Goal: Task Accomplishment & Management: Manage account settings

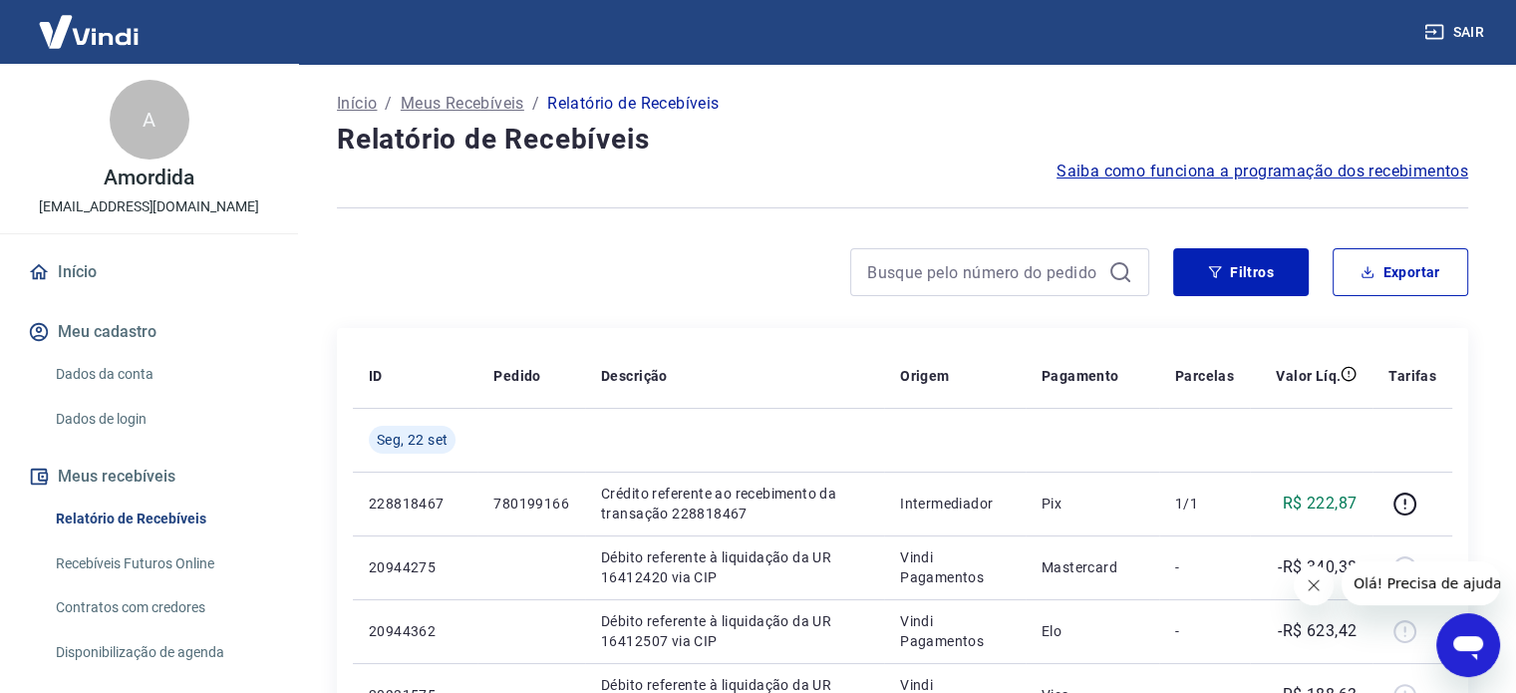
click at [1293, 580] on button "Fechar mensagem da empresa" at bounding box center [1313, 585] width 40 height 40
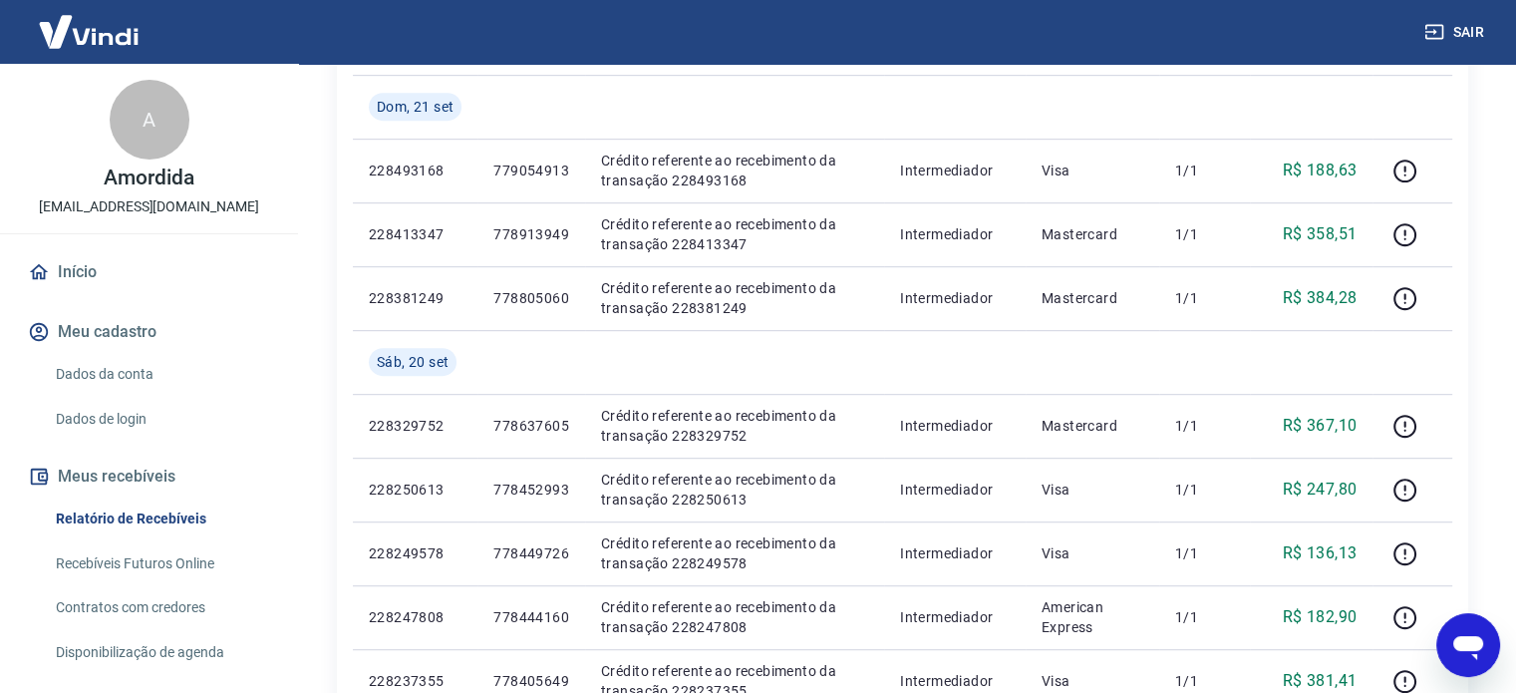
scroll to position [1571, 0]
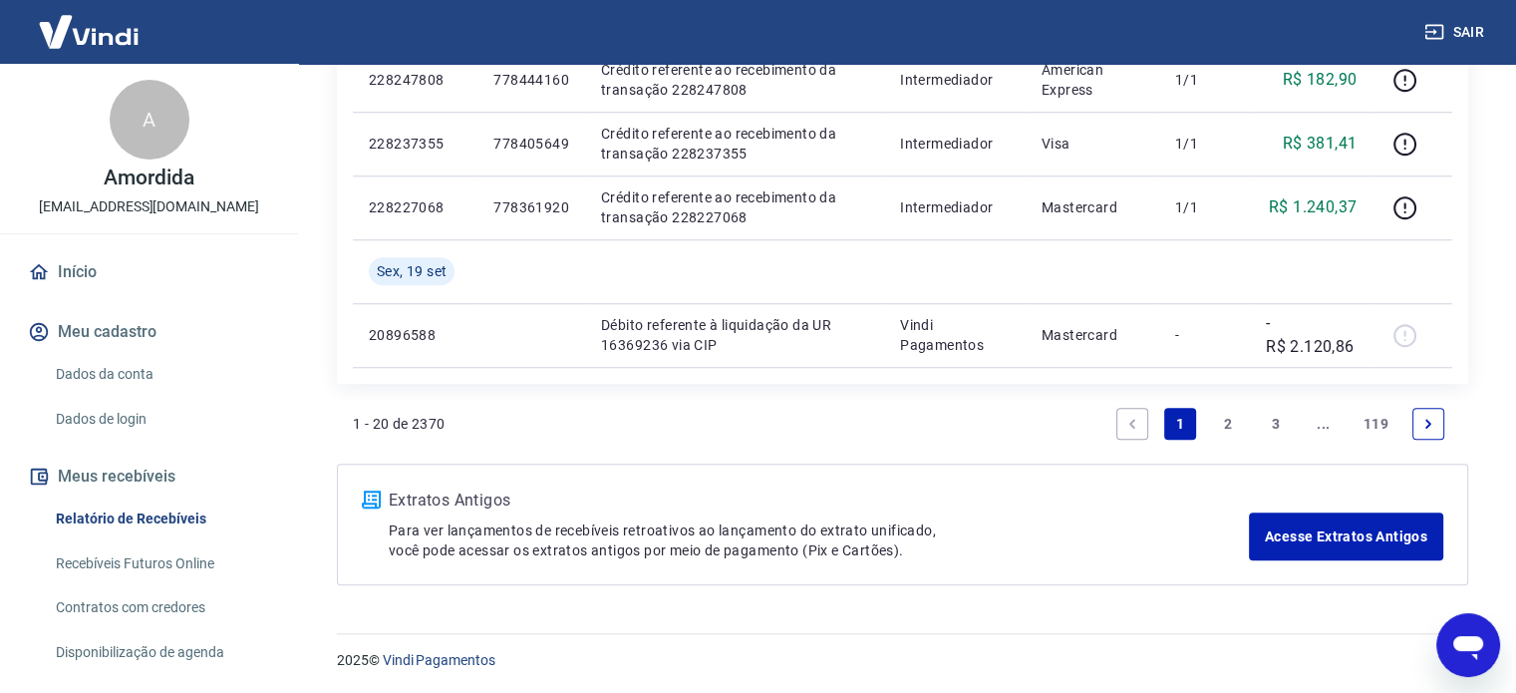
click at [1224, 421] on link "2" at bounding box center [1228, 424] width 32 height 32
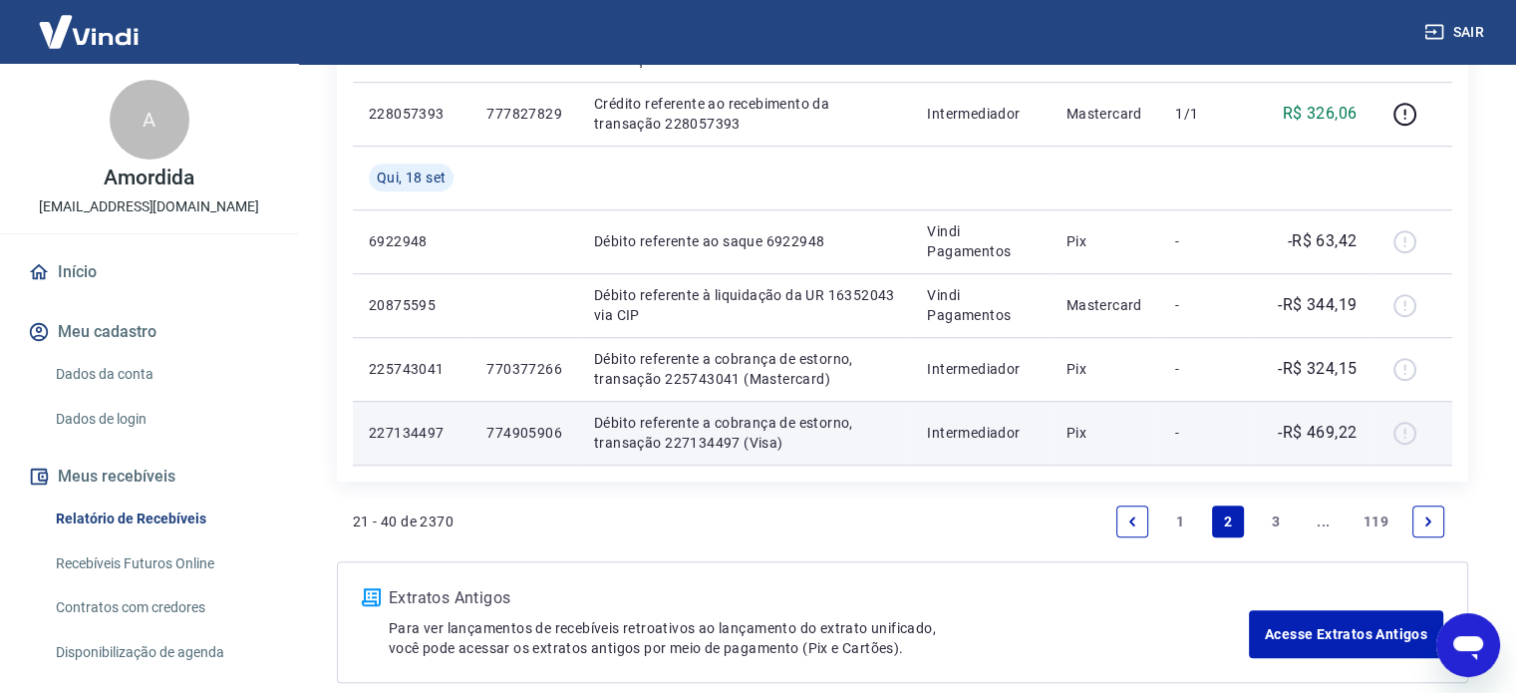
scroll to position [1344, 0]
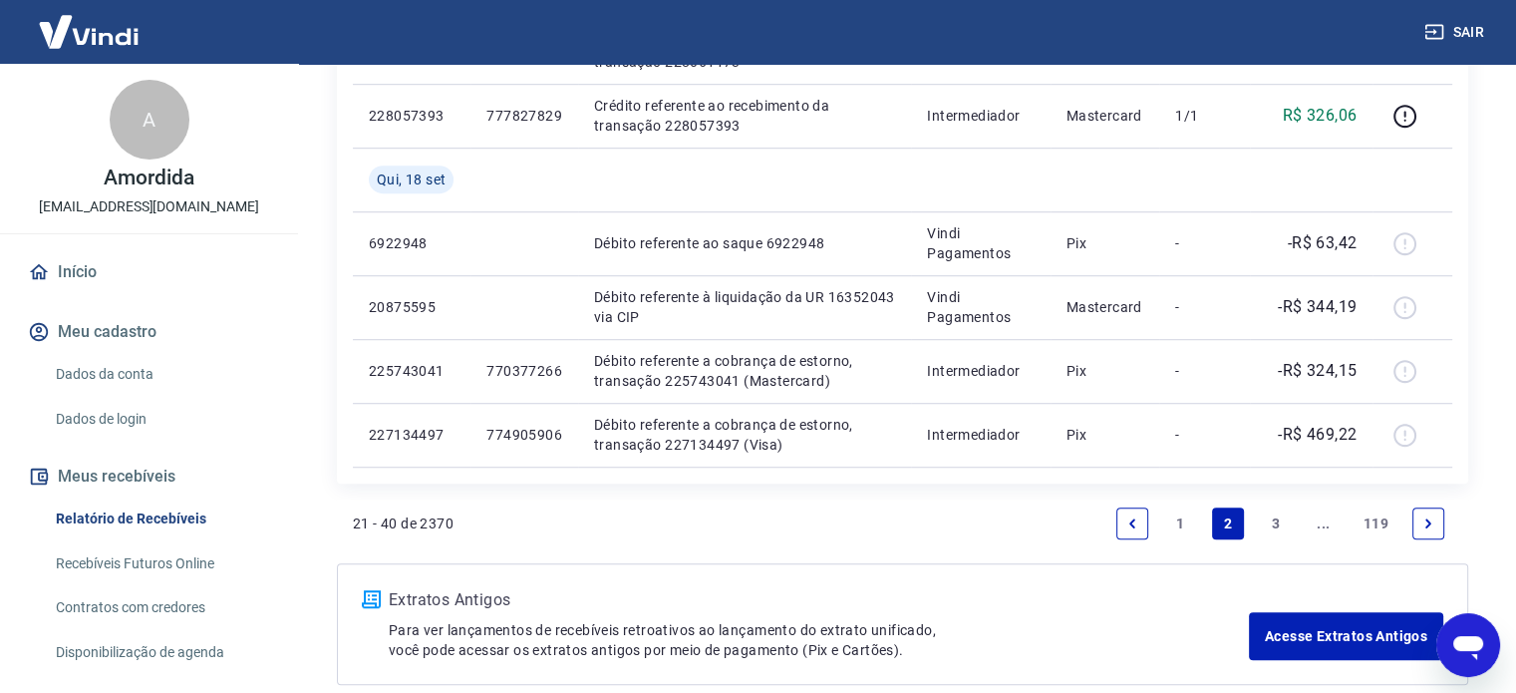
click at [1280, 522] on link "3" at bounding box center [1276, 523] width 32 height 32
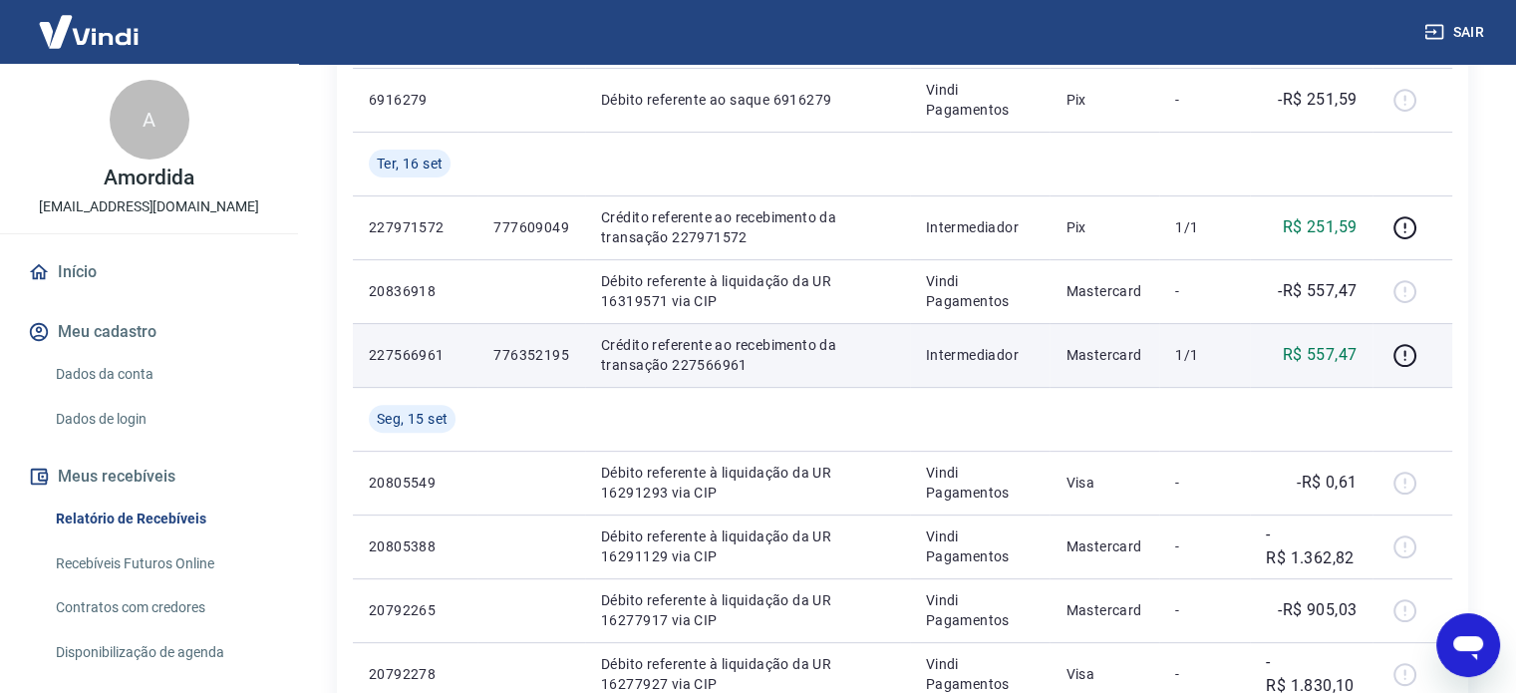
scroll to position [598, 0]
click at [520, 352] on p "776352195" at bounding box center [531, 352] width 76 height 20
copy p "776352195"
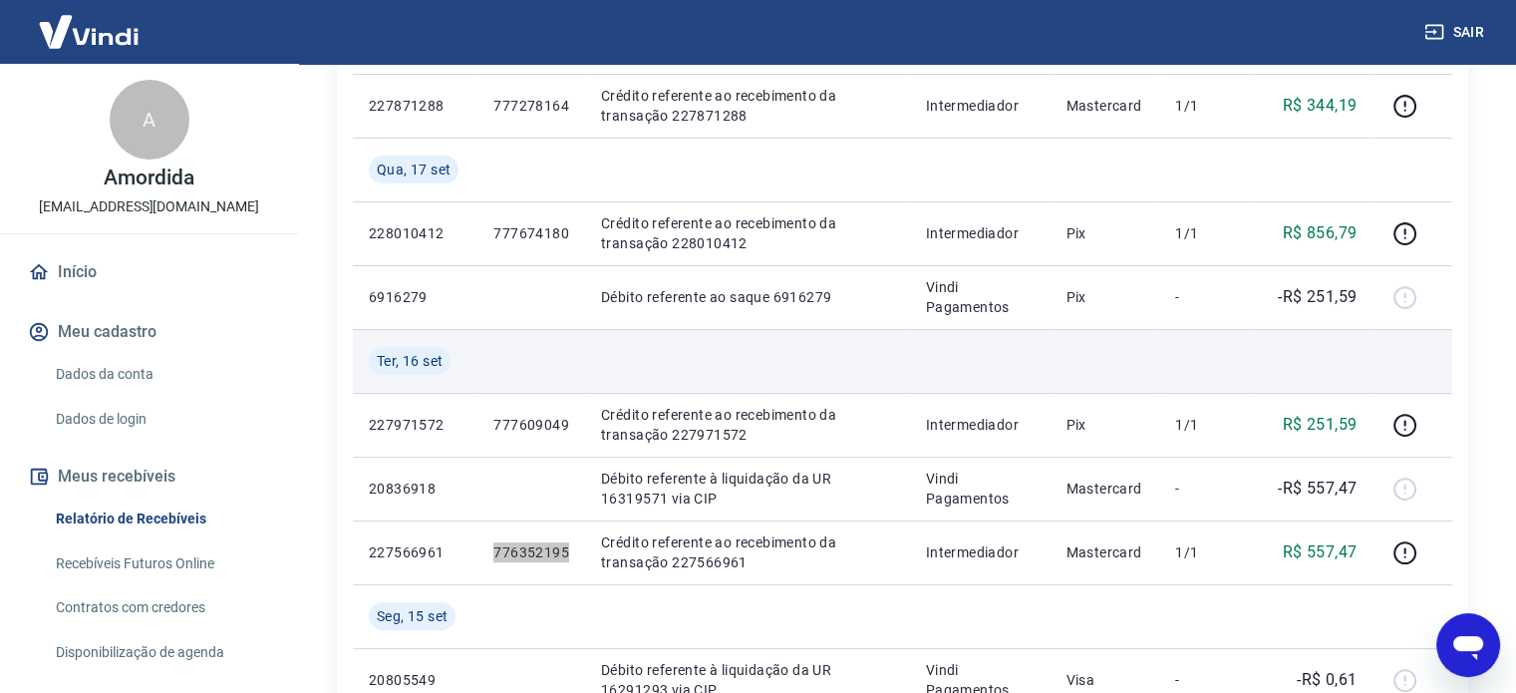
scroll to position [399, 0]
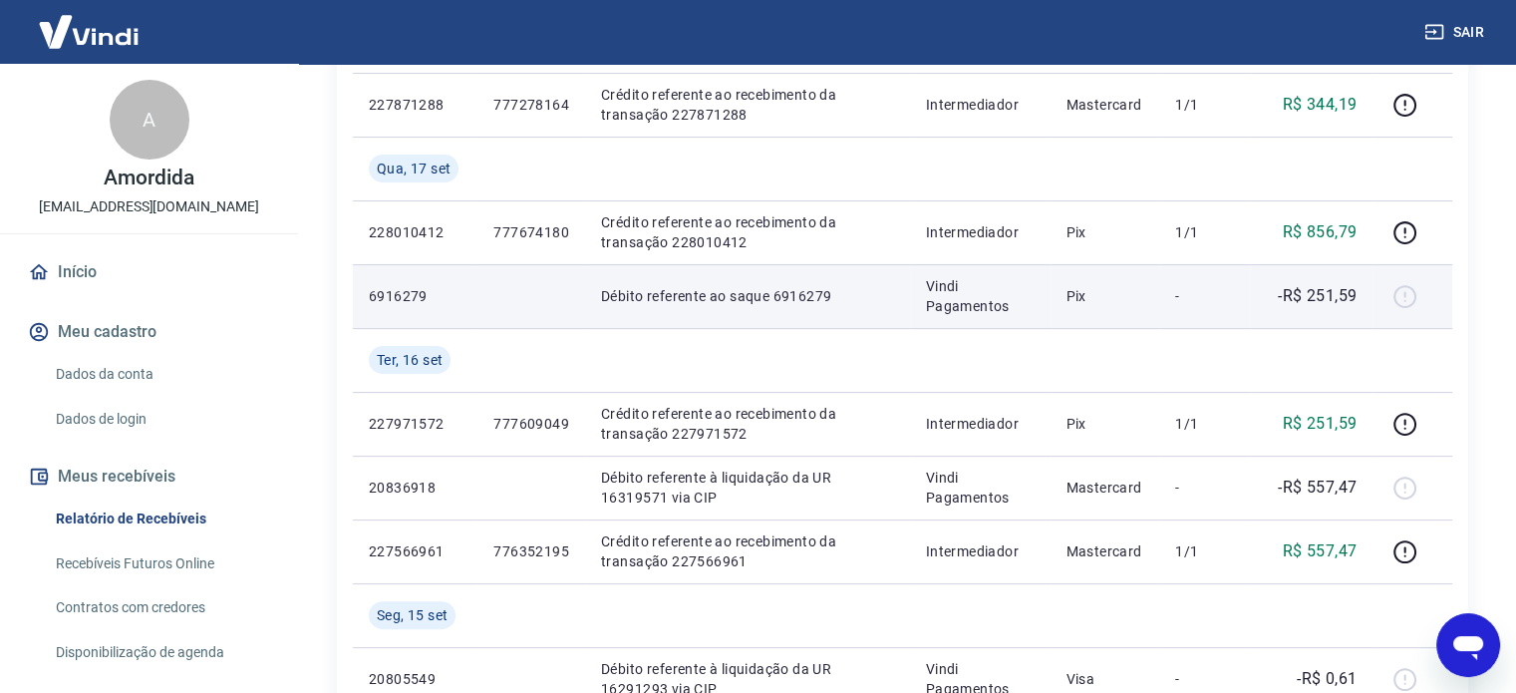
click at [1060, 313] on td "Pix" at bounding box center [1104, 296] width 110 height 64
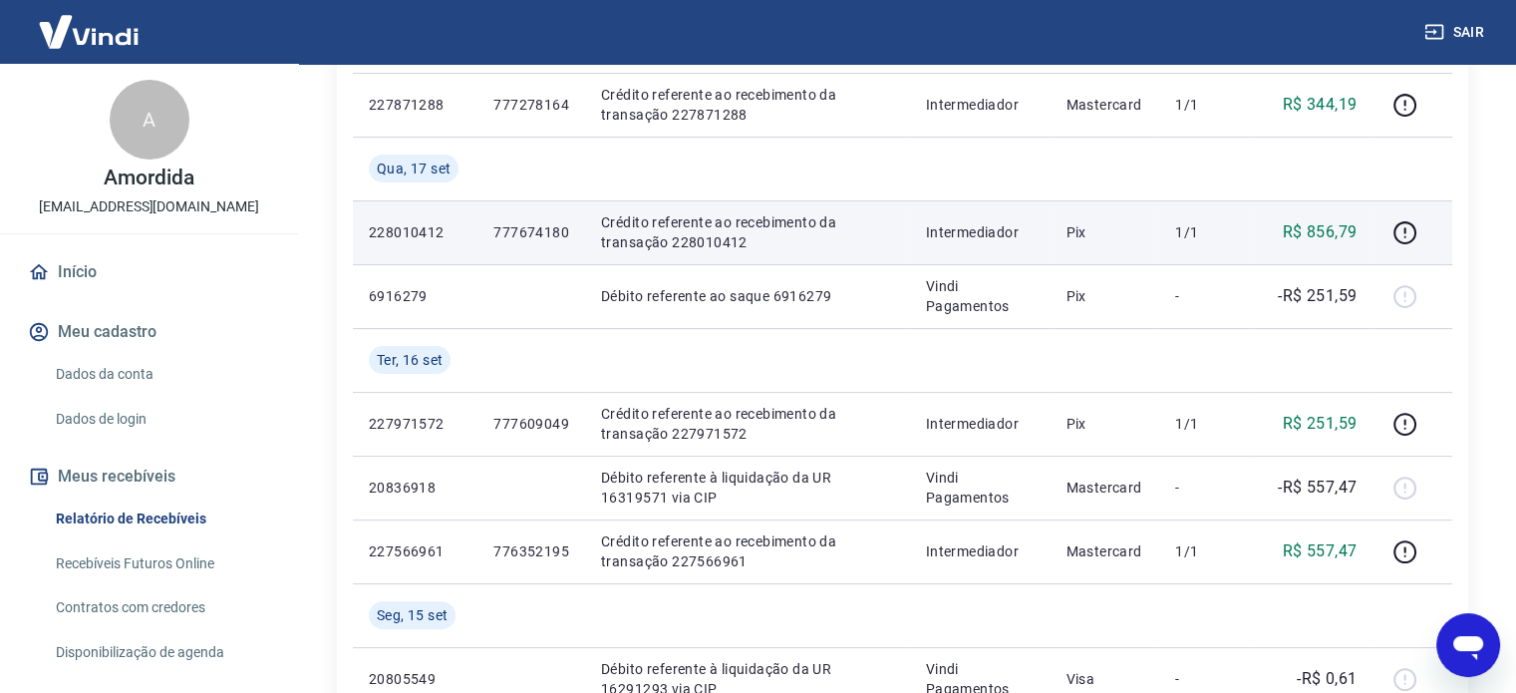
click at [546, 249] on td "777674180" at bounding box center [531, 232] width 108 height 64
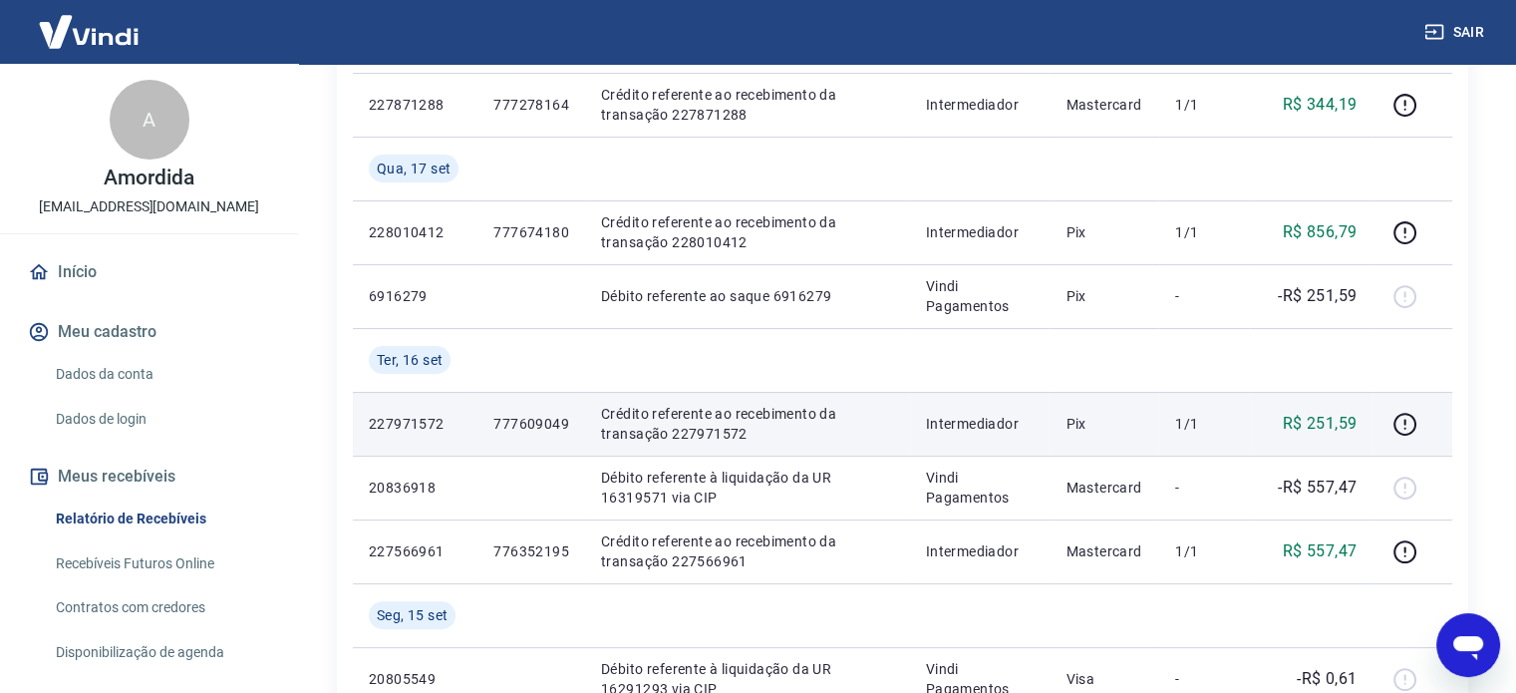
click at [540, 426] on p "777609049" at bounding box center [531, 424] width 76 height 20
copy p "777609049"
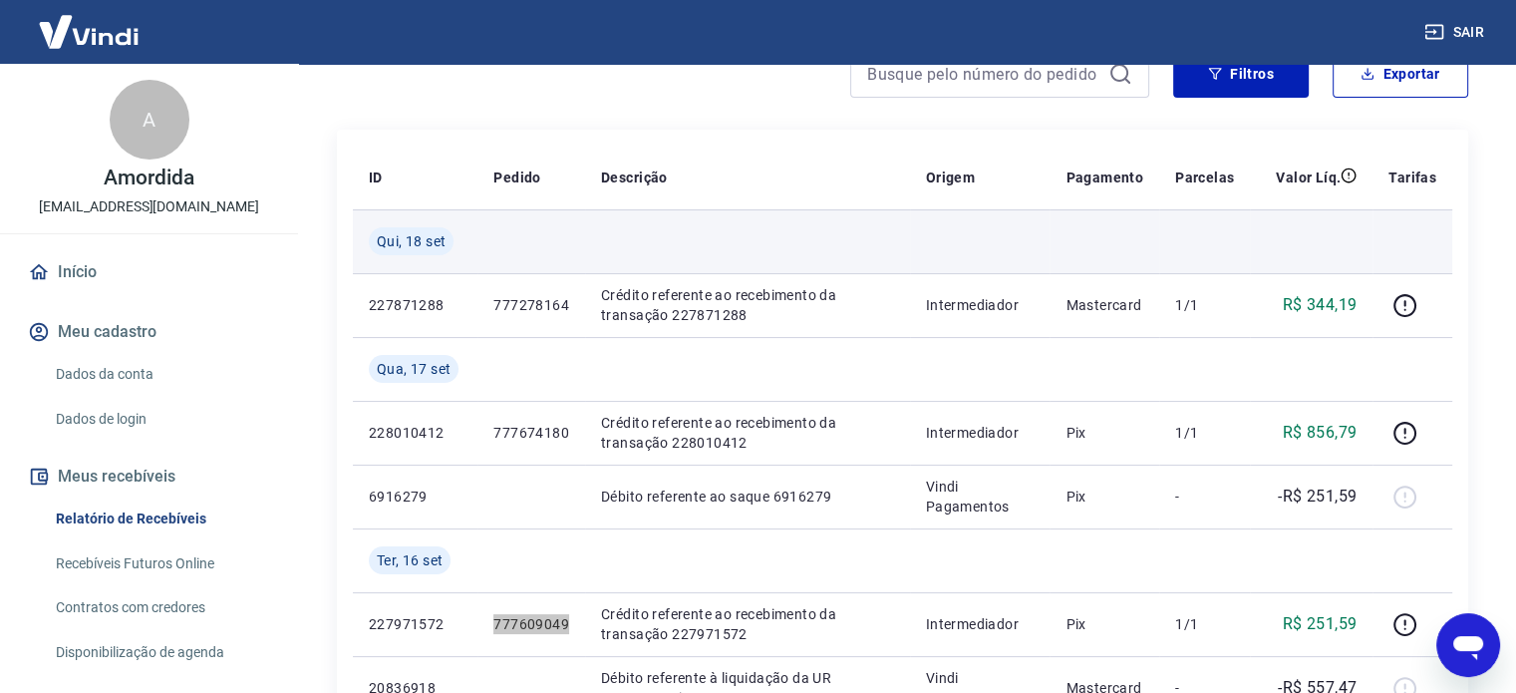
scroll to position [199, 0]
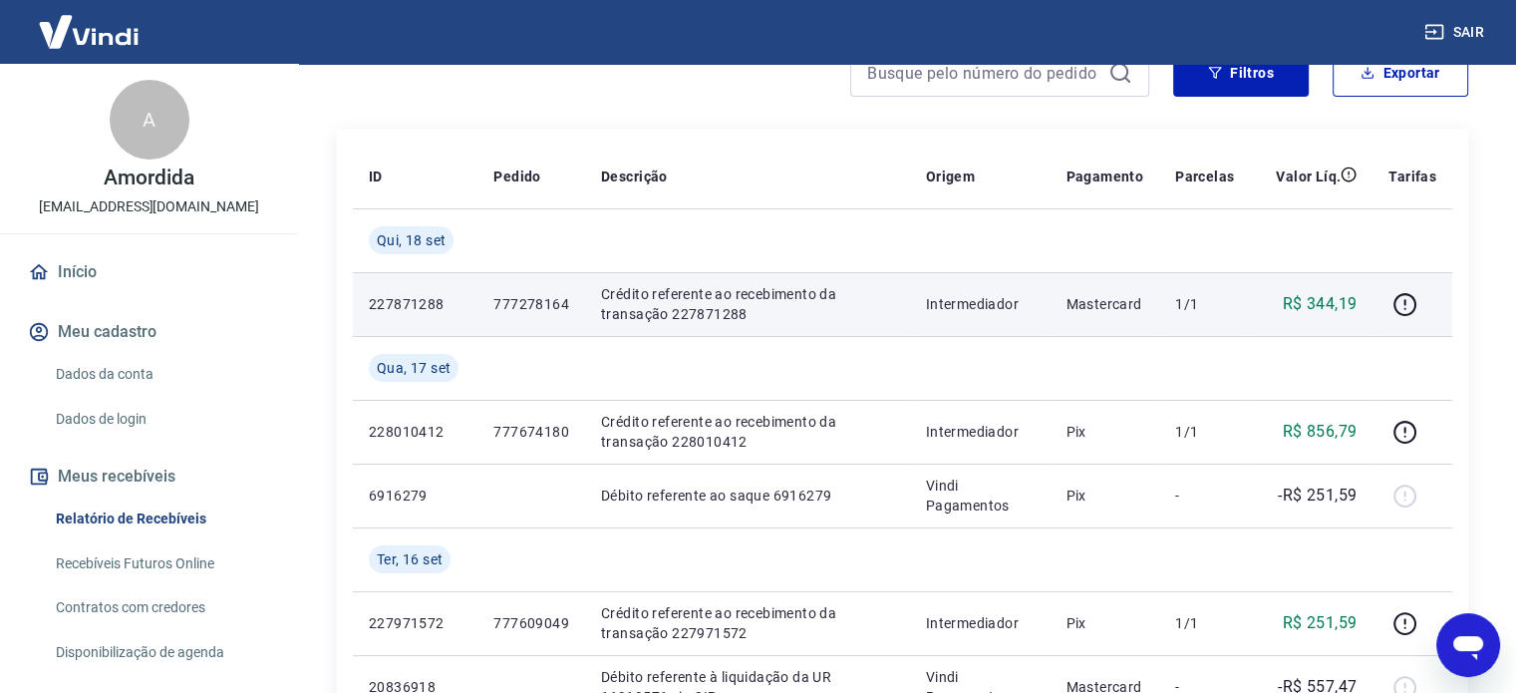
click at [503, 304] on p "777278164" at bounding box center [531, 304] width 76 height 20
copy p "777278164"
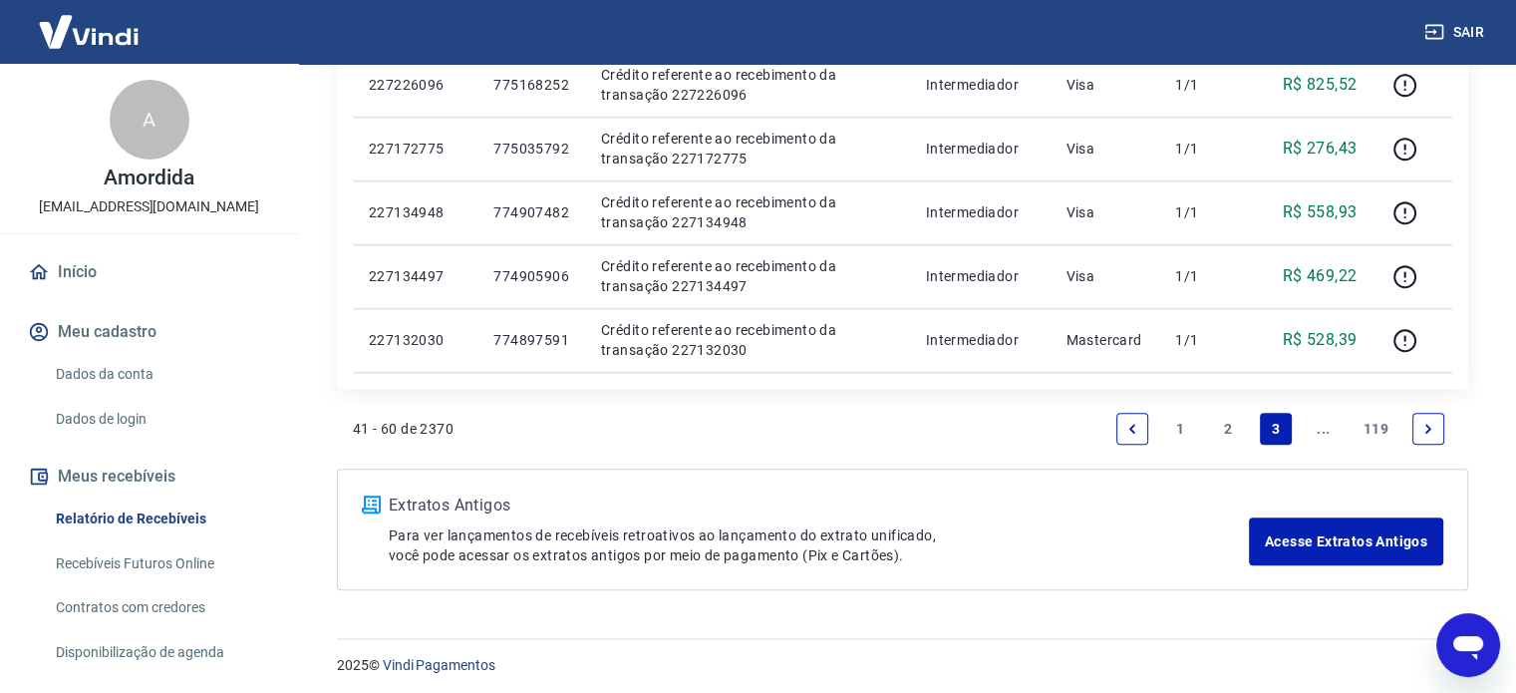
scroll to position [1699, 0]
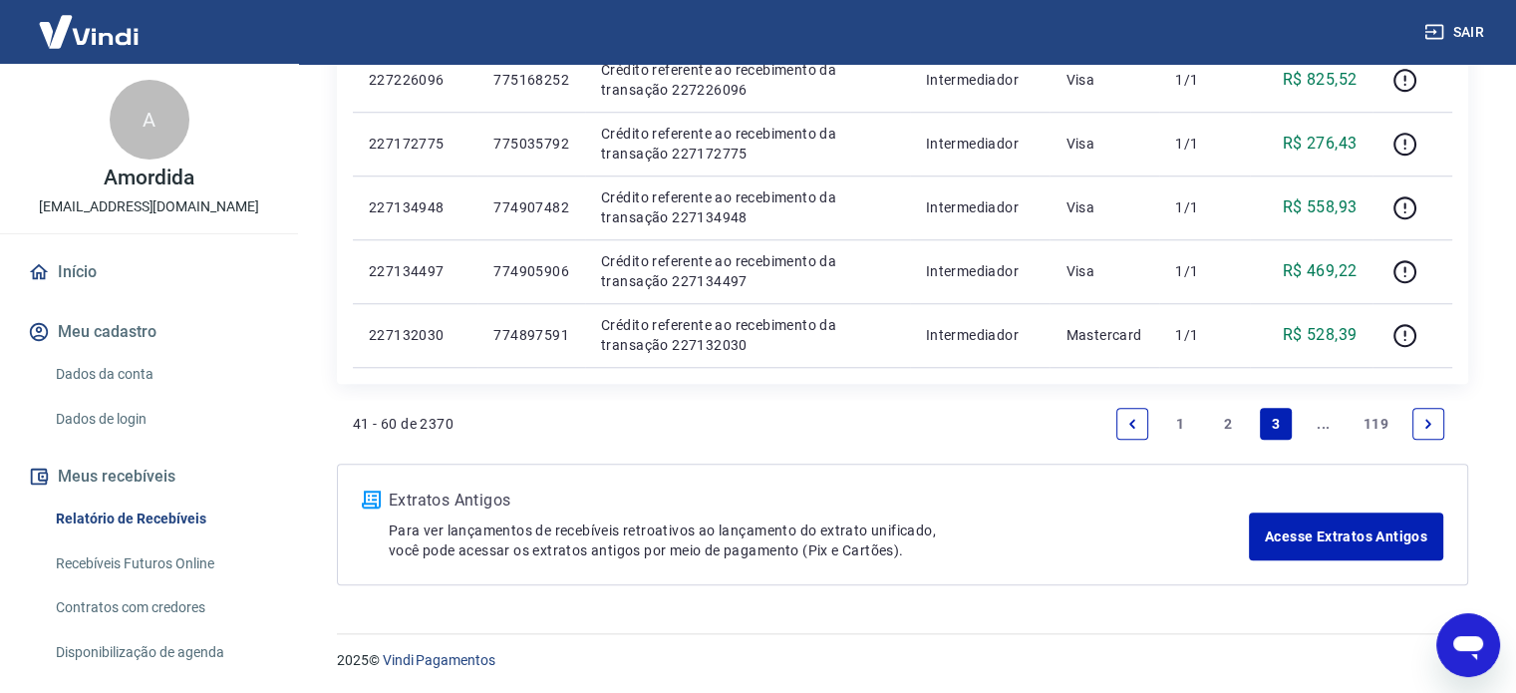
drag, startPoint x: 1233, startPoint y: 425, endPoint x: 1202, endPoint y: 505, distance: 86.4
click at [1233, 425] on link "2" at bounding box center [1228, 424] width 32 height 32
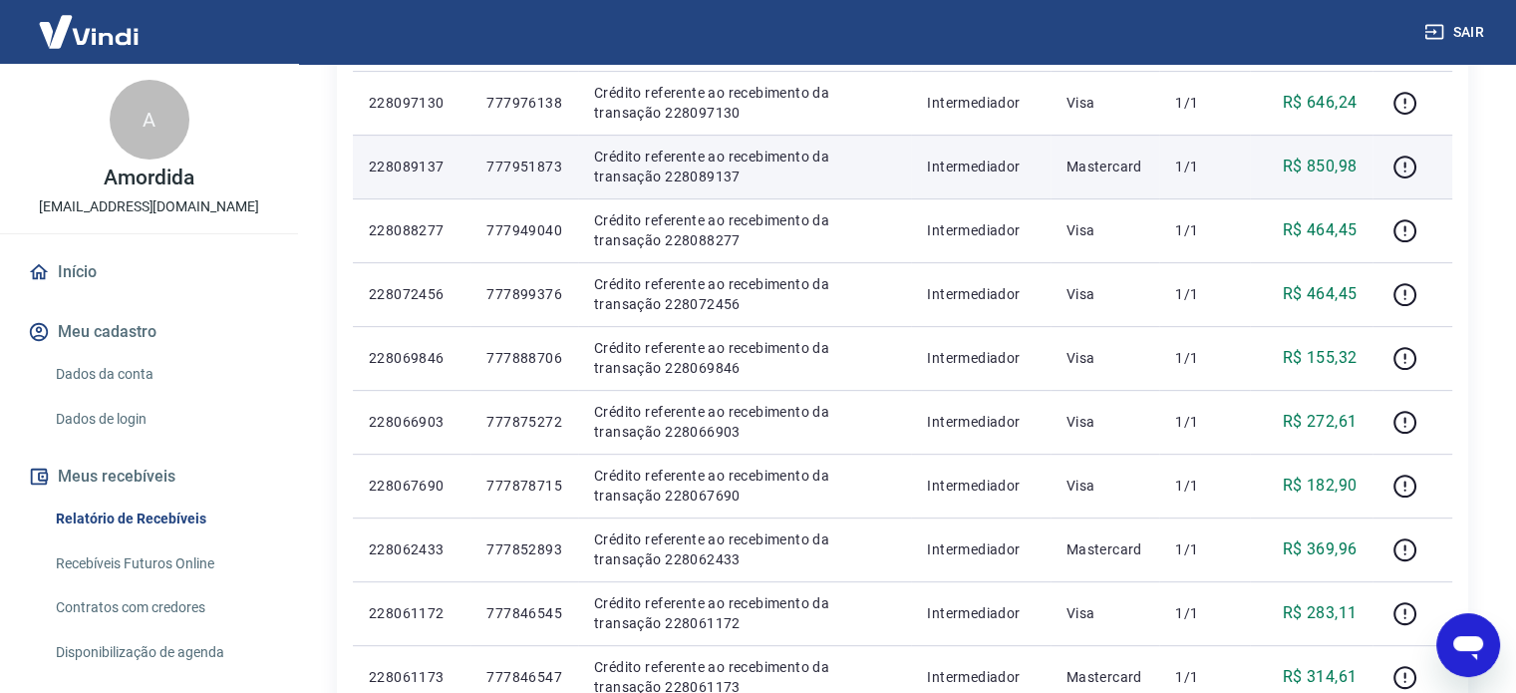
scroll to position [1145, 0]
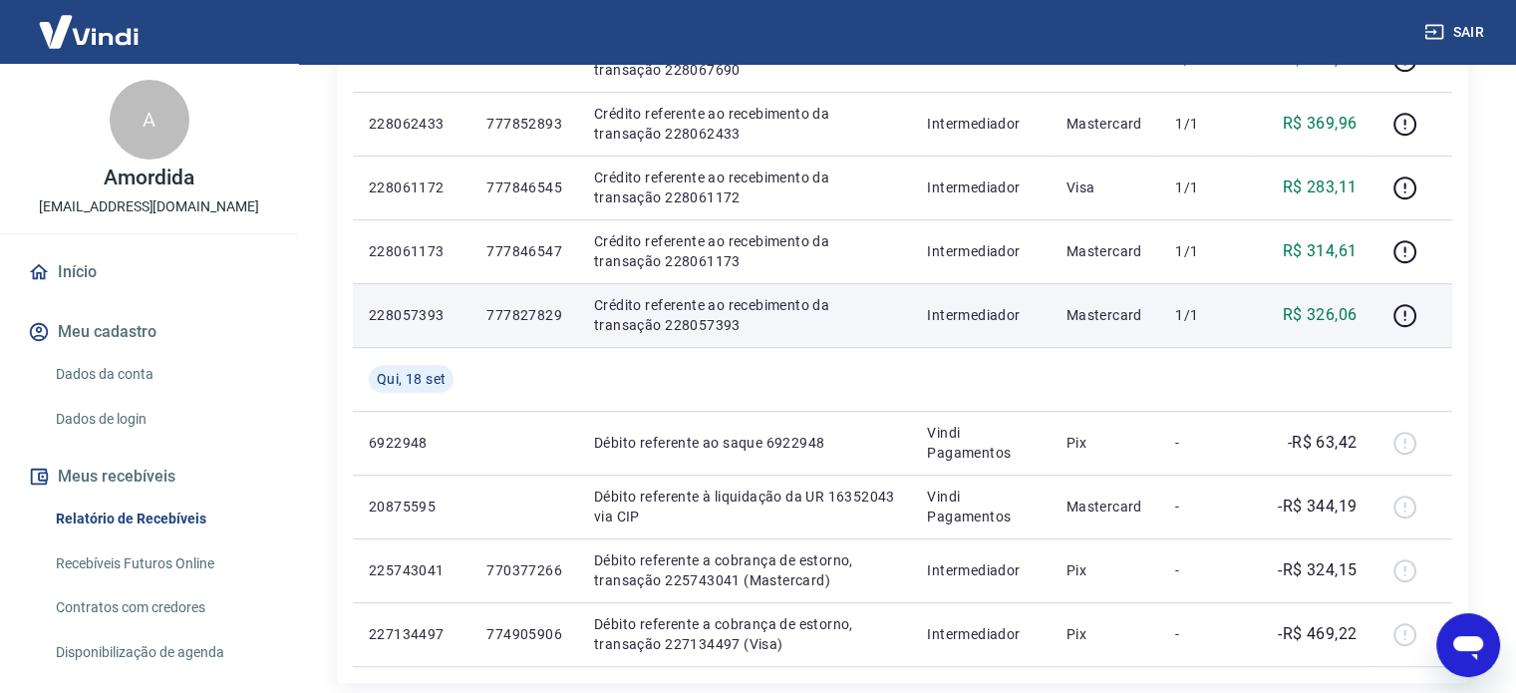
click at [539, 315] on p "777827829" at bounding box center [524, 315] width 76 height 20
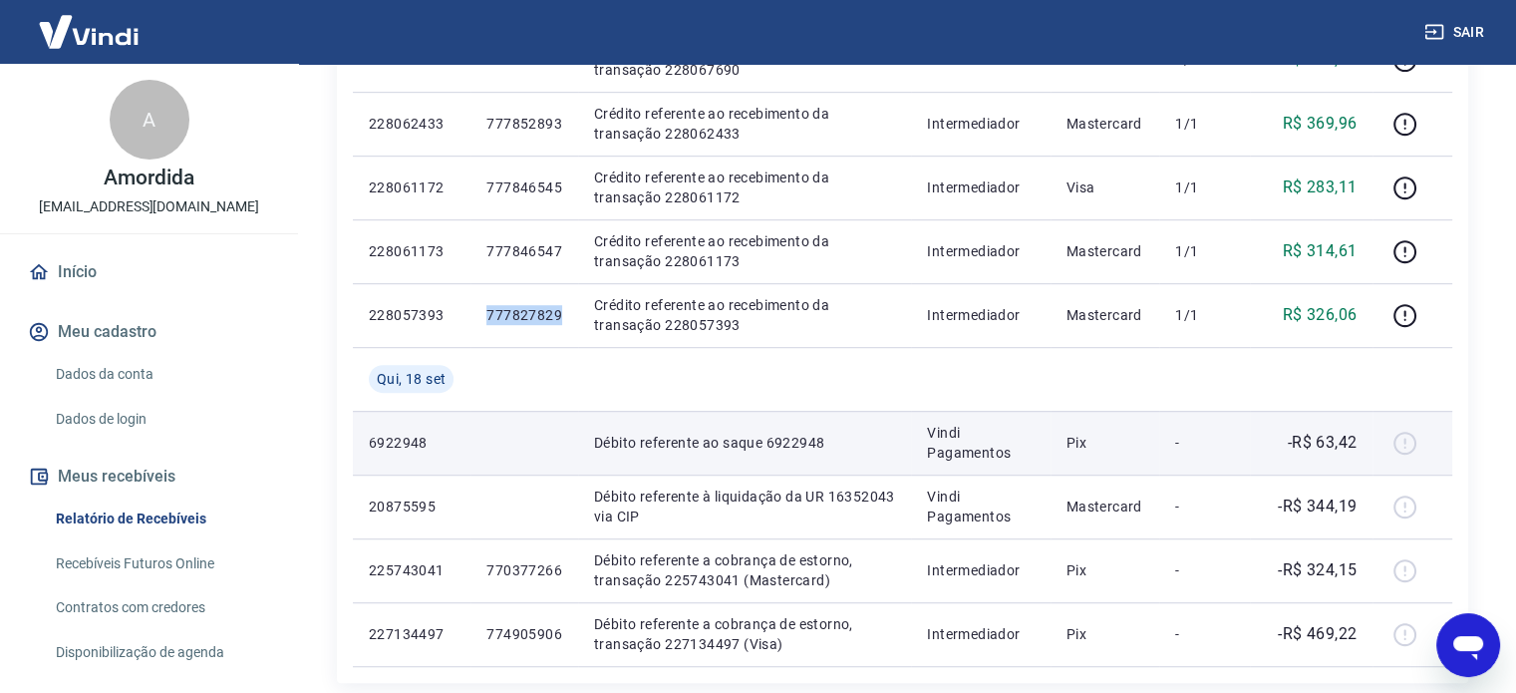
copy p "777827829"
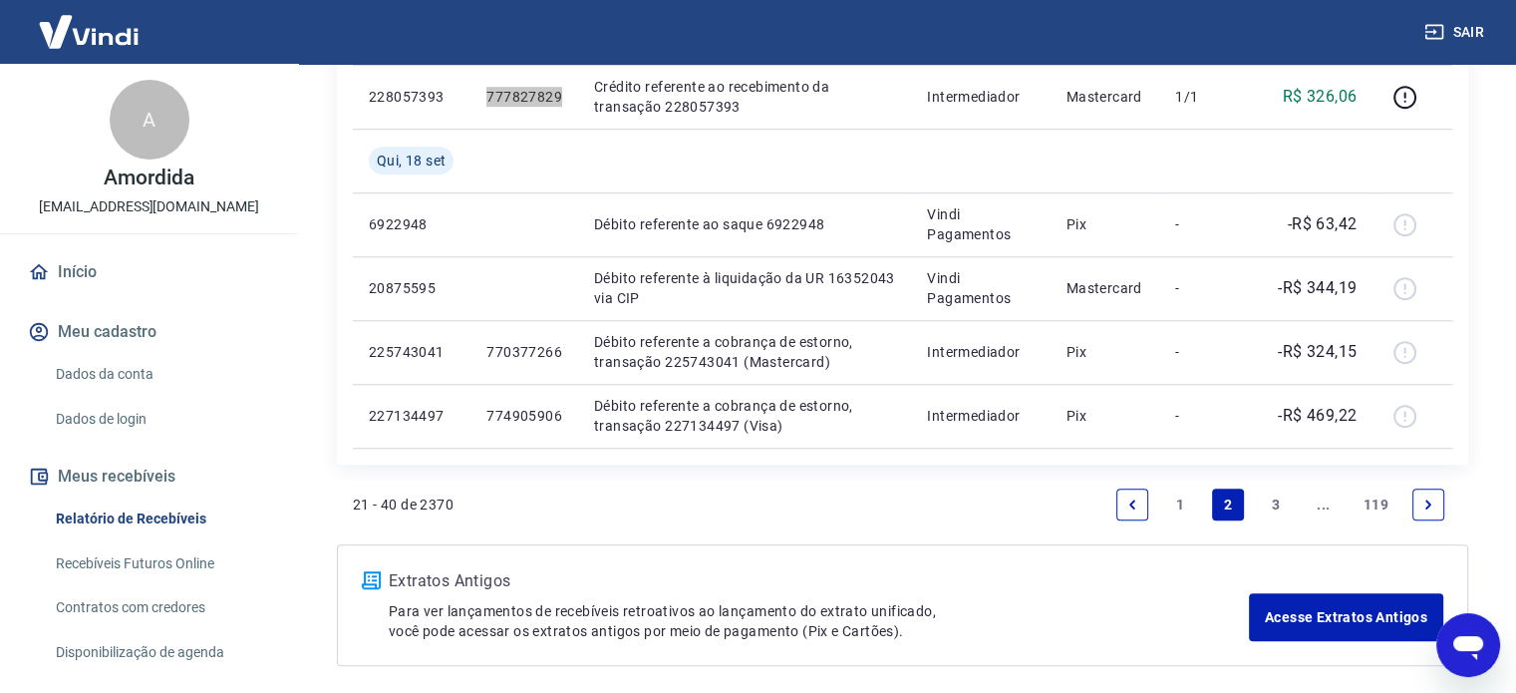
scroll to position [1444, 0]
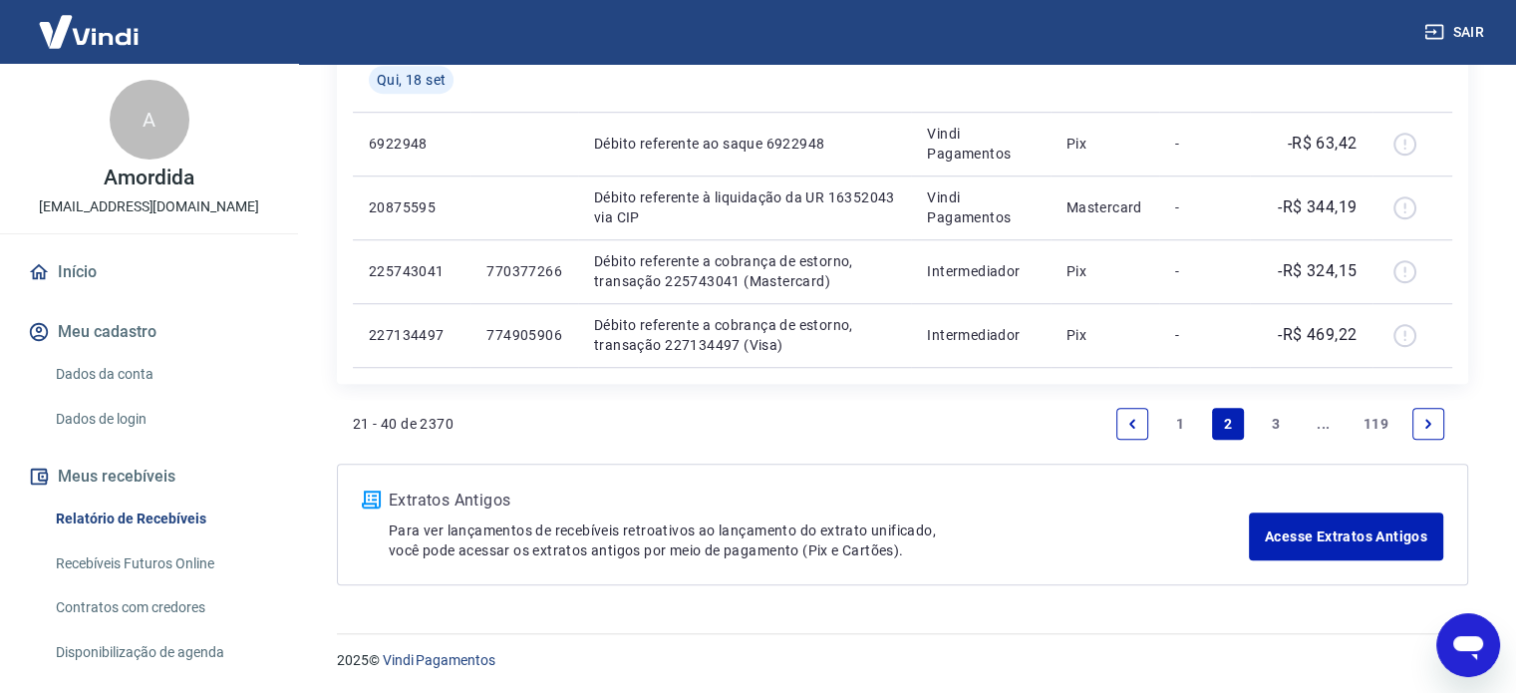
click at [1173, 414] on link "1" at bounding box center [1180, 424] width 32 height 32
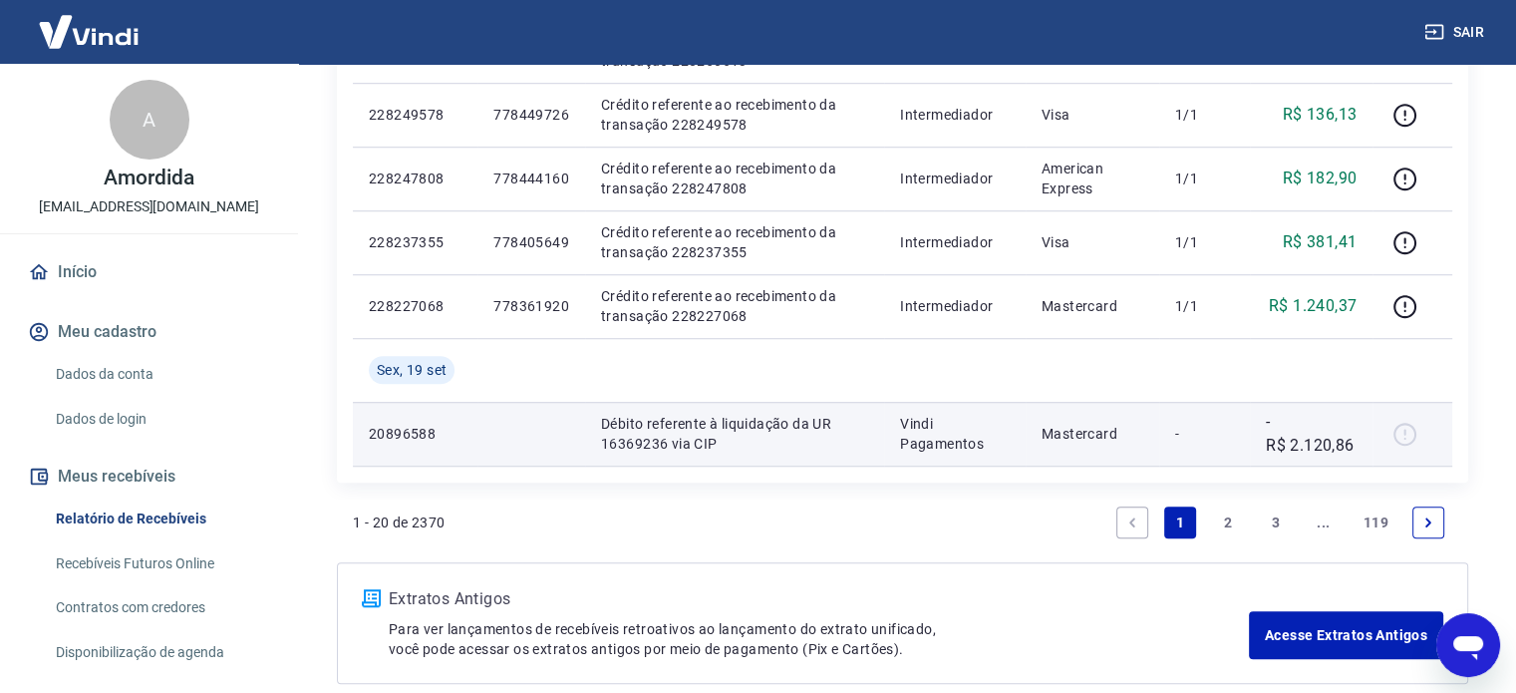
scroll to position [1472, 0]
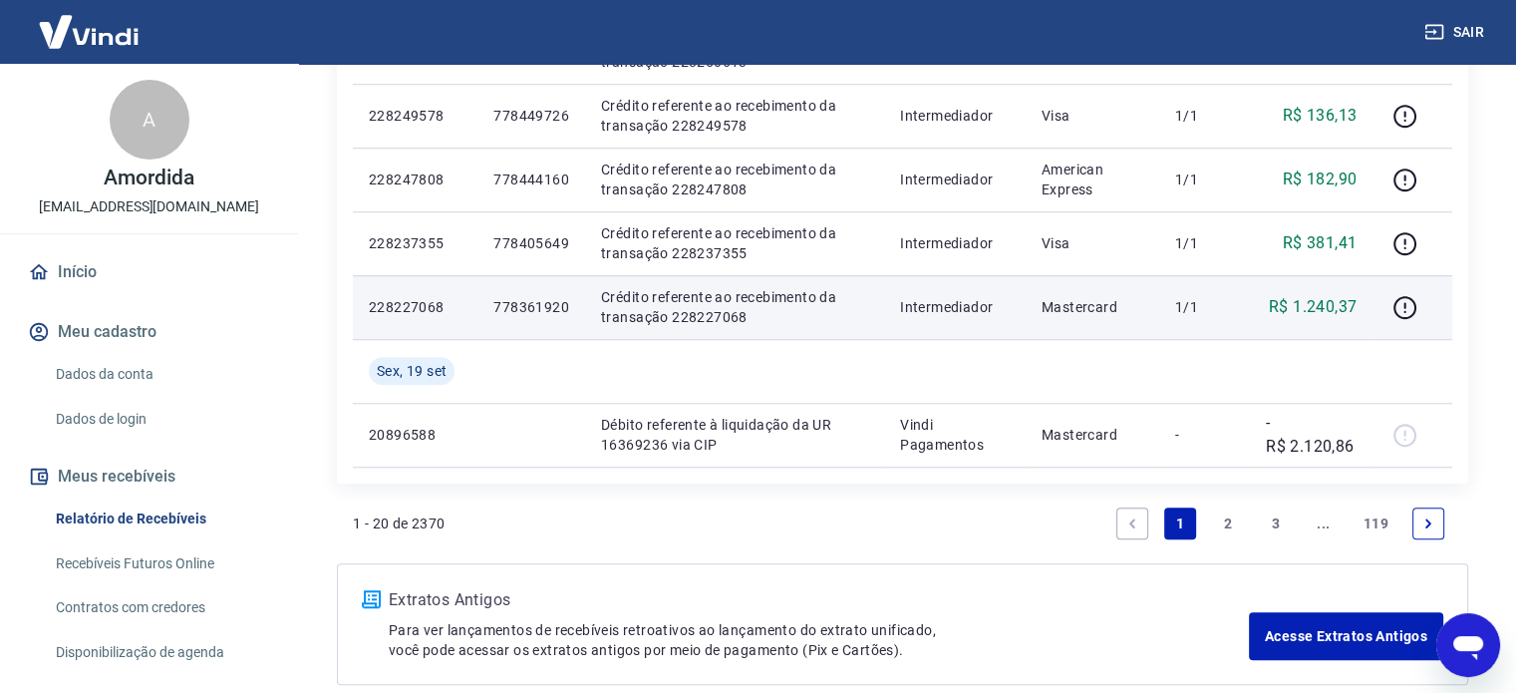
click at [545, 314] on p "778361920" at bounding box center [531, 307] width 76 height 20
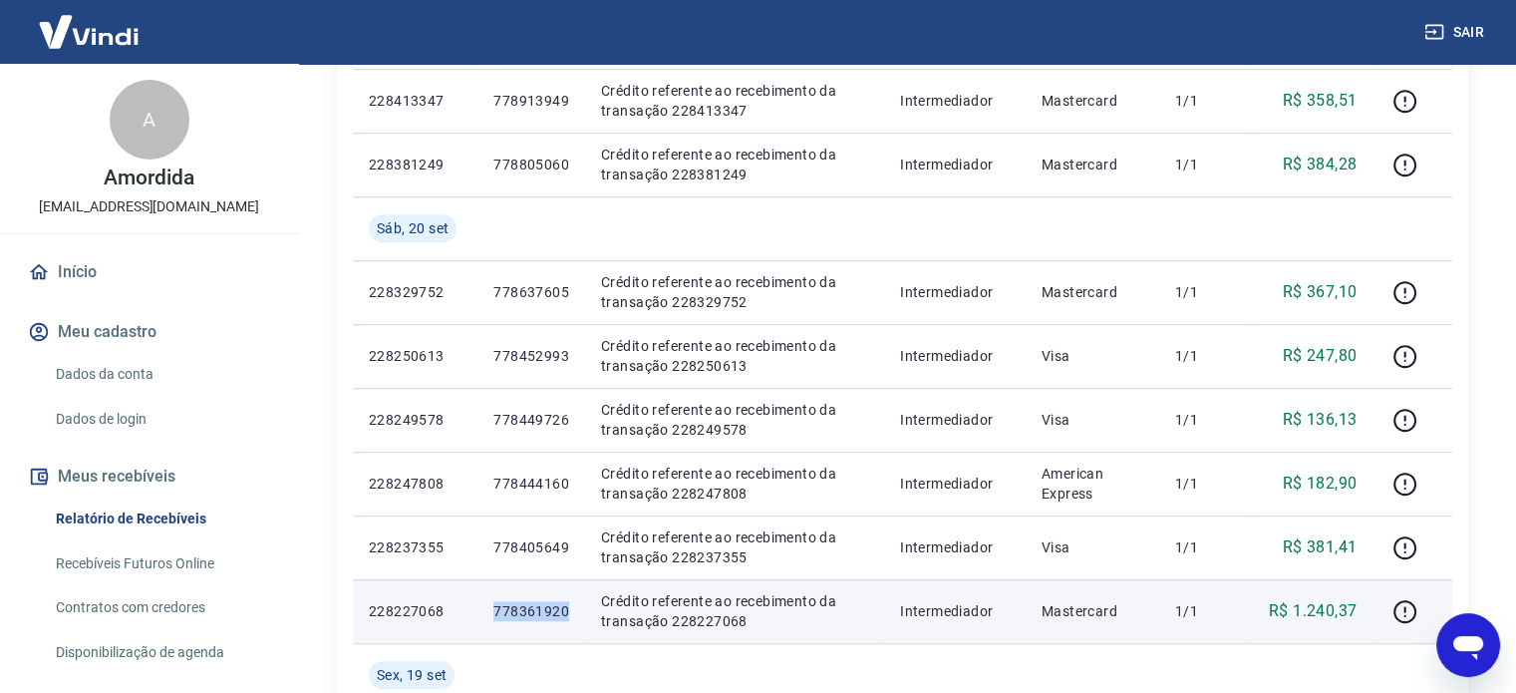
scroll to position [1173, 0]
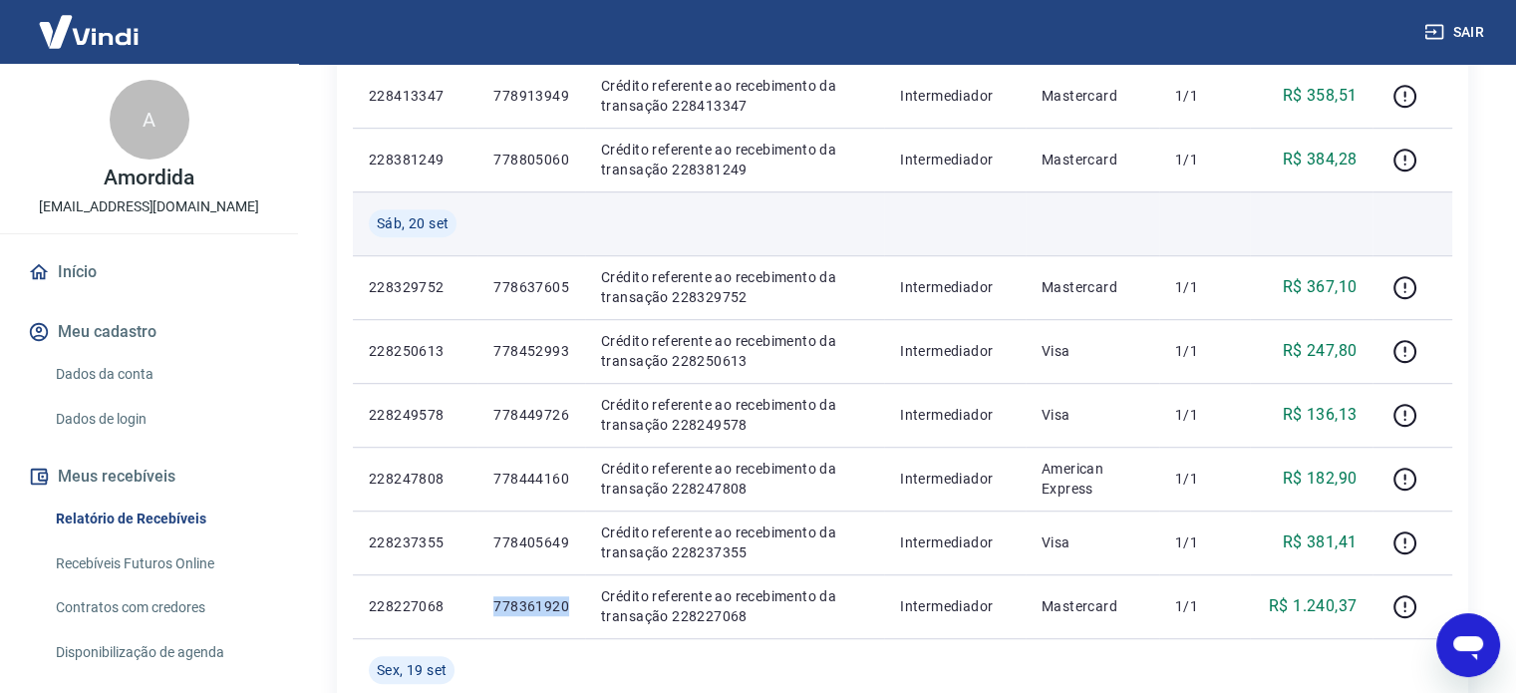
copy p "778361920"
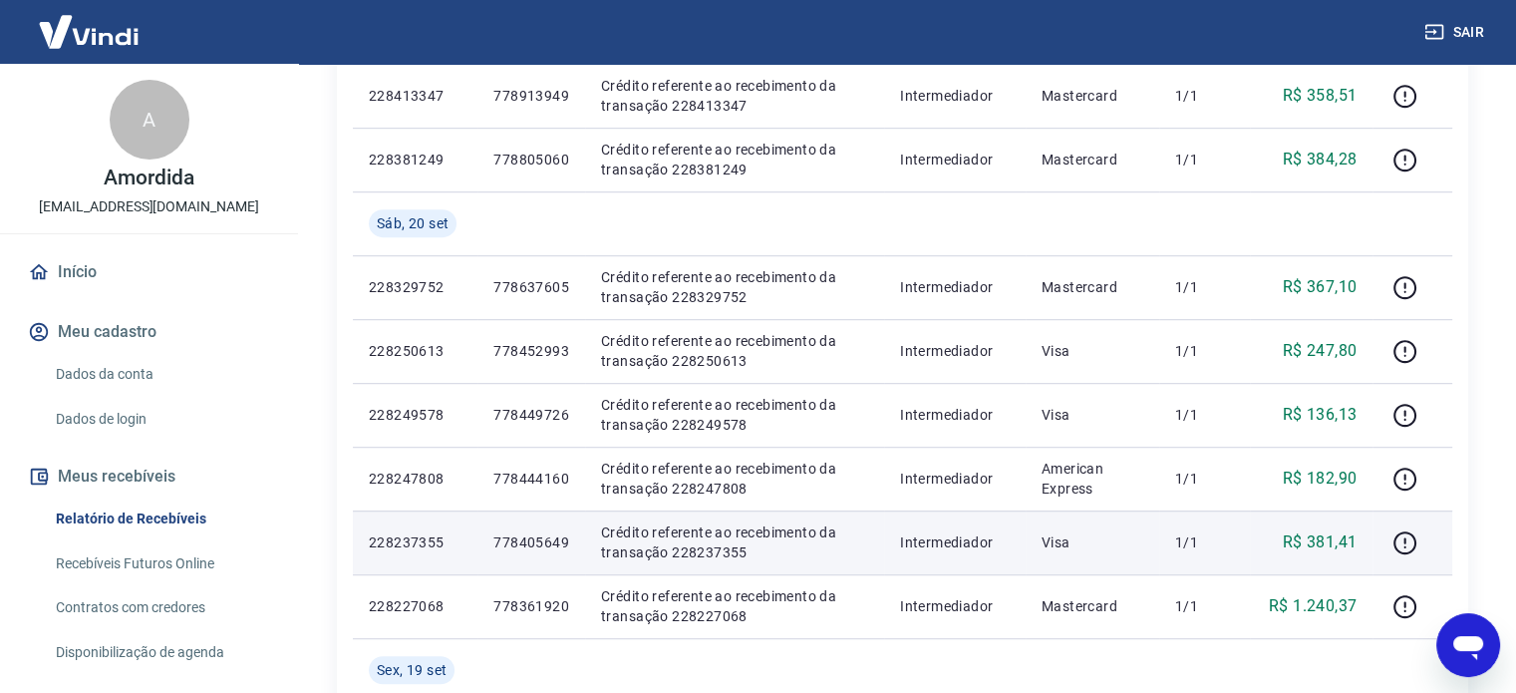
click at [546, 537] on p "778405649" at bounding box center [531, 542] width 76 height 20
copy p "778405649"
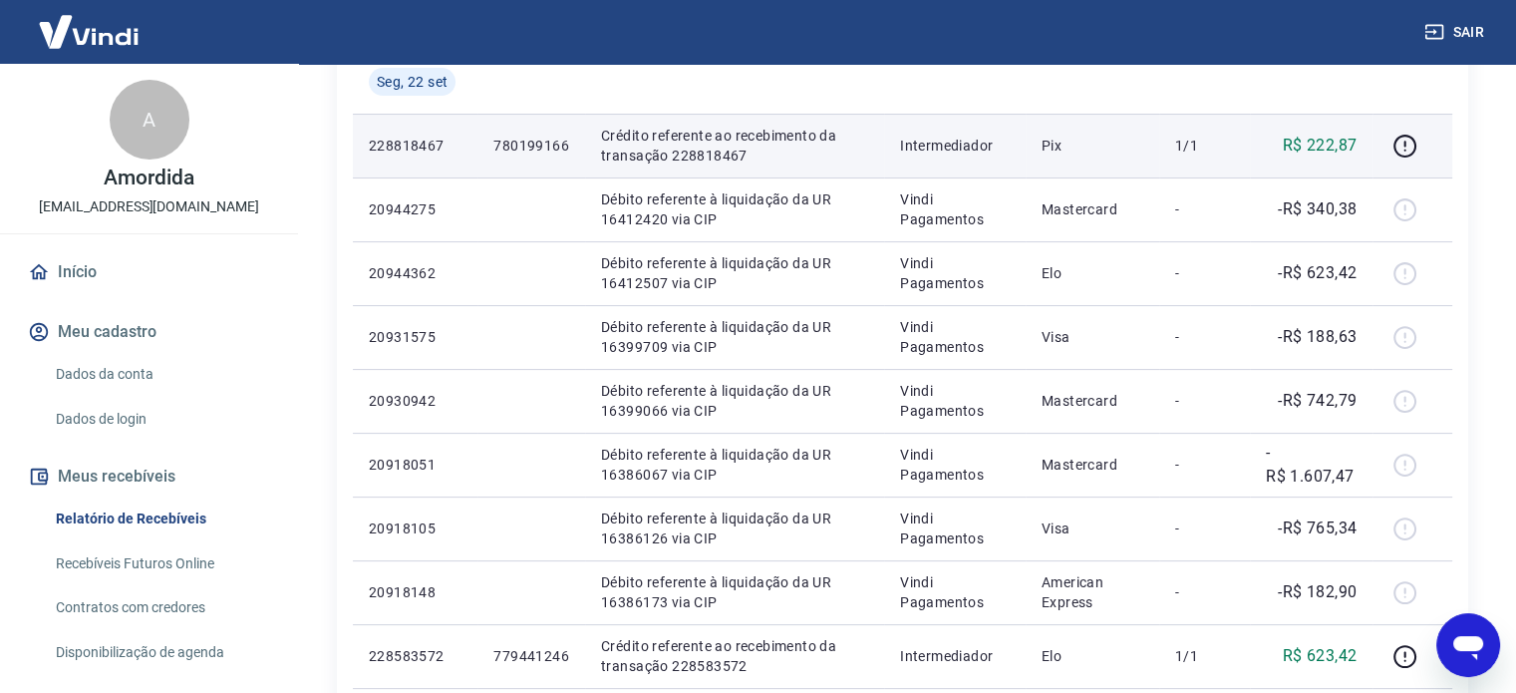
scroll to position [77, 0]
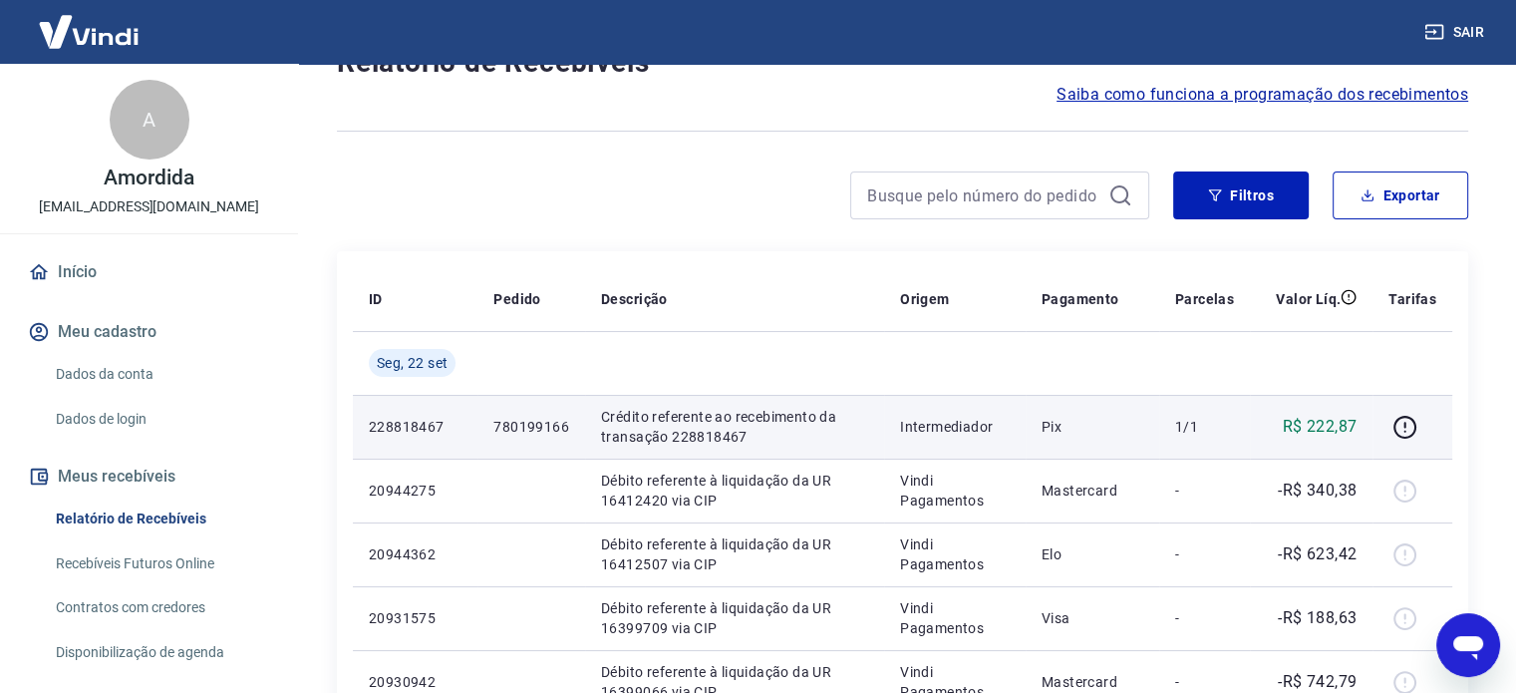
click at [544, 428] on p "780199166" at bounding box center [531, 427] width 76 height 20
copy p "780199166"
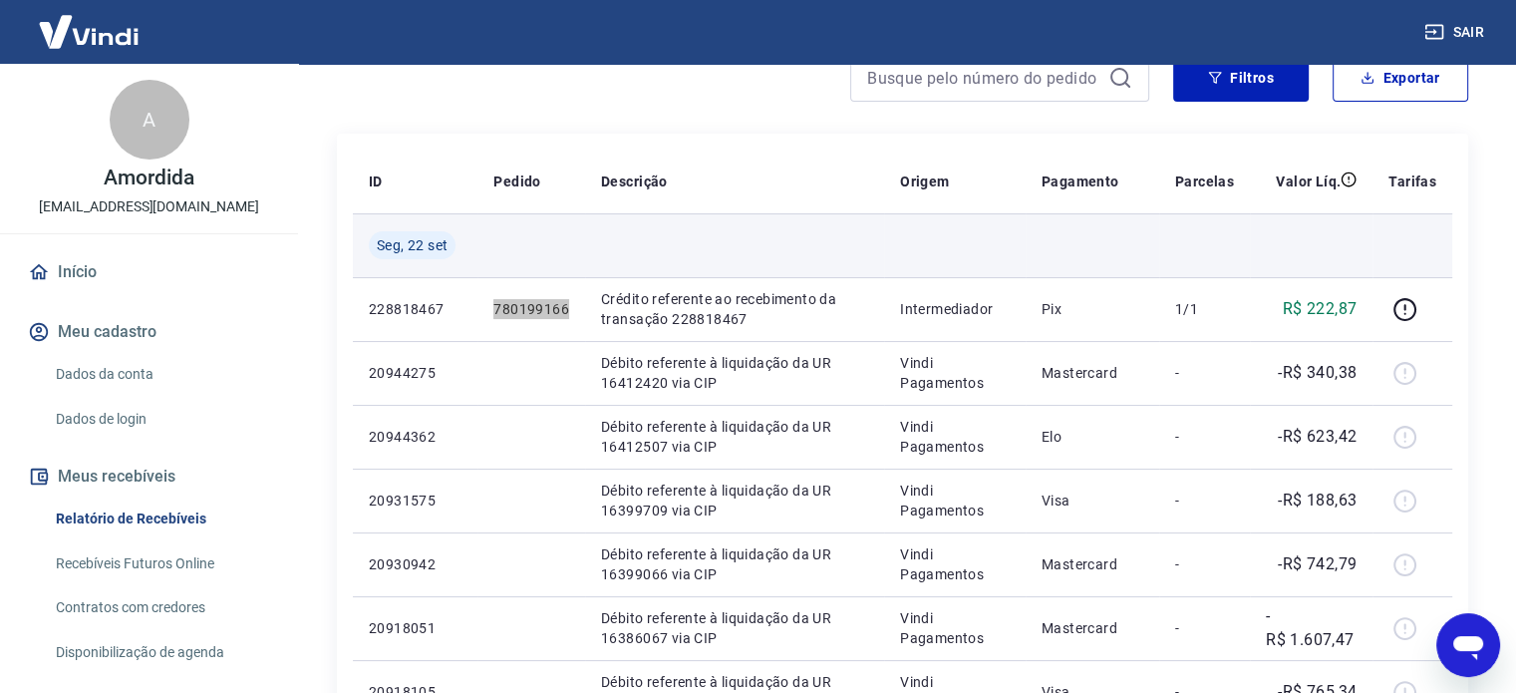
scroll to position [575, 0]
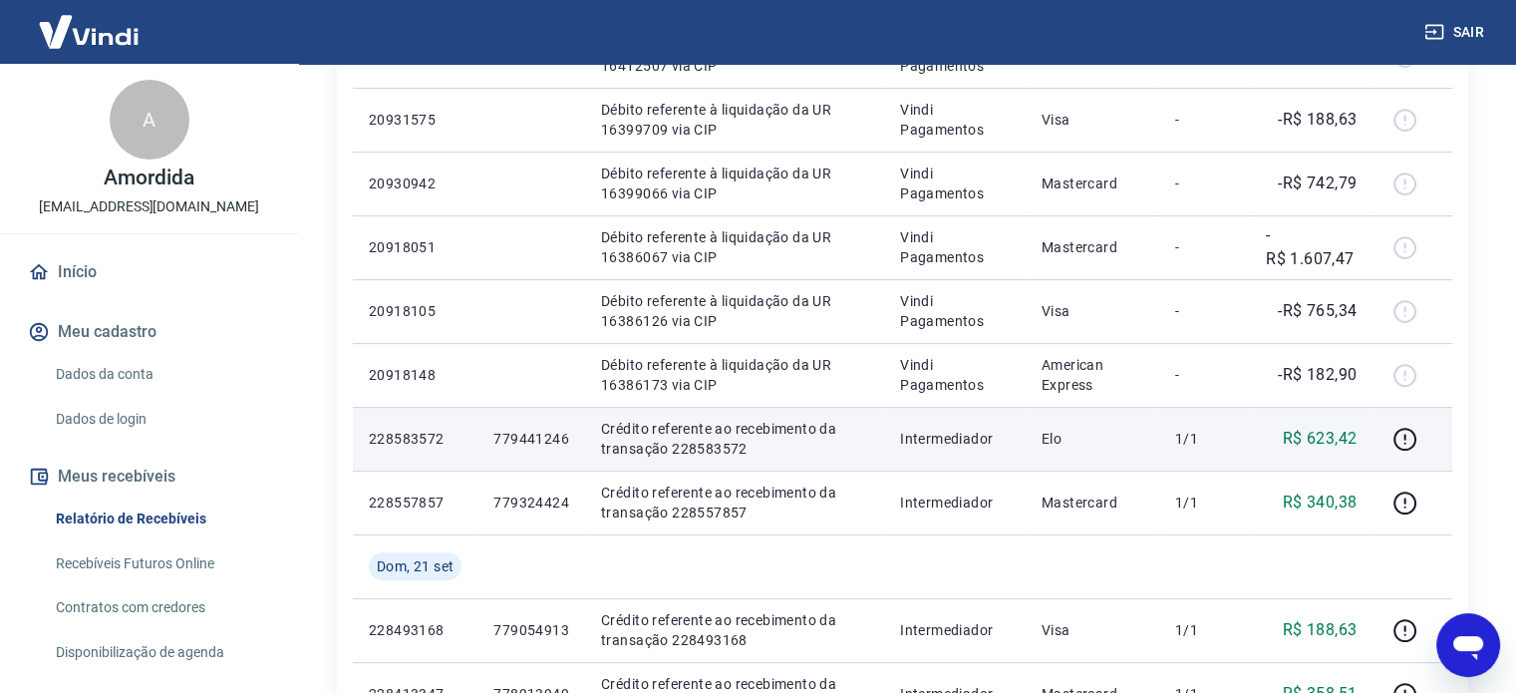
click at [553, 446] on p "779441246" at bounding box center [531, 438] width 76 height 20
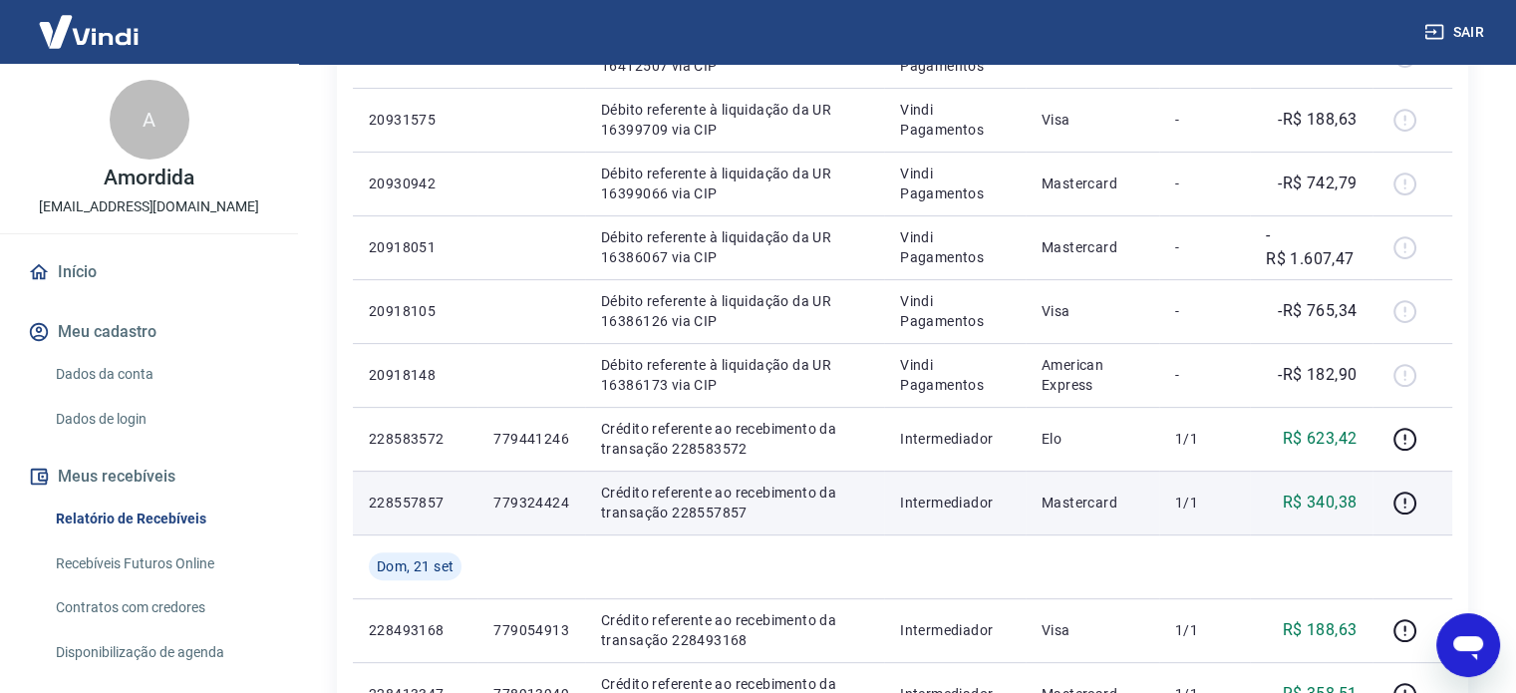
click at [539, 477] on td "779324424" at bounding box center [531, 502] width 108 height 64
copy p "779324424"
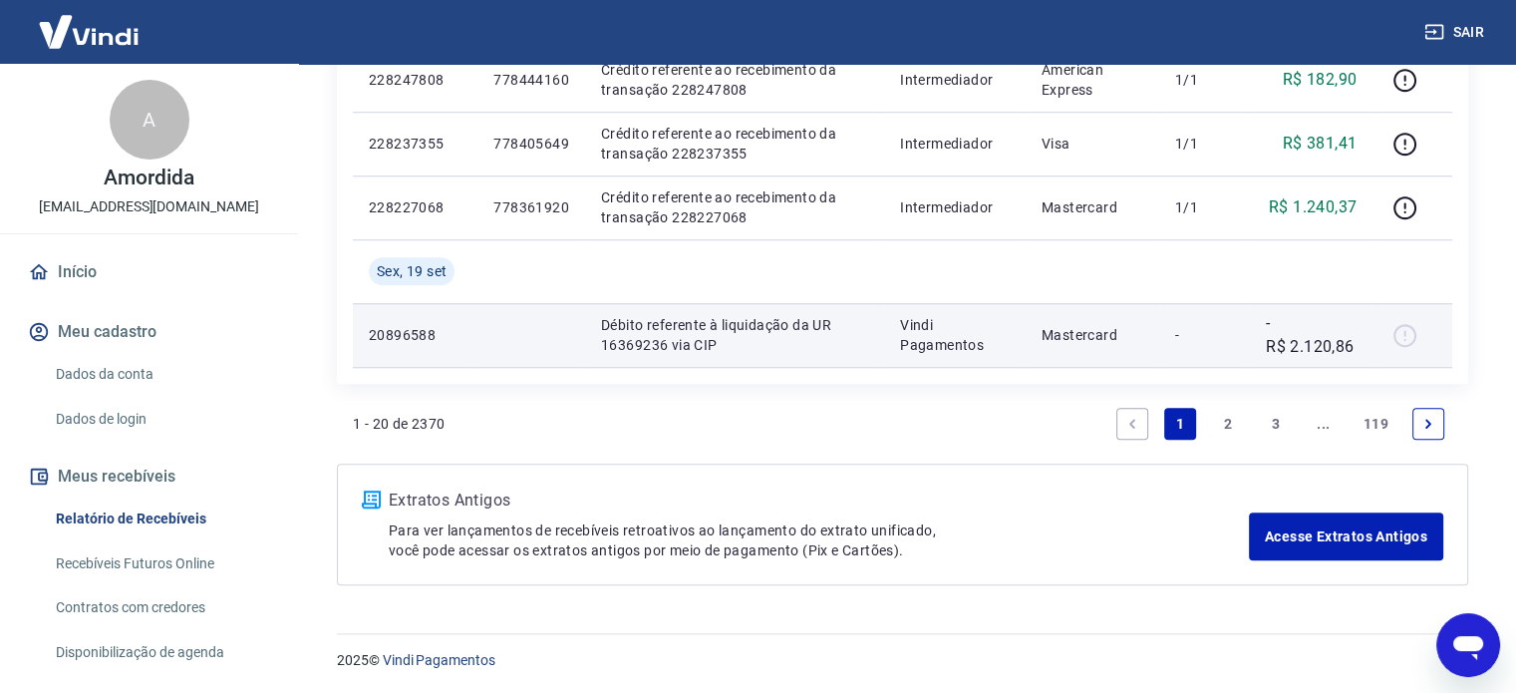
scroll to position [1372, 0]
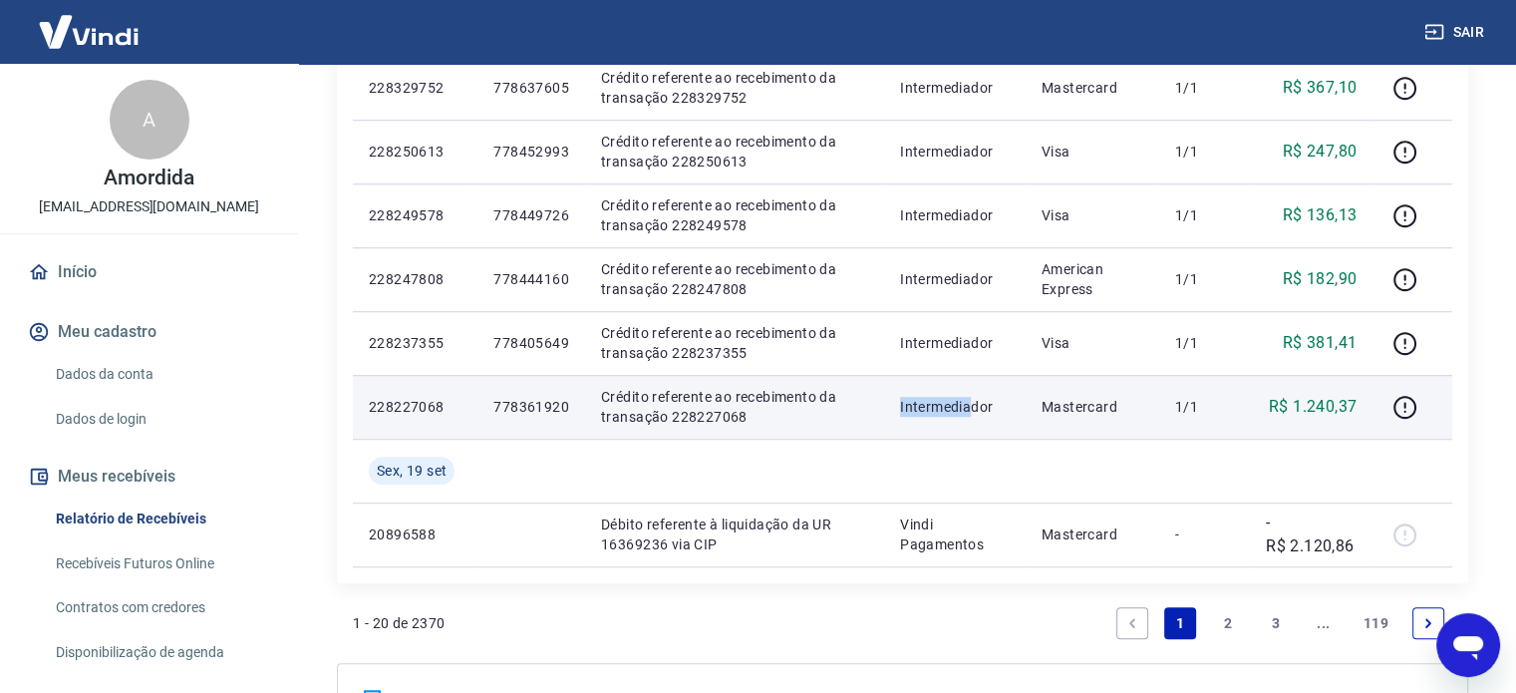
drag, startPoint x: 821, startPoint y: 410, endPoint x: 797, endPoint y: 404, distance: 24.7
click at [796, 410] on tr "228227068 778361920 Crédito referente ao recebimento da transação 228227068 Int…" at bounding box center [902, 407] width 1099 height 64
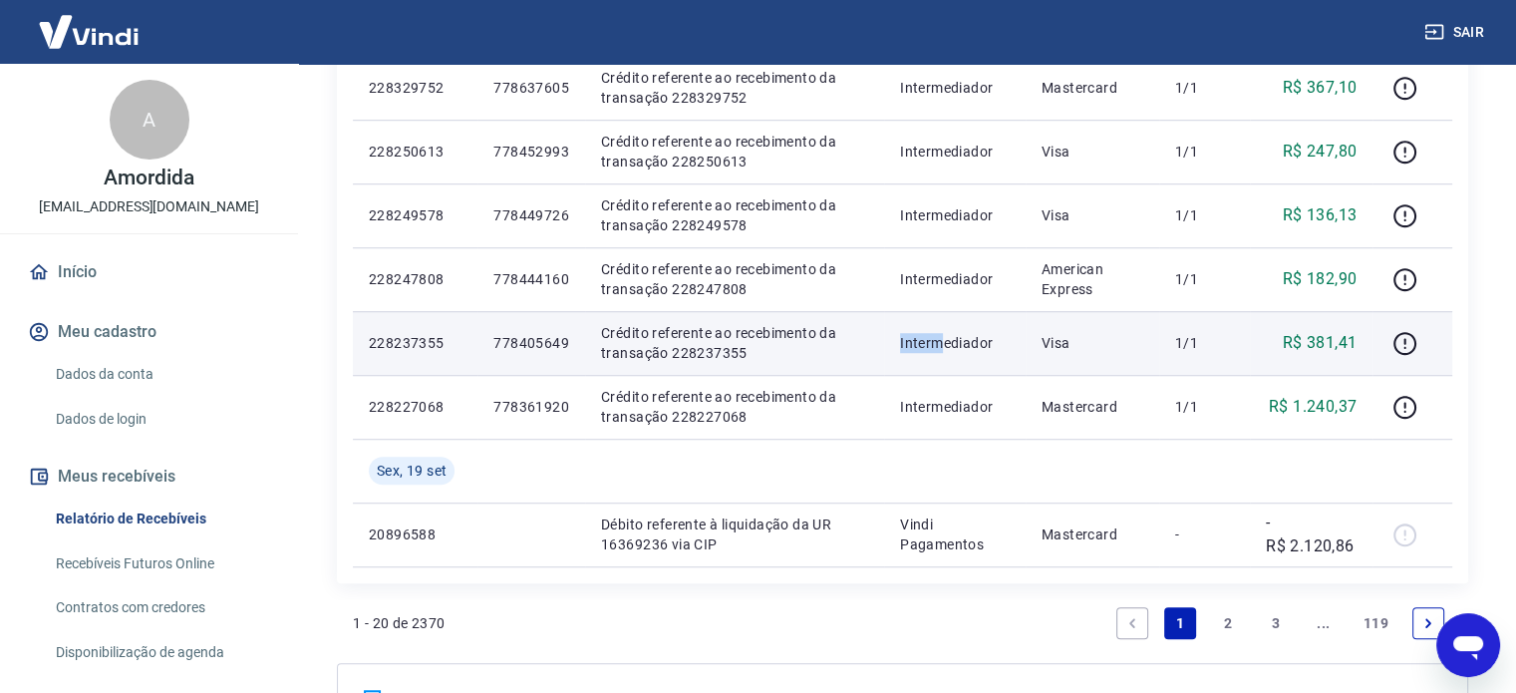
drag, startPoint x: 947, startPoint y: 346, endPoint x: 795, endPoint y: 341, distance: 151.6
click at [791, 346] on tr "228237355 778405649 Crédito referente ao recebimento da transação 228237355 Int…" at bounding box center [902, 343] width 1099 height 64
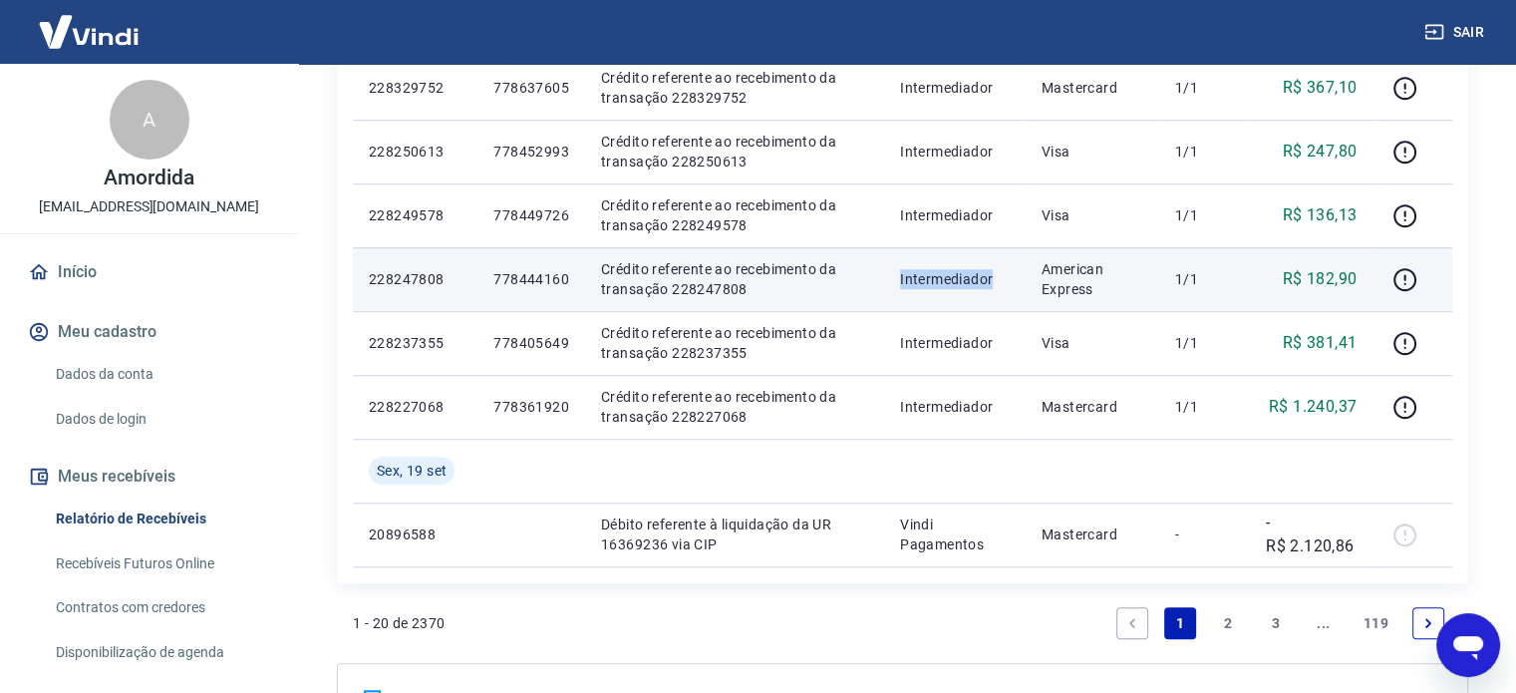
drag, startPoint x: 1013, startPoint y: 296, endPoint x: 807, endPoint y: 291, distance: 206.3
click at [807, 292] on tr "228247808 778444160 Crédito referente ao recebimento da transação 228247808 Int…" at bounding box center [902, 279] width 1099 height 64
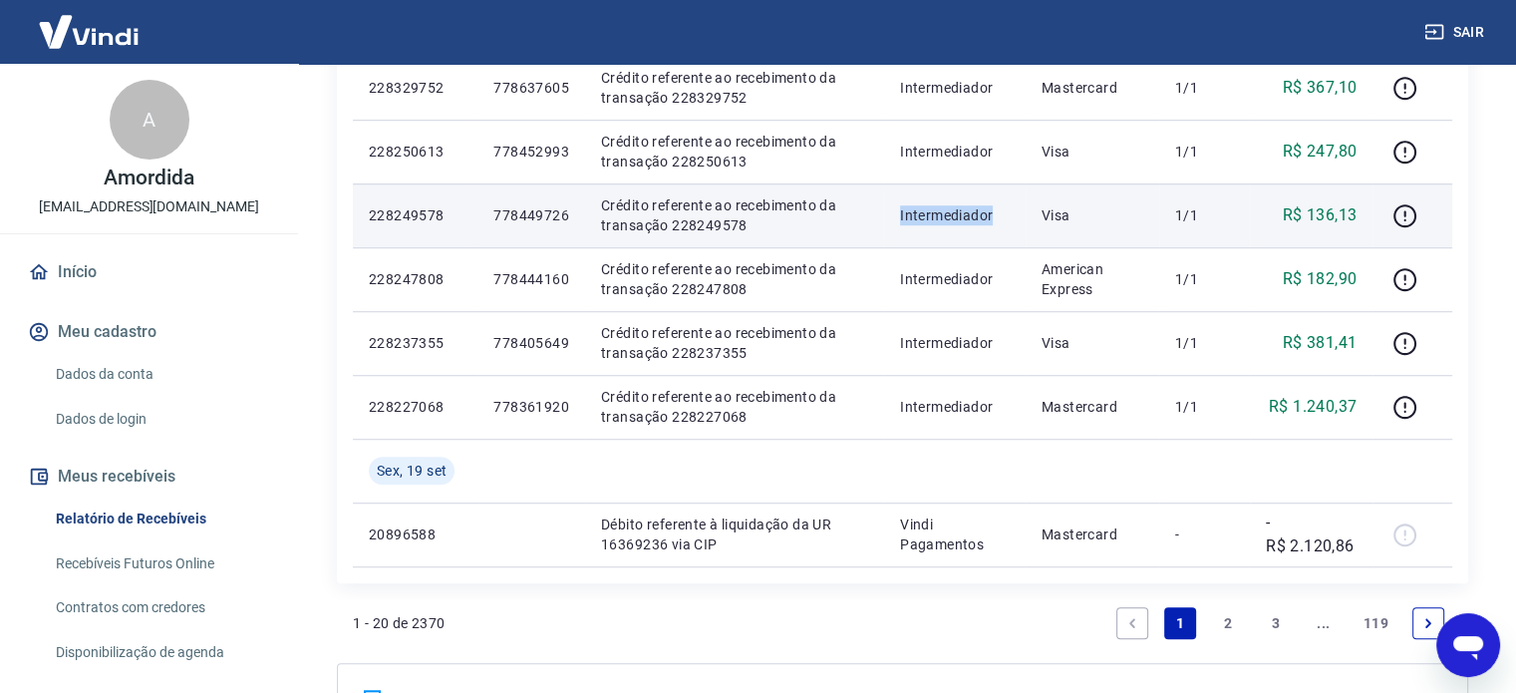
drag, startPoint x: 1022, startPoint y: 218, endPoint x: 819, endPoint y: 218, distance: 203.3
click at [819, 218] on tr "228249578 778449726 Crédito referente ao recebimento da transação 228249578 Int…" at bounding box center [902, 215] width 1099 height 64
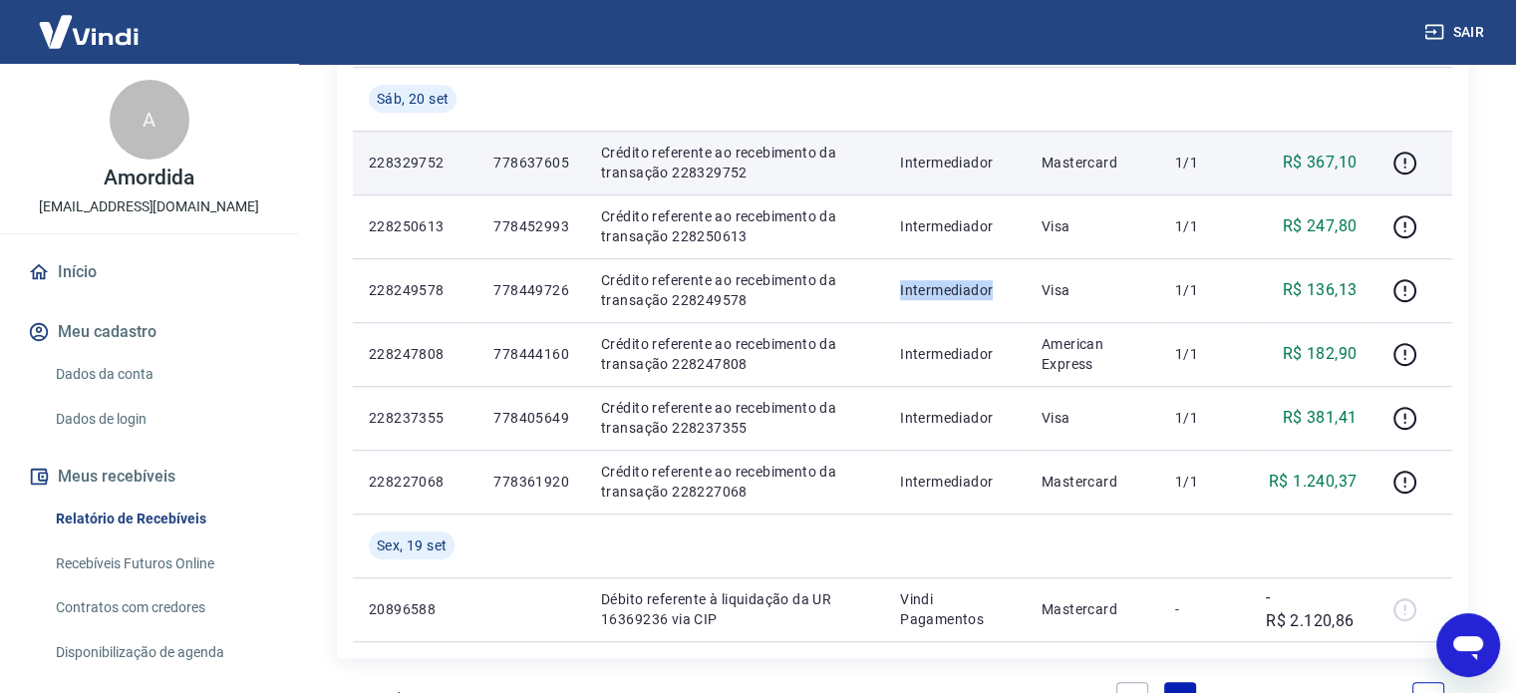
scroll to position [1173, 0]
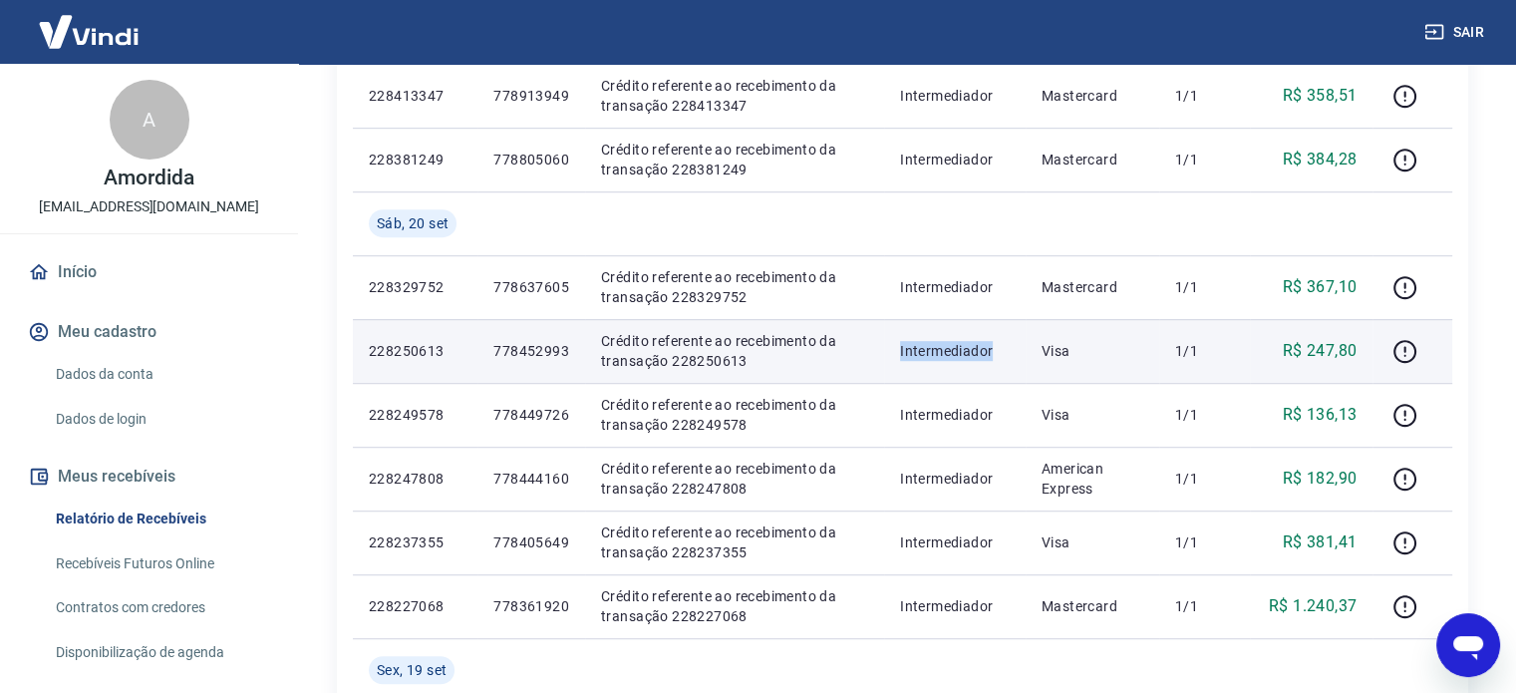
drag, startPoint x: 1015, startPoint y: 345, endPoint x: 846, endPoint y: 342, distance: 169.4
click at [830, 349] on tr "228250613 778452993 Crédito referente ao recebimento da transação 228250613 Int…" at bounding box center [902, 351] width 1099 height 64
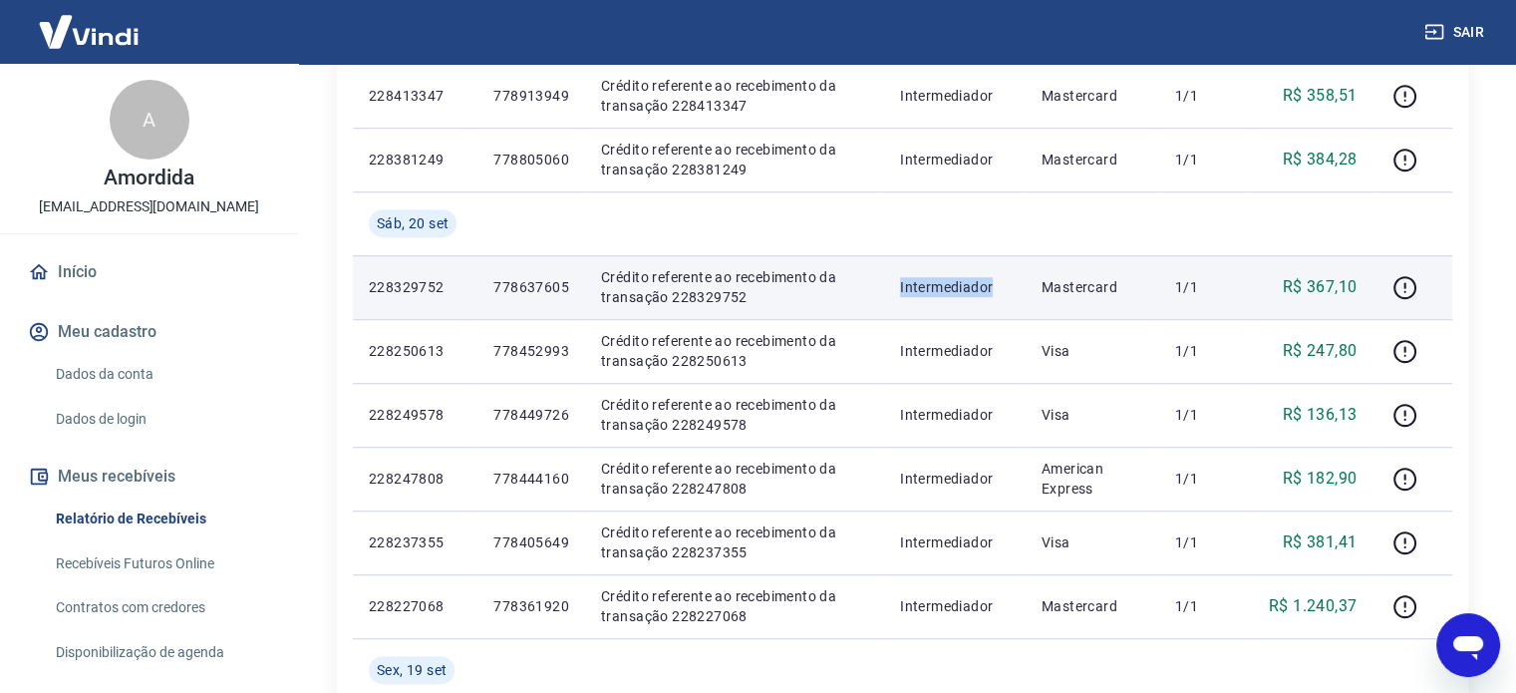
drag, startPoint x: 1024, startPoint y: 299, endPoint x: 802, endPoint y: 289, distance: 222.4
click at [802, 291] on tr "228329752 778637605 Crédito referente ao recebimento da transação 228329752 Int…" at bounding box center [902, 287] width 1099 height 64
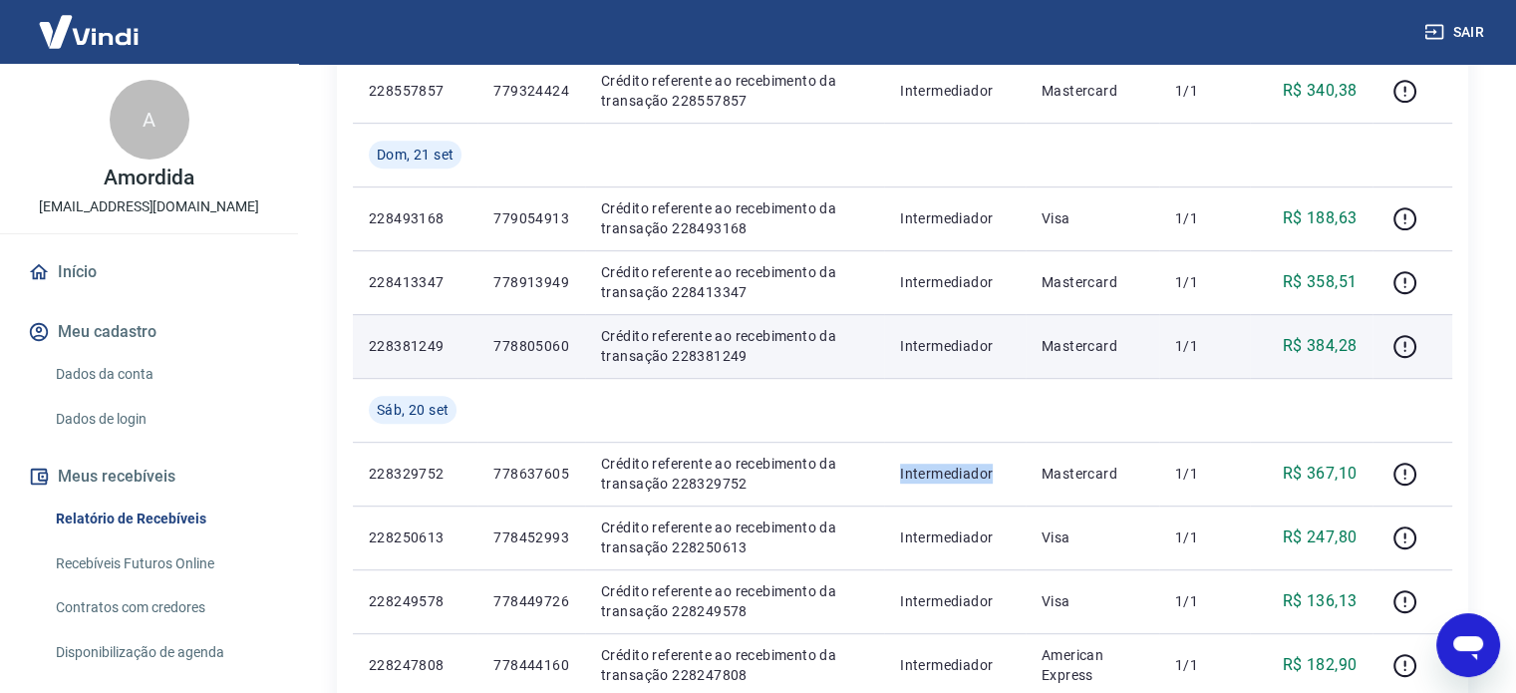
scroll to position [974, 0]
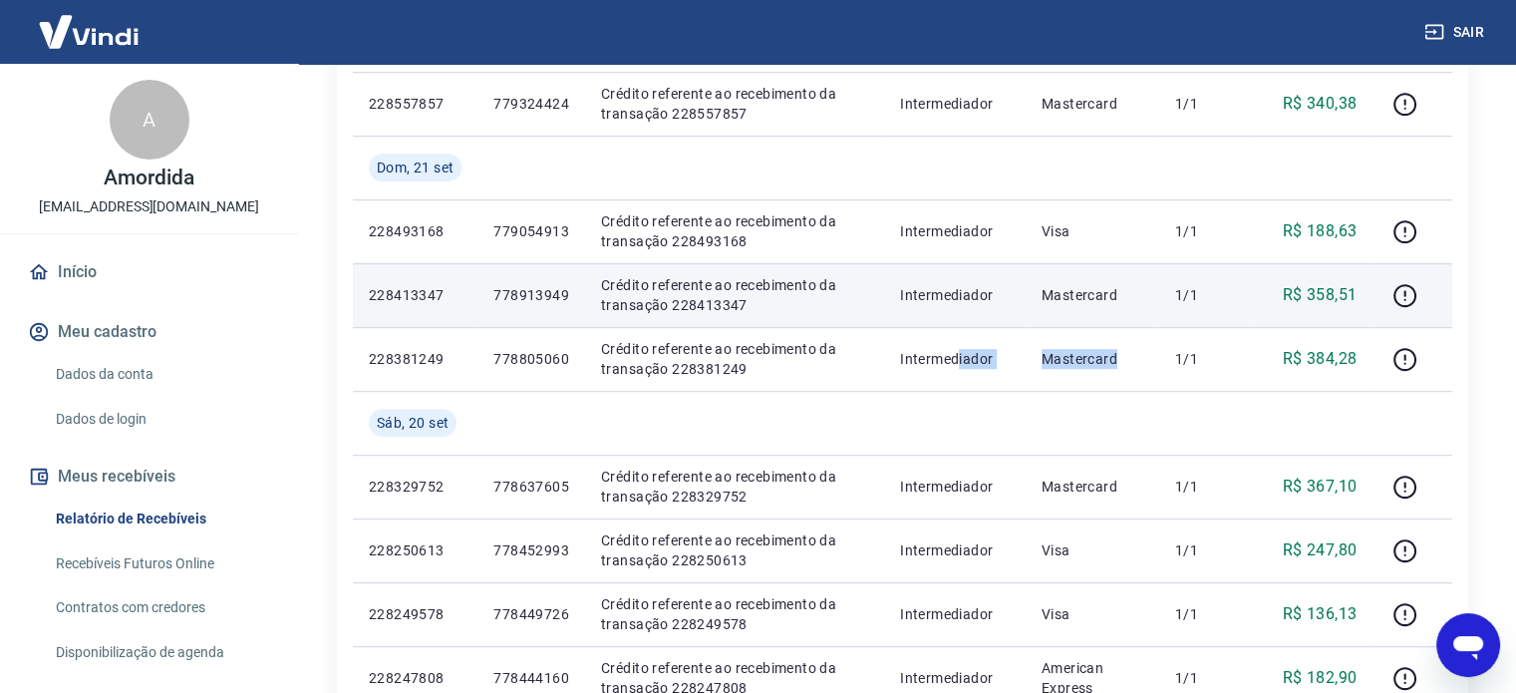
drag, startPoint x: 1008, startPoint y: 363, endPoint x: 1085, endPoint y: 309, distance: 93.7
click at [931, 358] on tr "228381249 778805060 Crédito referente ao recebimento da transação 228381249 Int…" at bounding box center [902, 359] width 1099 height 64
drag, startPoint x: 1047, startPoint y: 303, endPoint x: 970, endPoint y: 299, distance: 77.8
click at [969, 302] on tr "228413347 778913949 Crédito referente ao recebimento da transação 228413347 Int…" at bounding box center [902, 295] width 1099 height 64
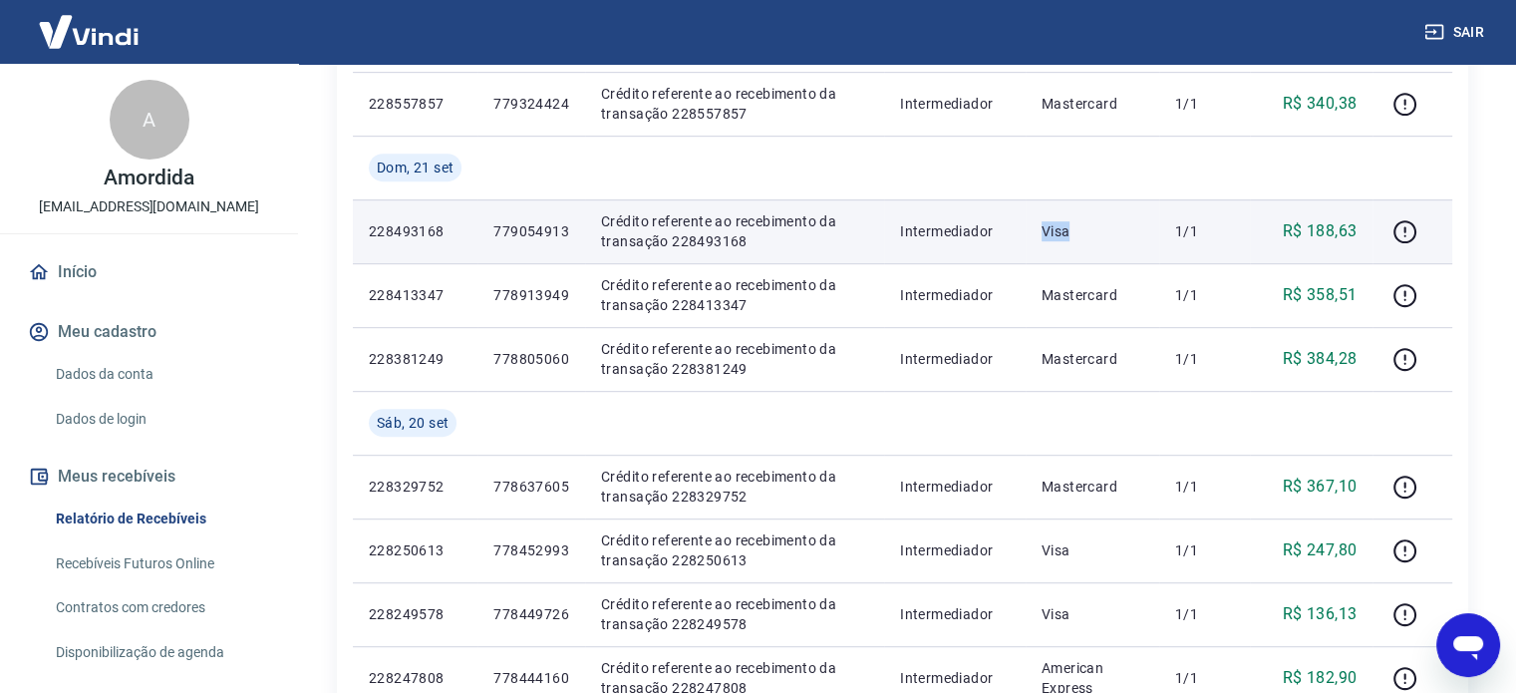
drag, startPoint x: 1041, startPoint y: 234, endPoint x: 1007, endPoint y: 234, distance: 33.9
click at [1017, 234] on tr "228493168 779054913 Crédito referente ao recebimento da transação 228493168 Int…" at bounding box center [902, 231] width 1099 height 64
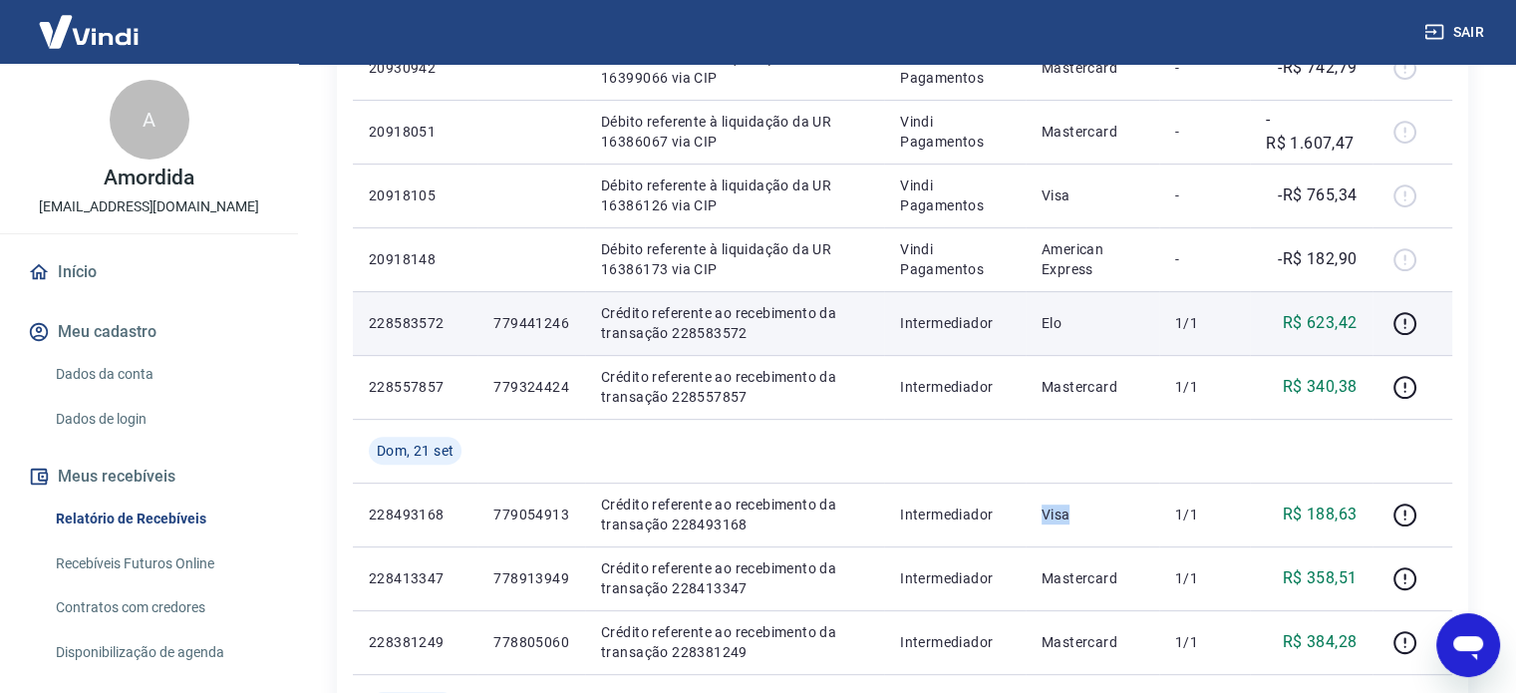
scroll to position [675, 0]
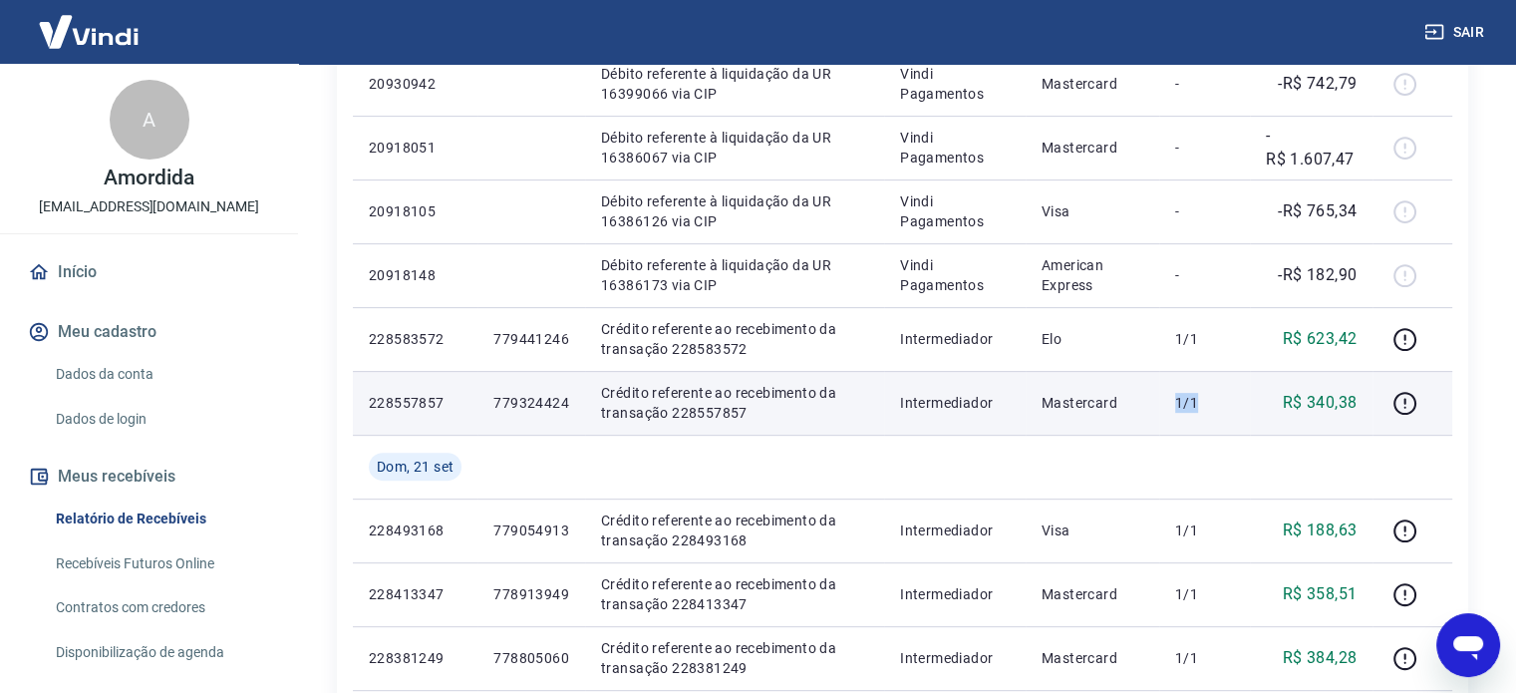
drag, startPoint x: 1201, startPoint y: 410, endPoint x: 1040, endPoint y: 380, distance: 163.2
click at [1046, 404] on tr "228557857 779324424 Crédito referente ao recebimento da transação 228557857 Int…" at bounding box center [902, 403] width 1099 height 64
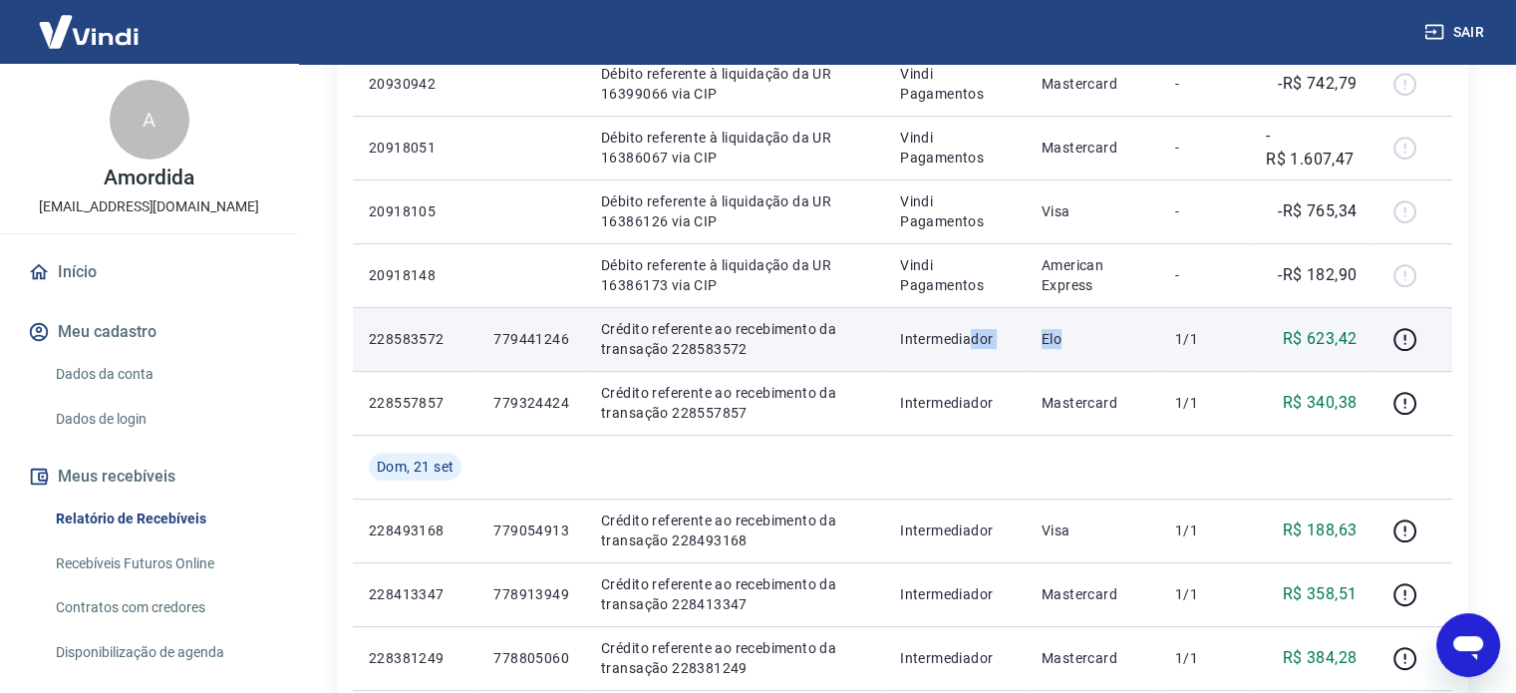
drag, startPoint x: 1151, startPoint y: 351, endPoint x: 936, endPoint y: 350, distance: 215.2
click at [960, 350] on tr "228583572 779441246 Crédito referente ao recebimento da transação 228583572 Int…" at bounding box center [902, 339] width 1099 height 64
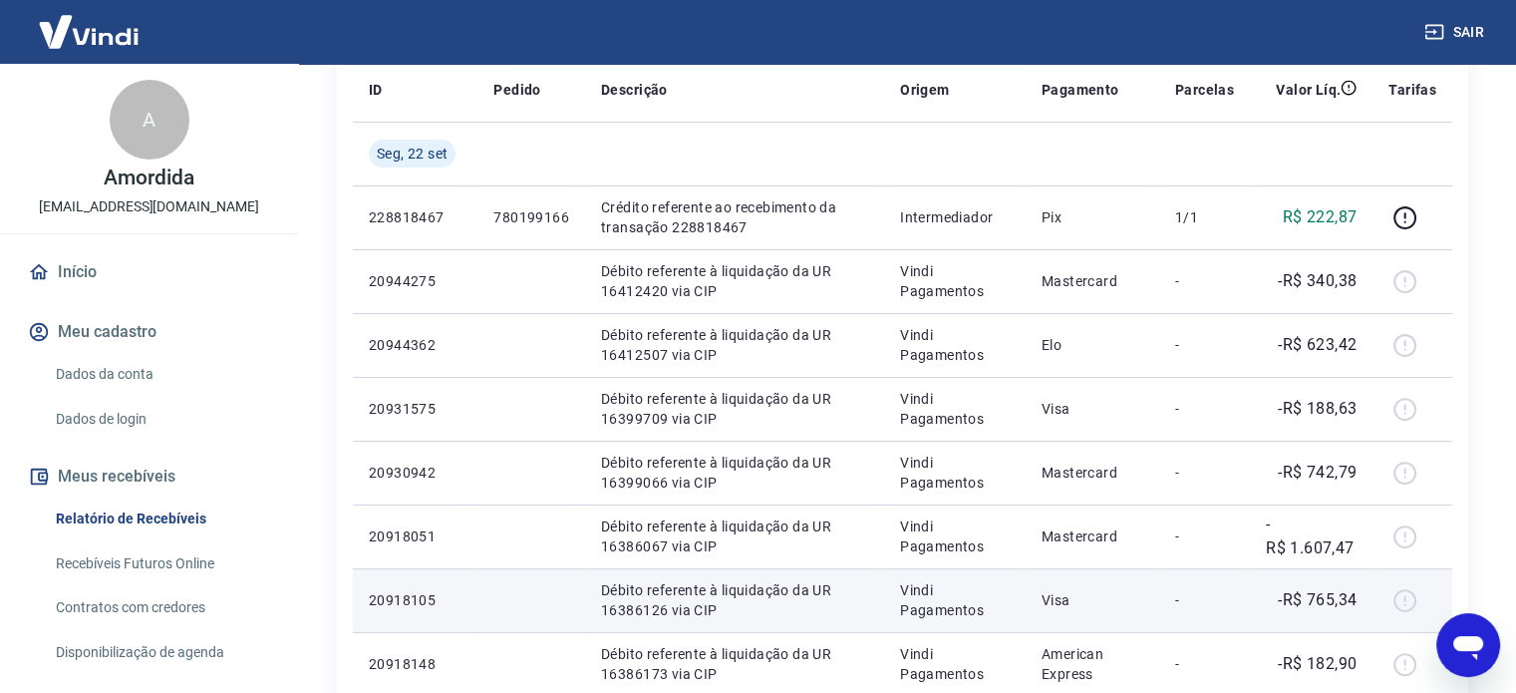
scroll to position [276, 0]
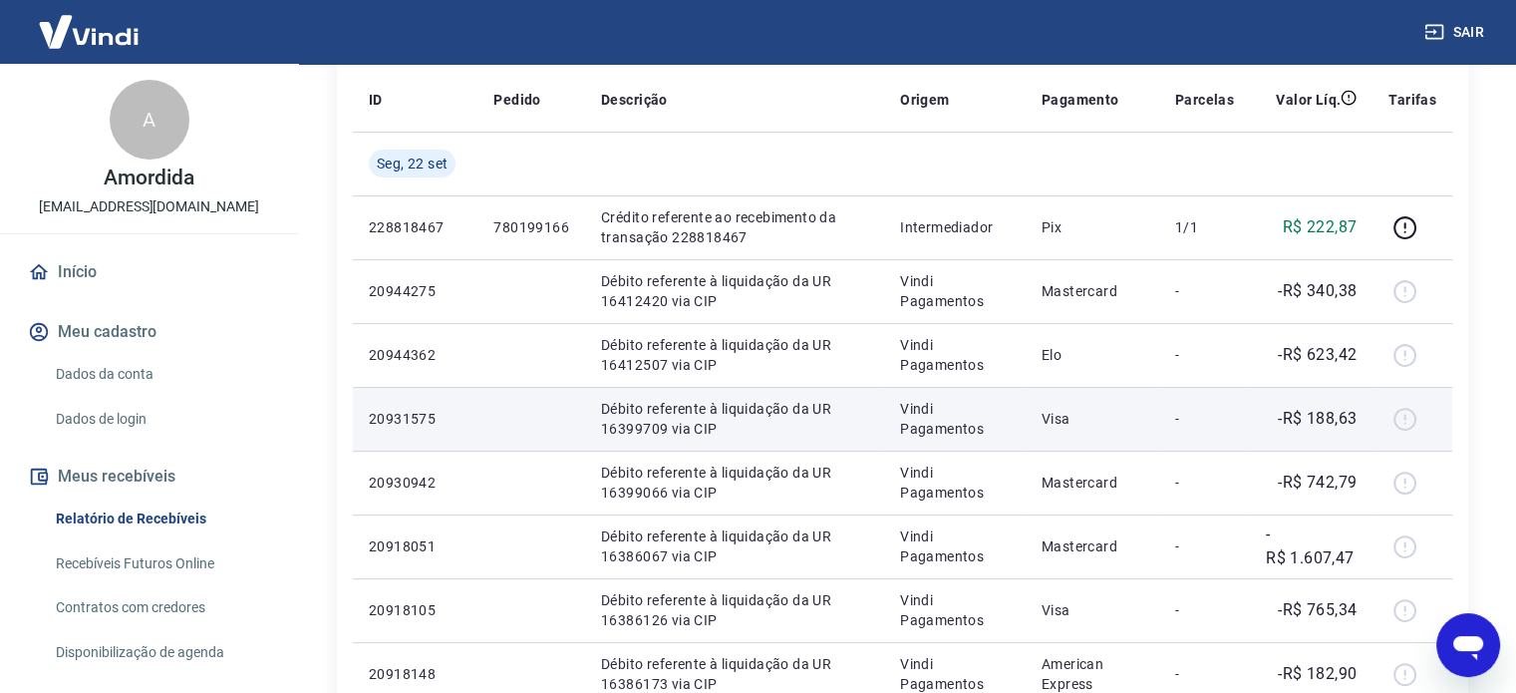
click at [643, 406] on p "Débito referente à liquidação da UR 16399709 via CIP" at bounding box center [734, 419] width 267 height 40
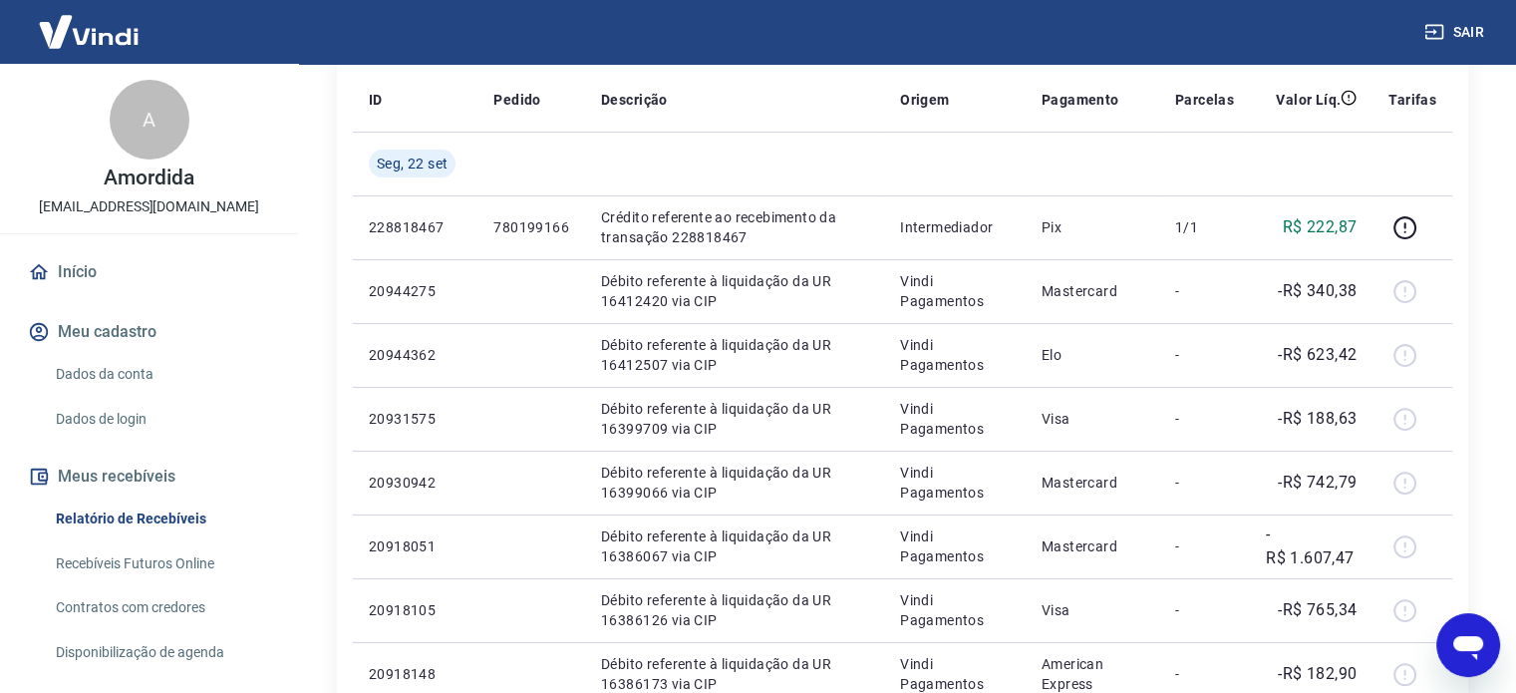
scroll to position [858, 0]
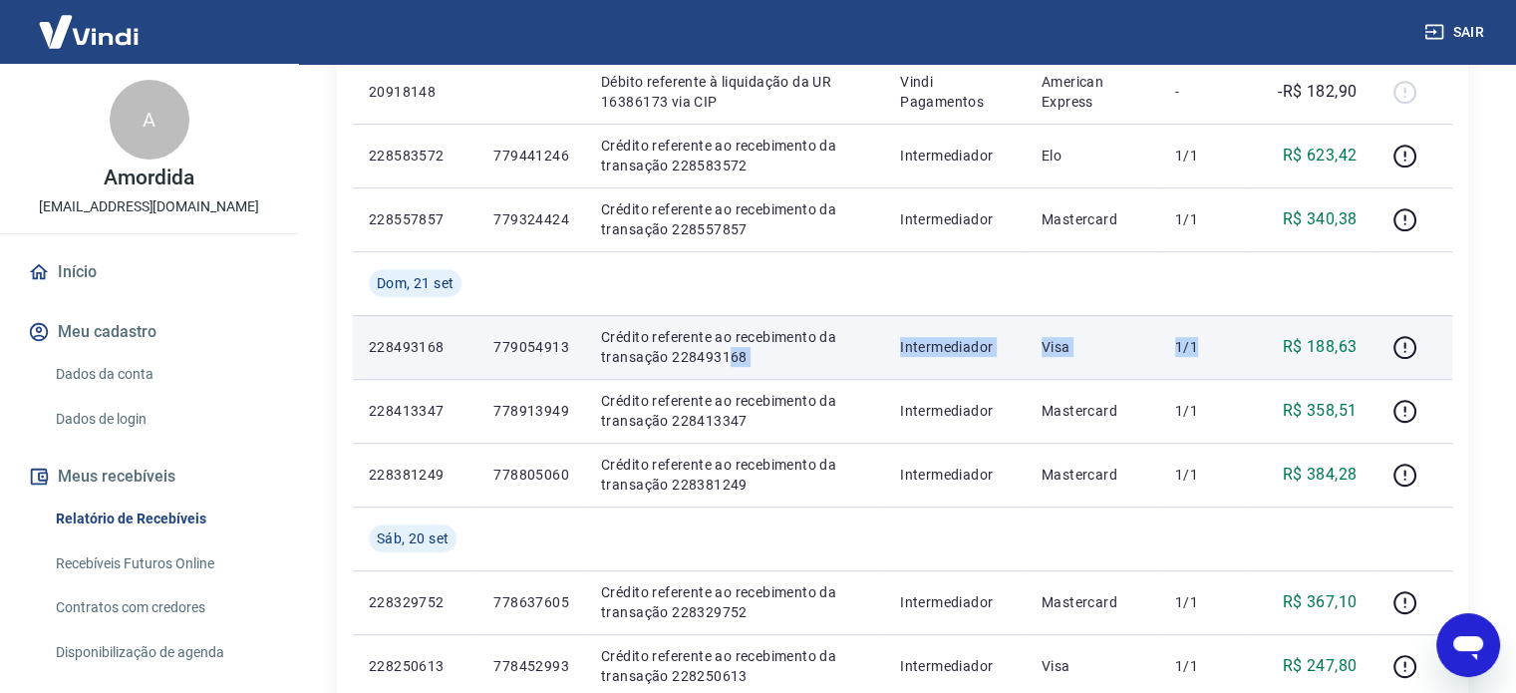
drag, startPoint x: 1128, startPoint y: 369, endPoint x: 1246, endPoint y: 364, distance: 117.7
click at [1244, 365] on tr "228493168 779054913 Crédito referente ao recebimento da transação 228493168 Int…" at bounding box center [902, 347] width 1099 height 64
click at [1248, 366] on td "1/1" at bounding box center [1204, 347] width 91 height 64
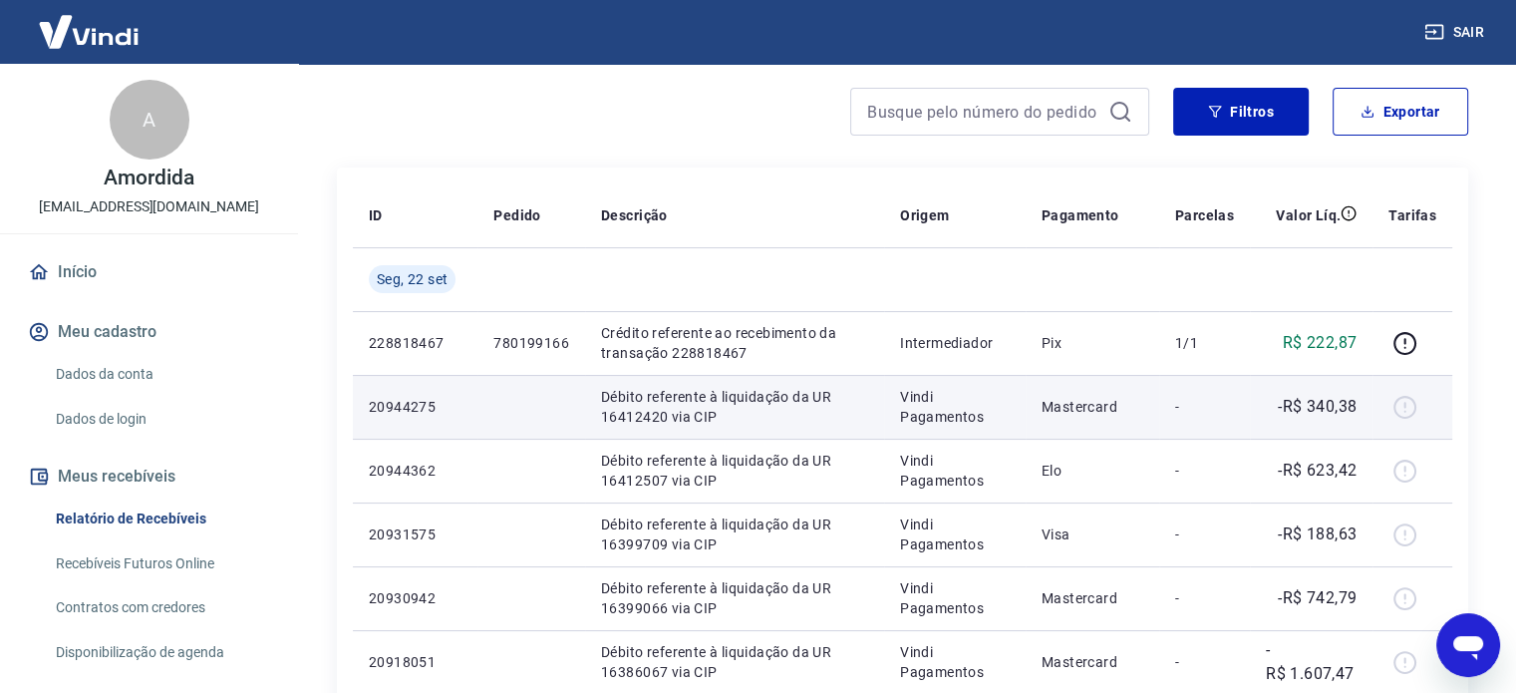
scroll to position [360, 0]
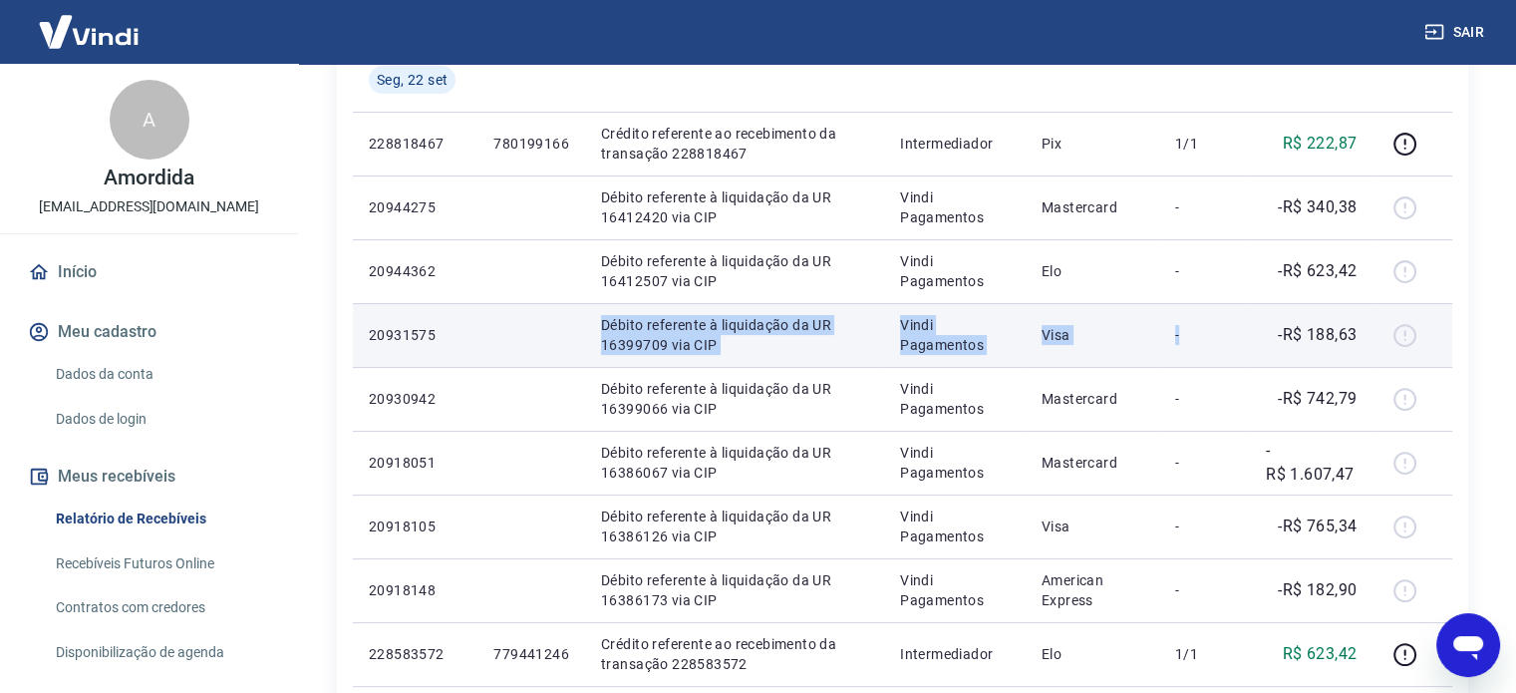
drag, startPoint x: 611, startPoint y: 342, endPoint x: 578, endPoint y: 342, distance: 32.9
click at [578, 342] on tr "20931575 Débito referente à liquidação da UR 16399709 via CIP Vindi Pagamentos …" at bounding box center [902, 335] width 1099 height 64
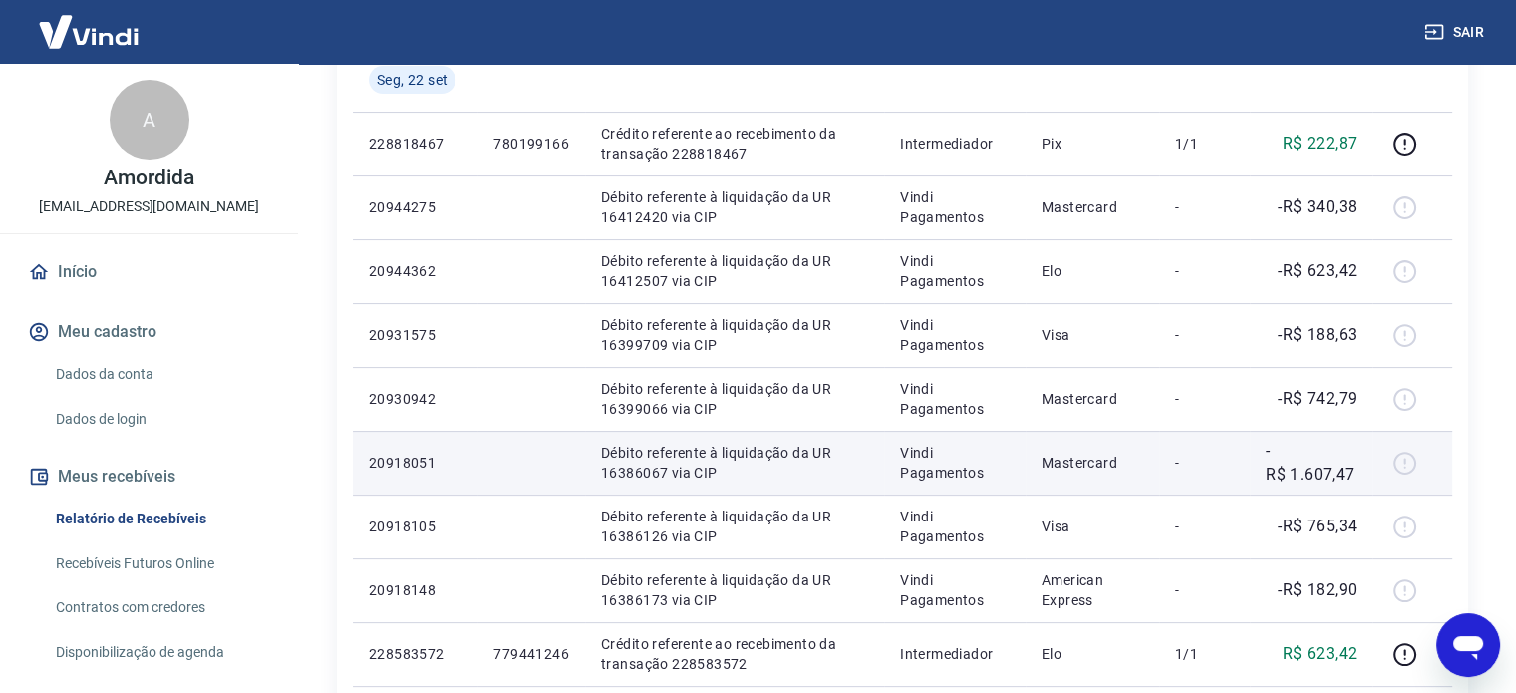
click at [831, 446] on p "Débito referente à liquidação da UR 16386067 via CIP" at bounding box center [734, 462] width 267 height 40
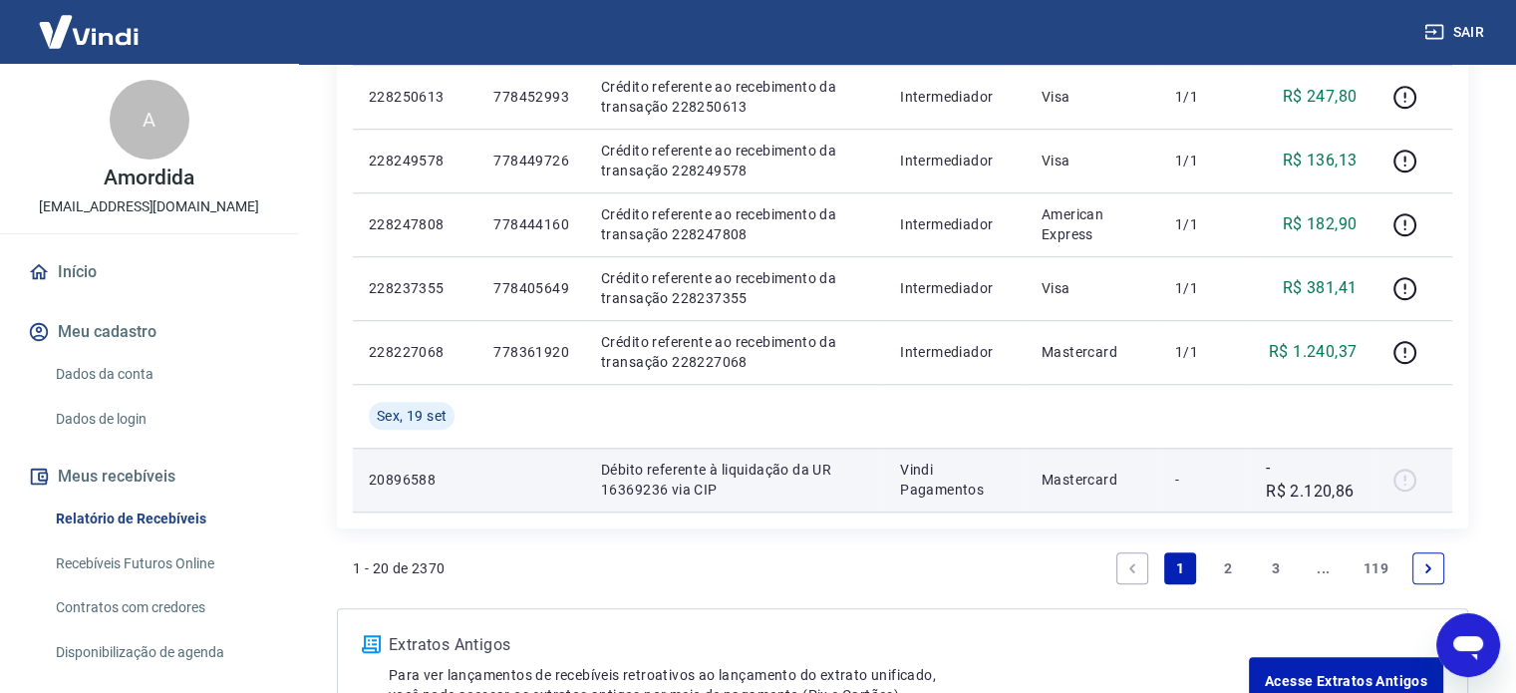
scroll to position [1571, 0]
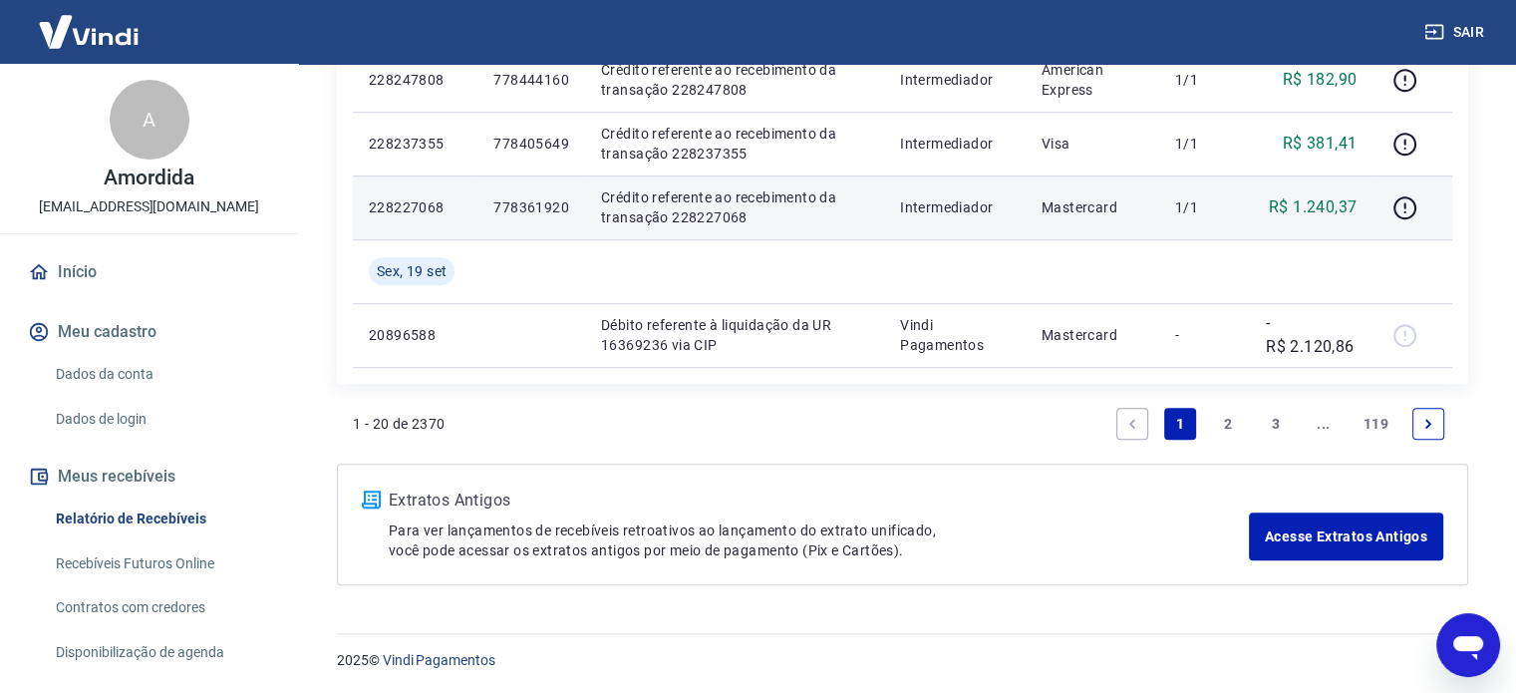
click at [551, 200] on p "778361920" at bounding box center [531, 207] width 76 height 20
copy p "778361920"
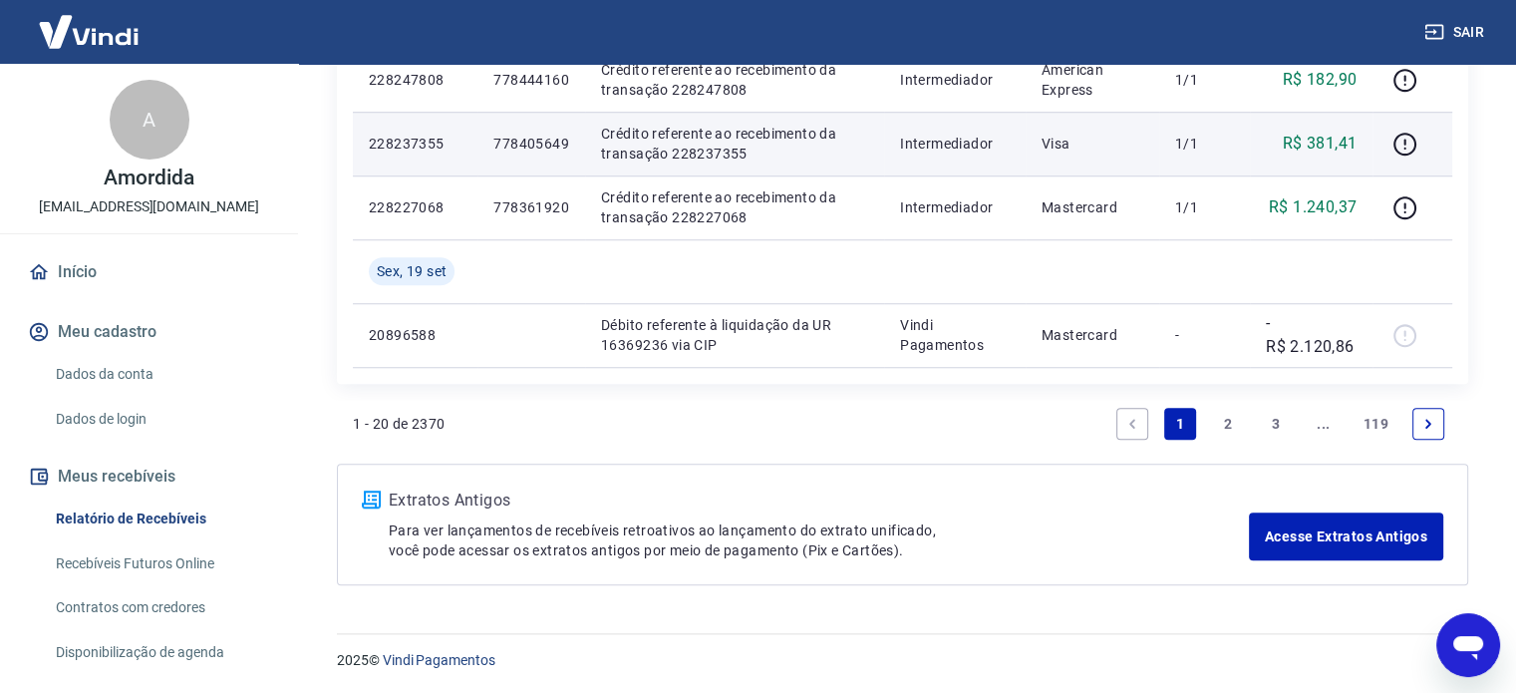
click at [550, 143] on p "778405649" at bounding box center [531, 144] width 76 height 20
copy p "778405649"
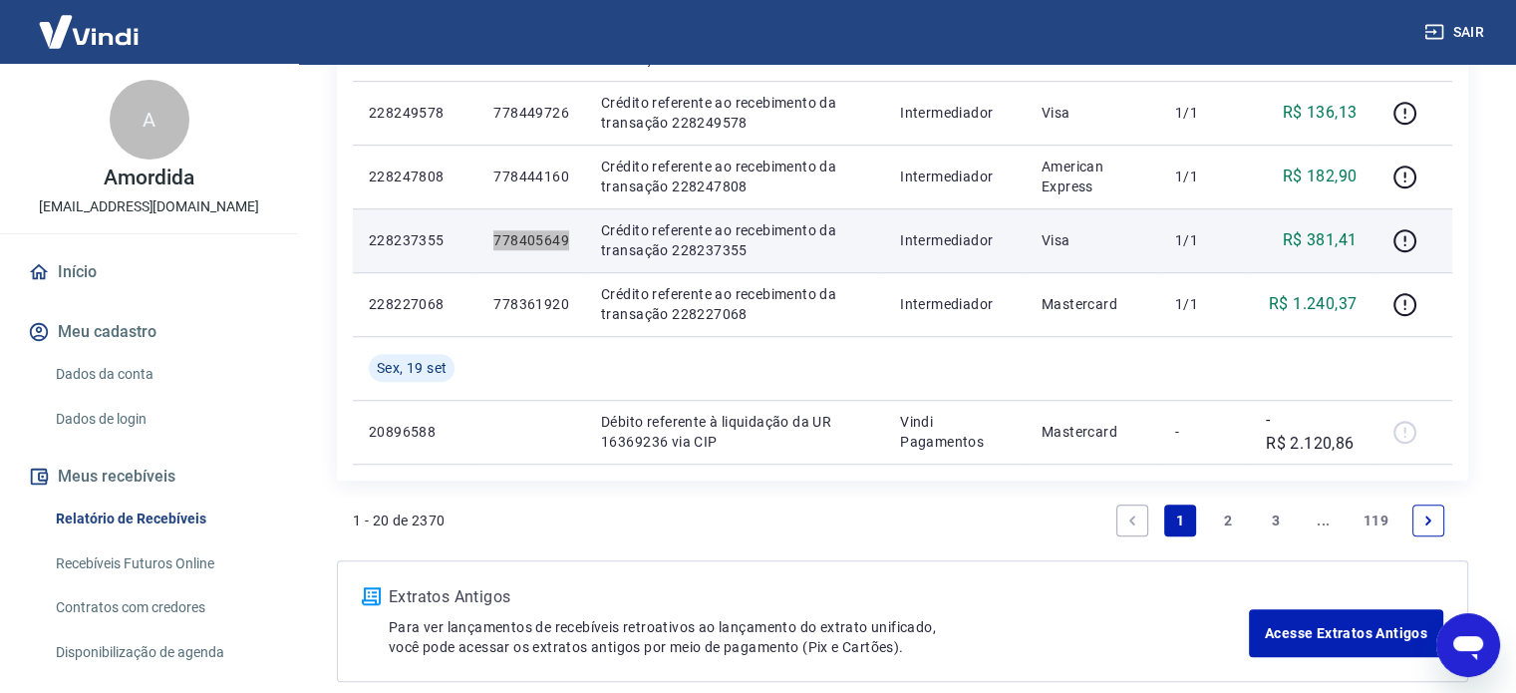
scroll to position [1472, 0]
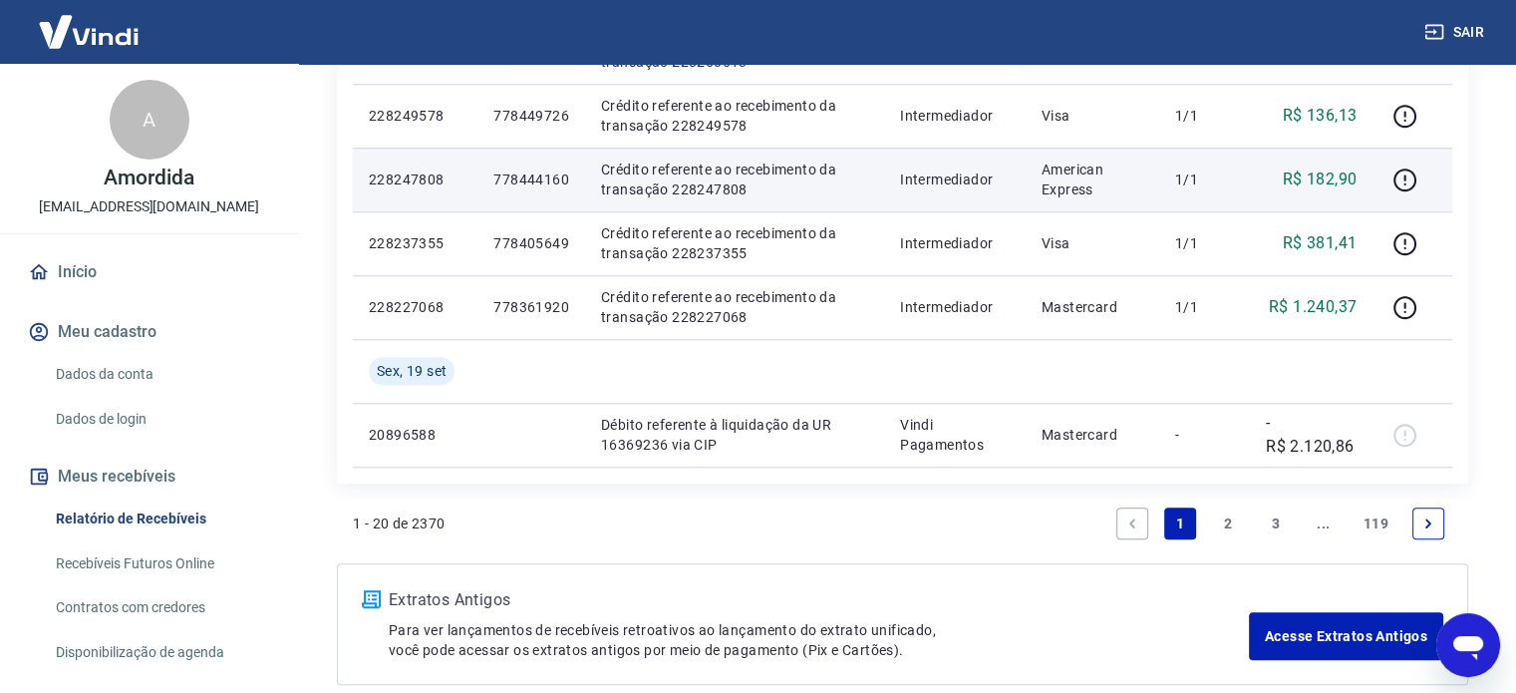
click at [539, 179] on p "778444160" at bounding box center [531, 179] width 76 height 20
copy p "778444160"
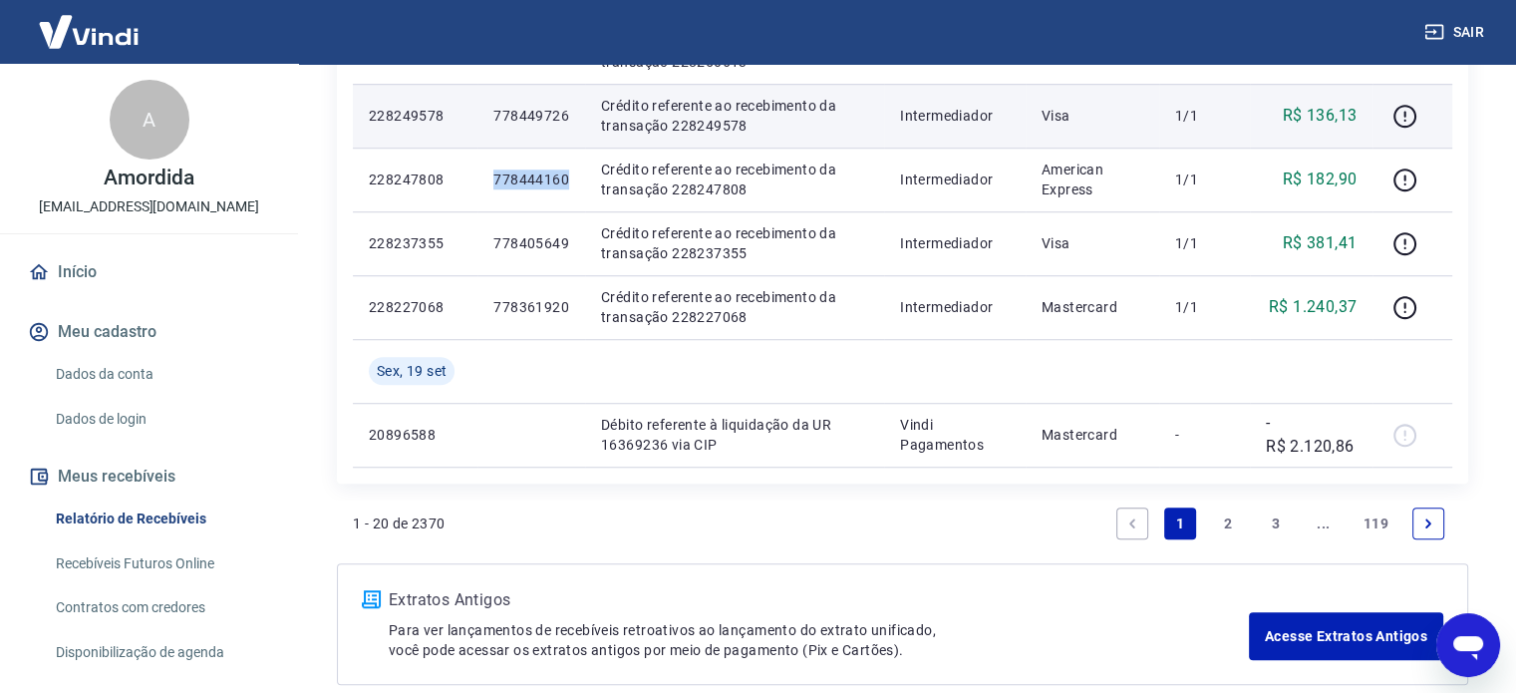
click at [546, 120] on p "778449726" at bounding box center [531, 116] width 76 height 20
copy p "778449726"
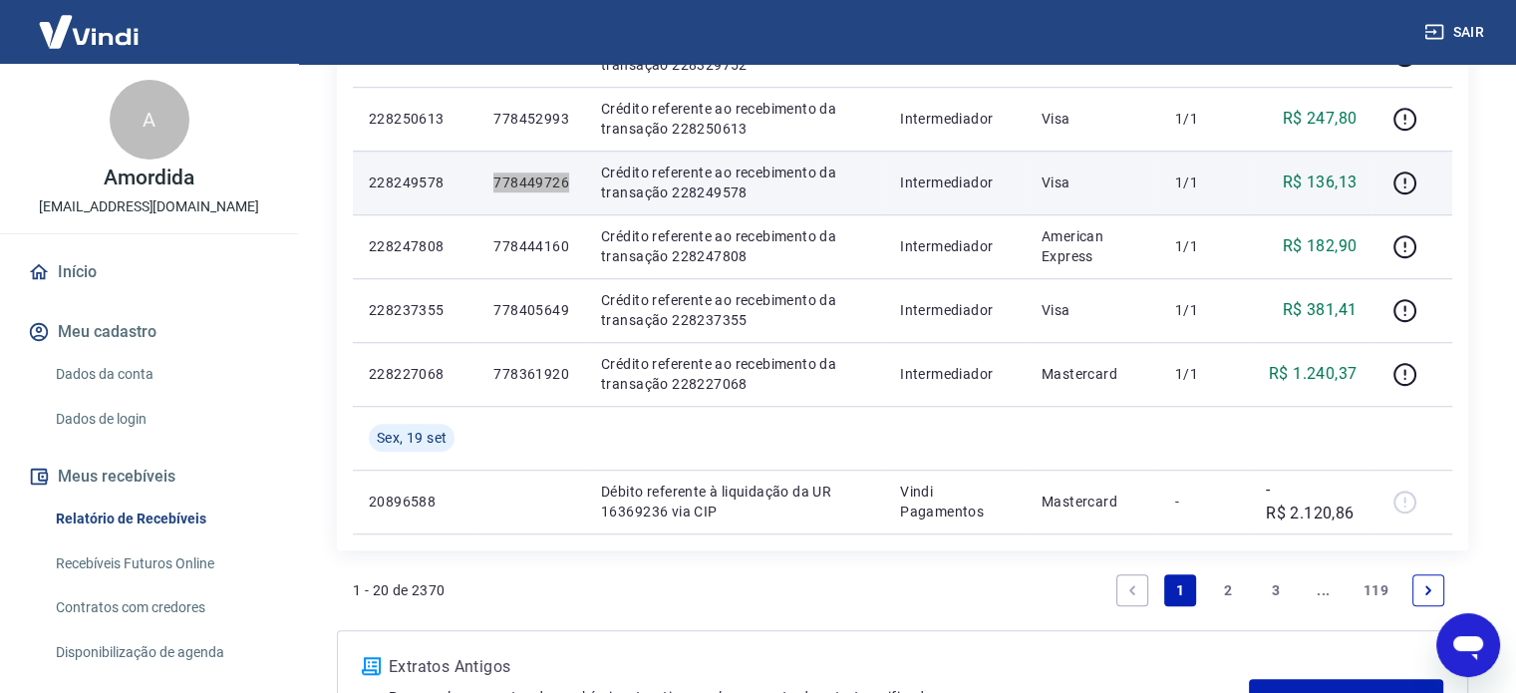
scroll to position [1273, 0]
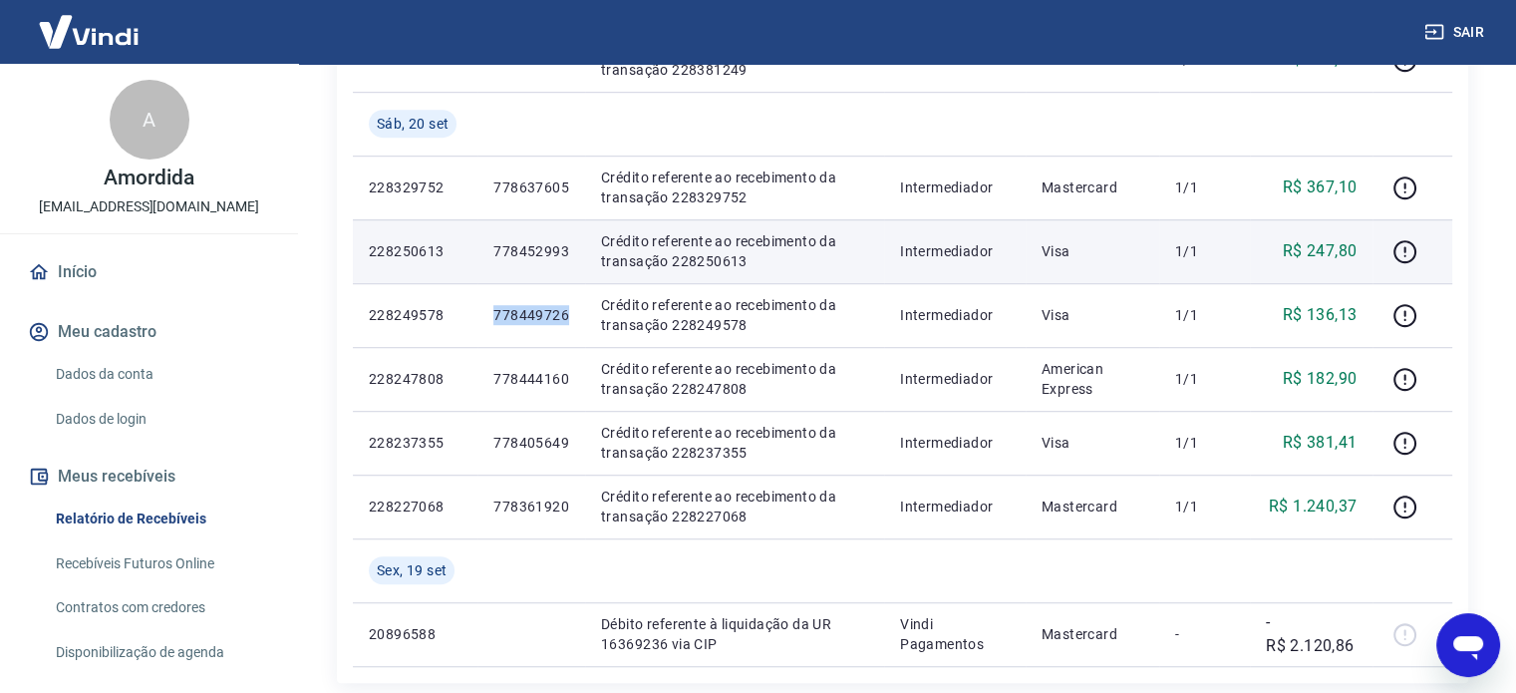
click at [550, 252] on p "778452993" at bounding box center [531, 251] width 76 height 20
copy p "778452993"
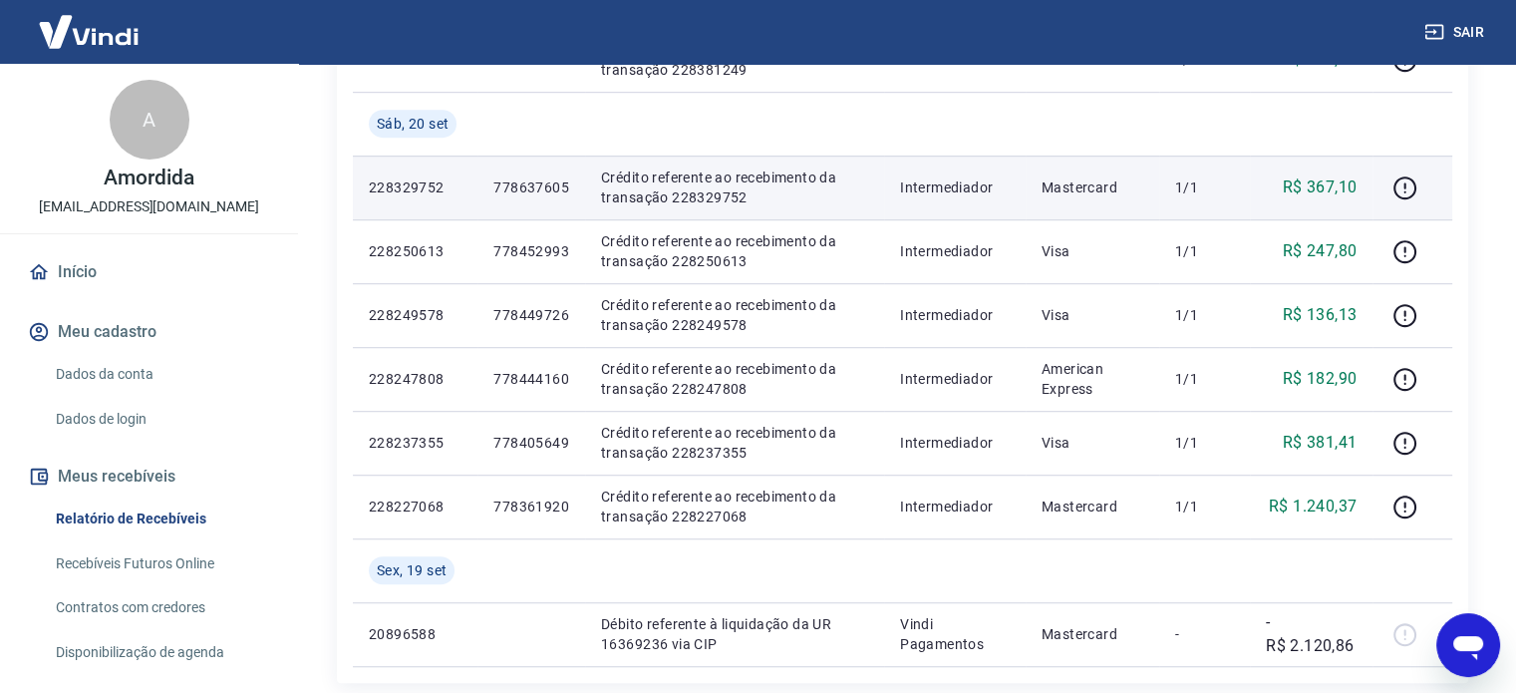
click at [517, 177] on p "778637605" at bounding box center [531, 187] width 76 height 20
copy p "778637605"
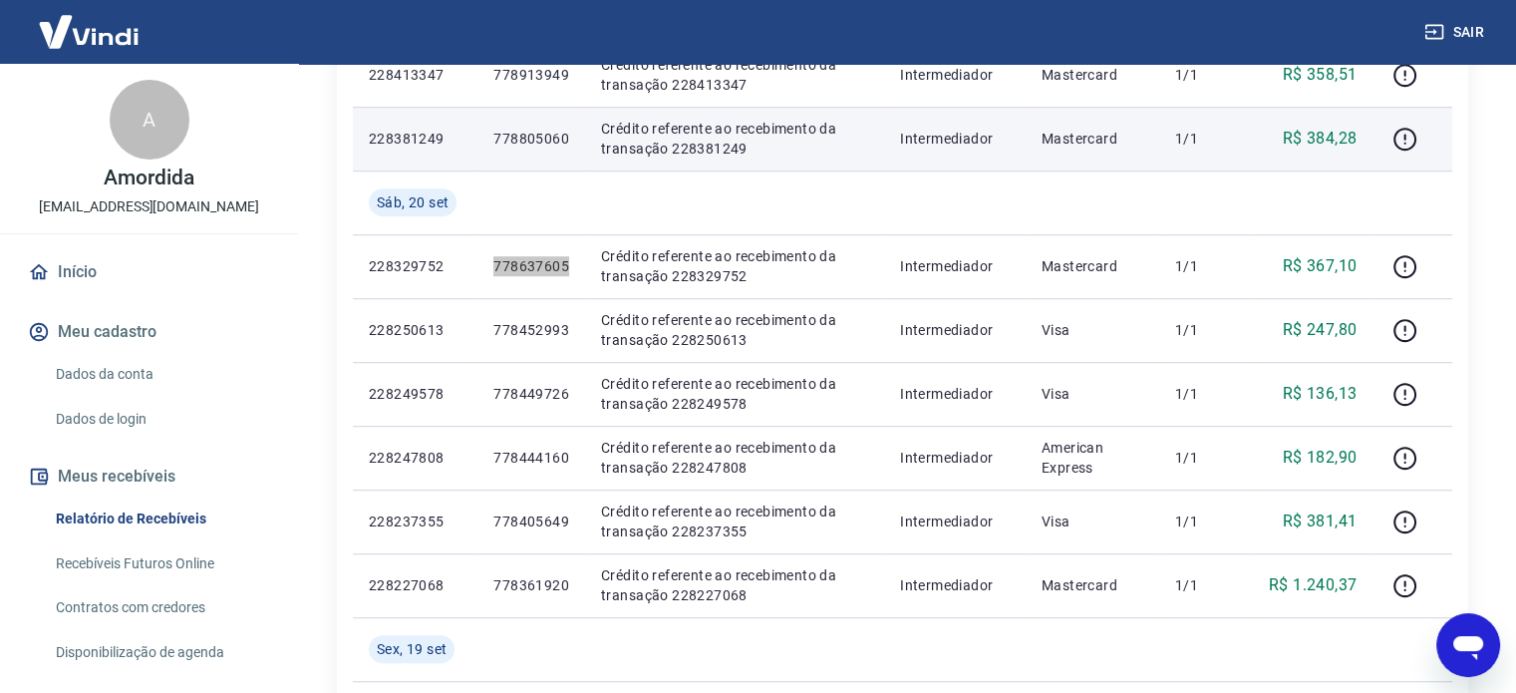
scroll to position [974, 0]
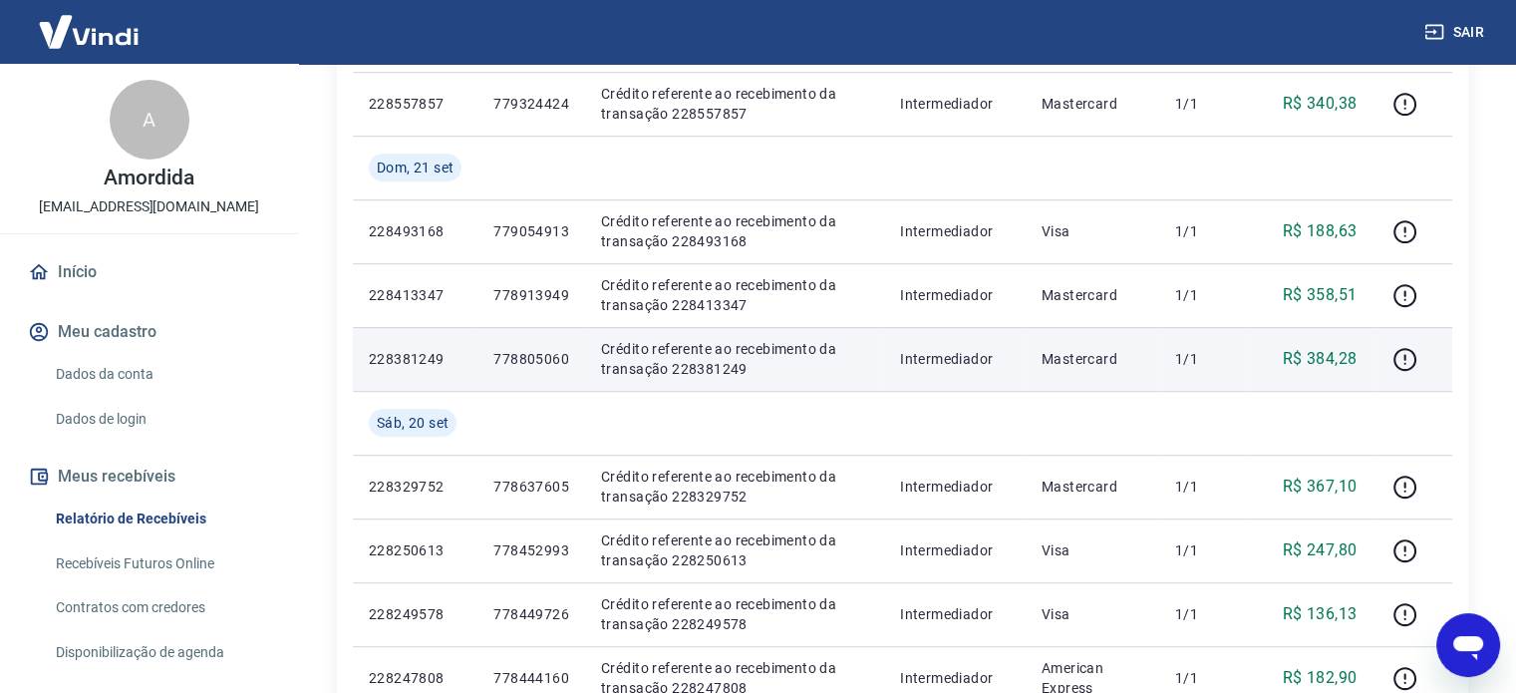
click at [551, 342] on td "778805060" at bounding box center [531, 359] width 108 height 64
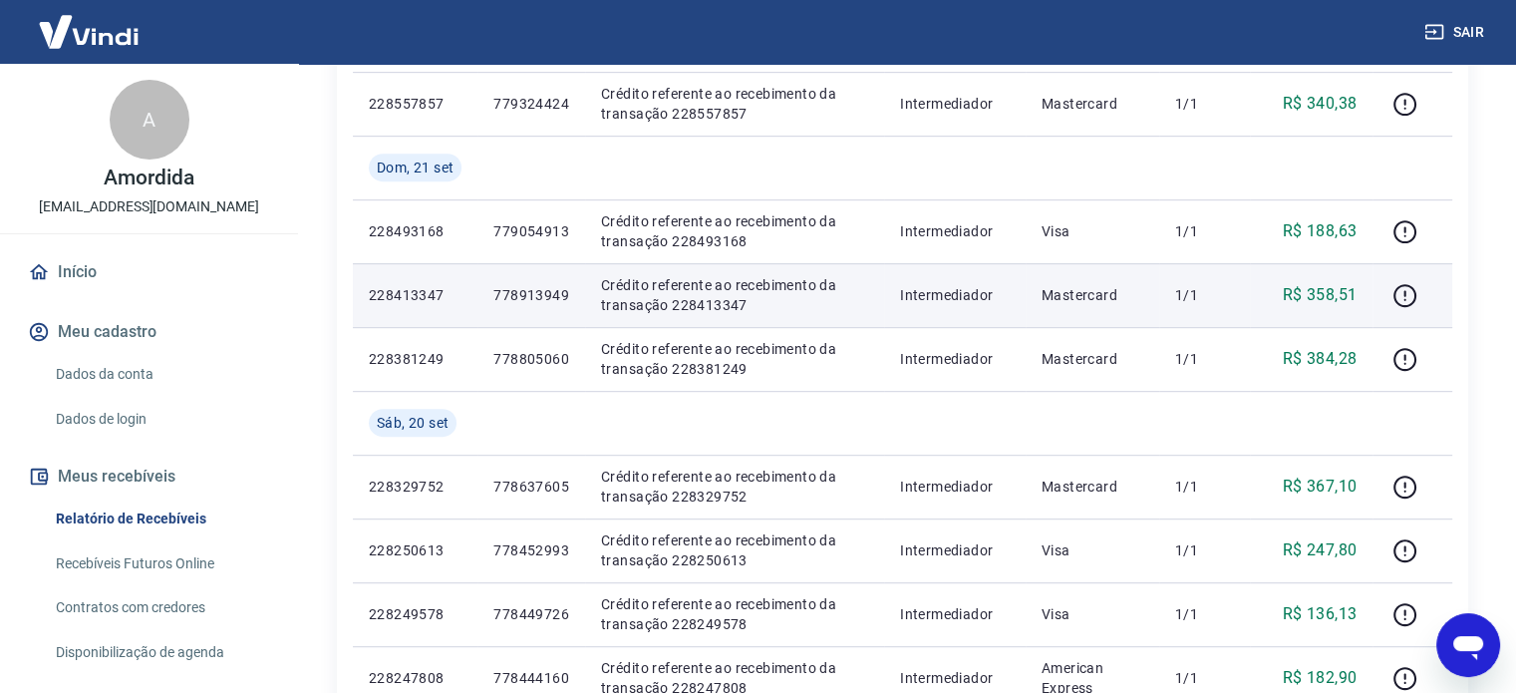
click at [530, 277] on td "778913949" at bounding box center [531, 295] width 108 height 64
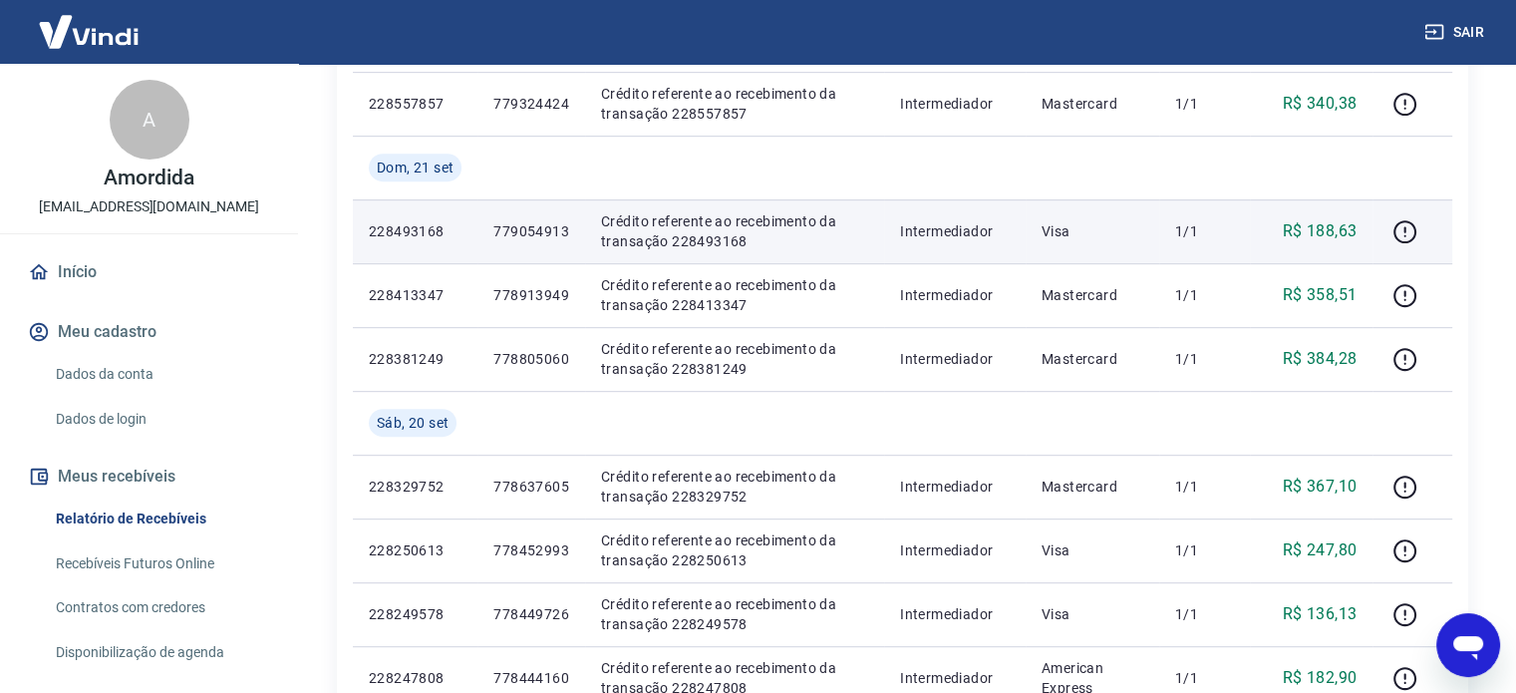
click at [554, 232] on p "779054913" at bounding box center [531, 231] width 76 height 20
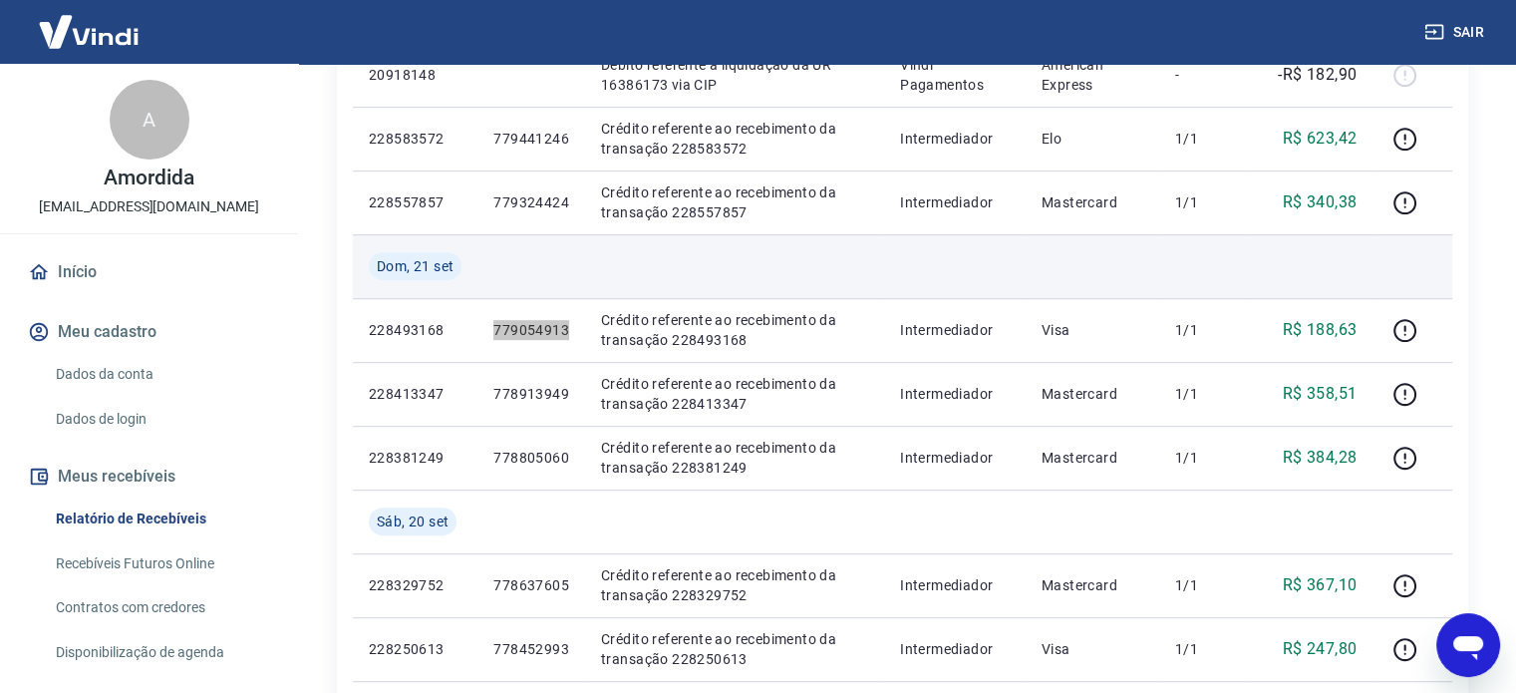
scroll to position [874, 0]
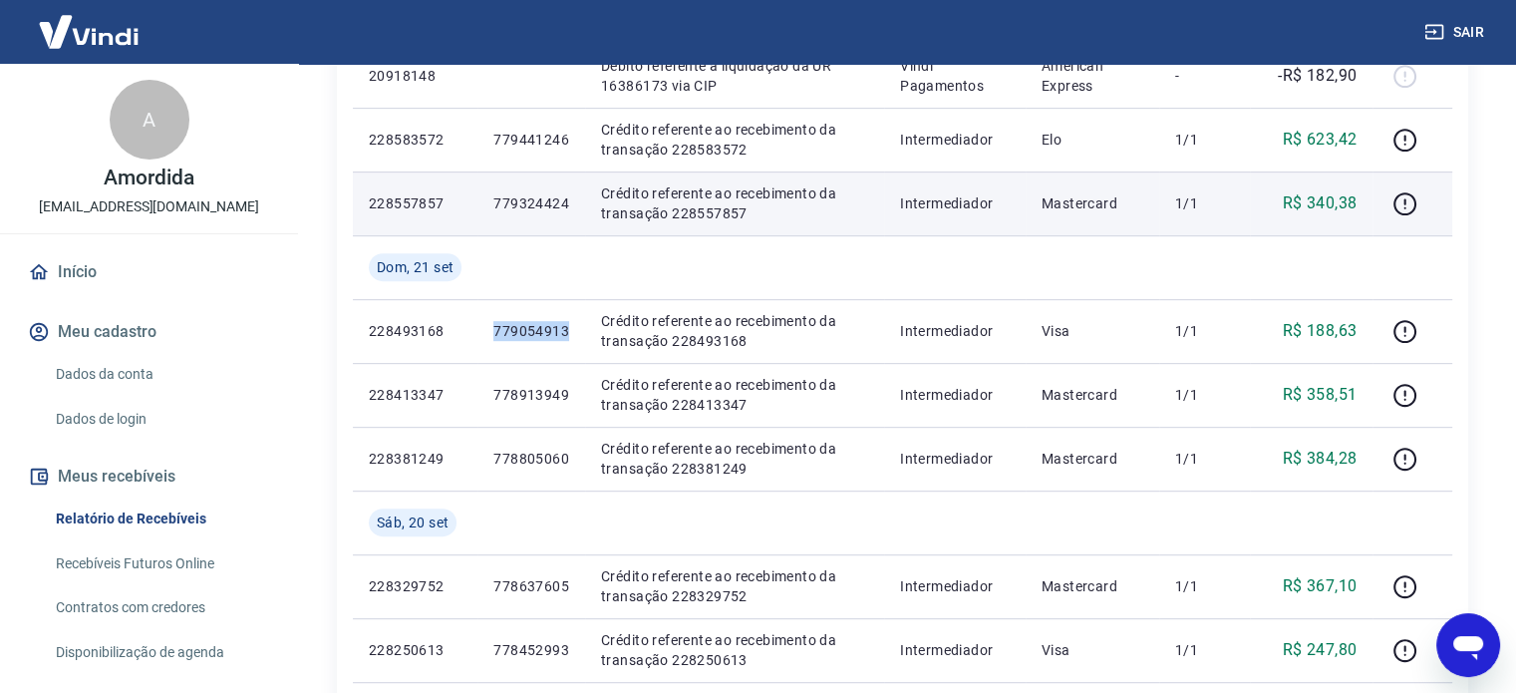
click at [542, 218] on td "779324424" at bounding box center [531, 203] width 108 height 64
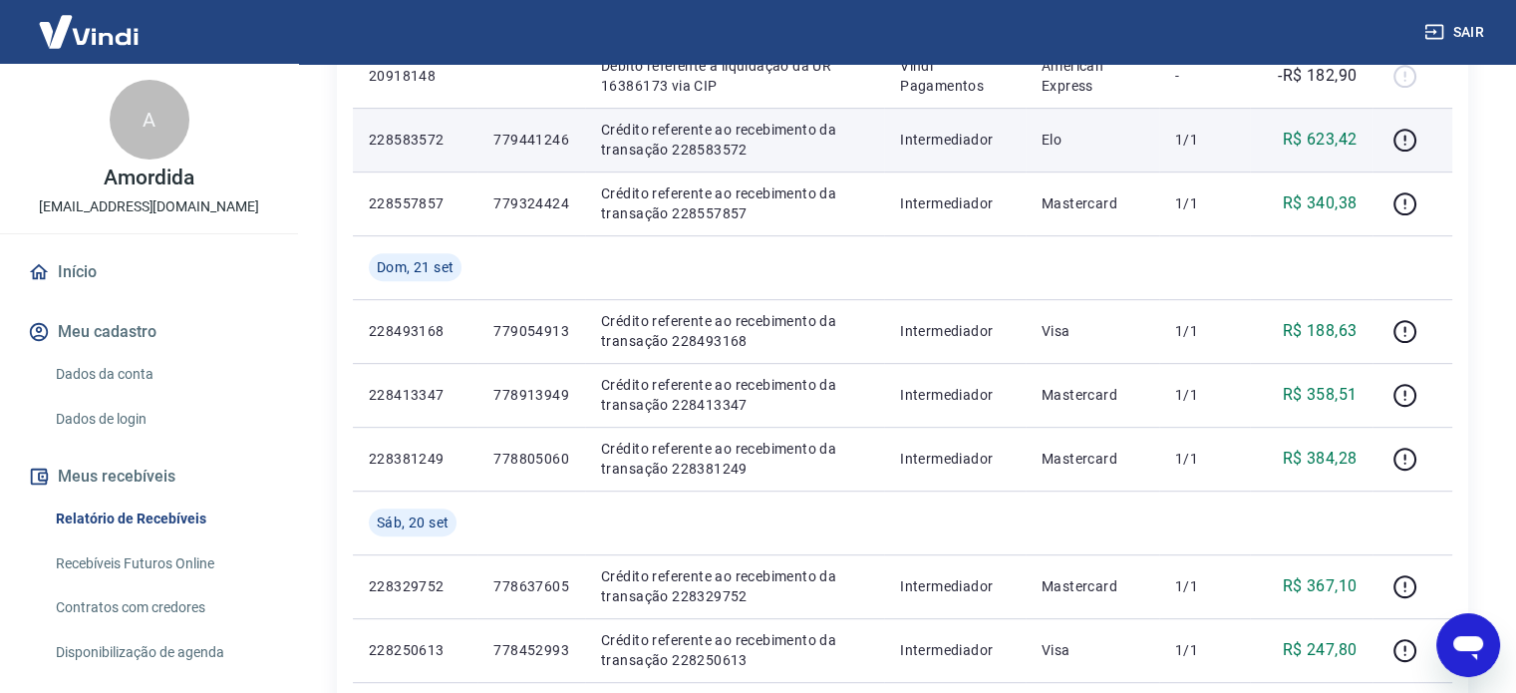
click at [513, 131] on p "779441246" at bounding box center [531, 140] width 76 height 20
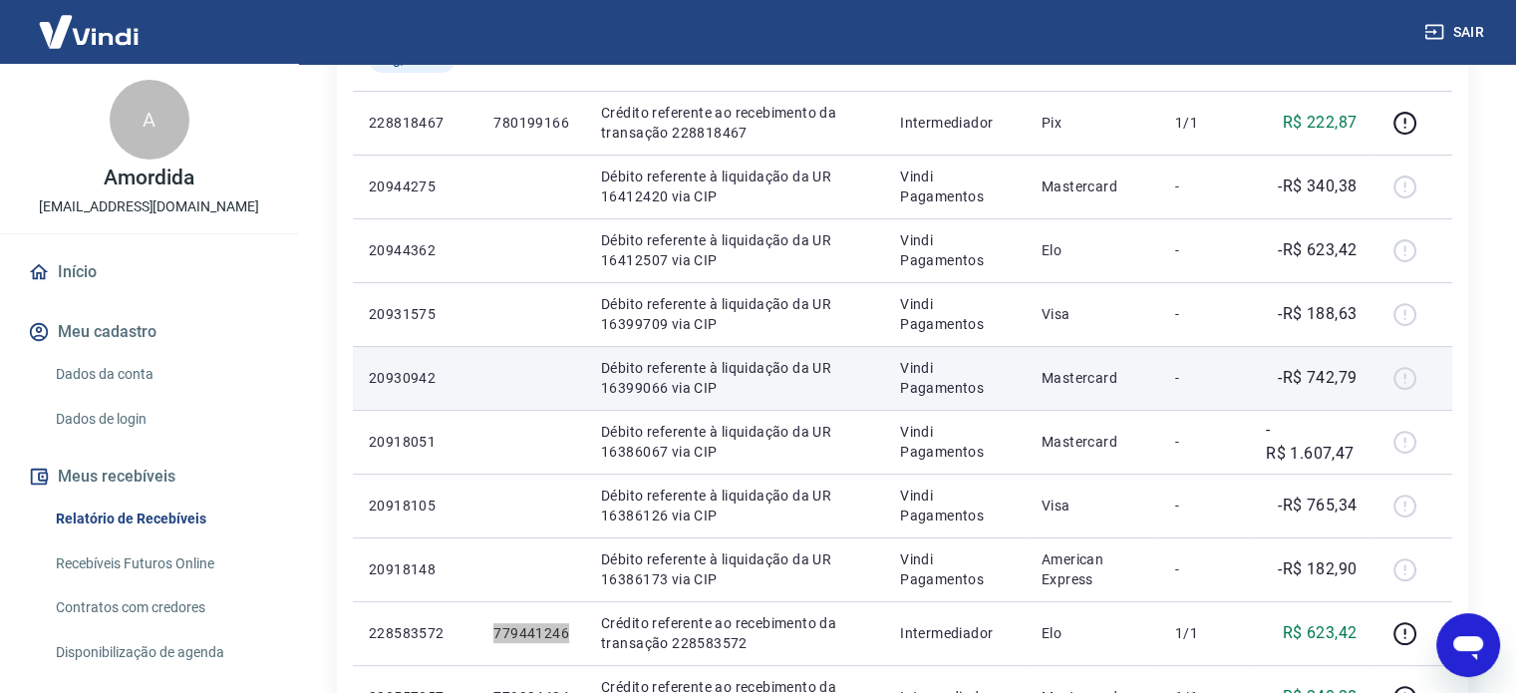
scroll to position [376, 0]
